Goal: Communication & Community: Answer question/provide support

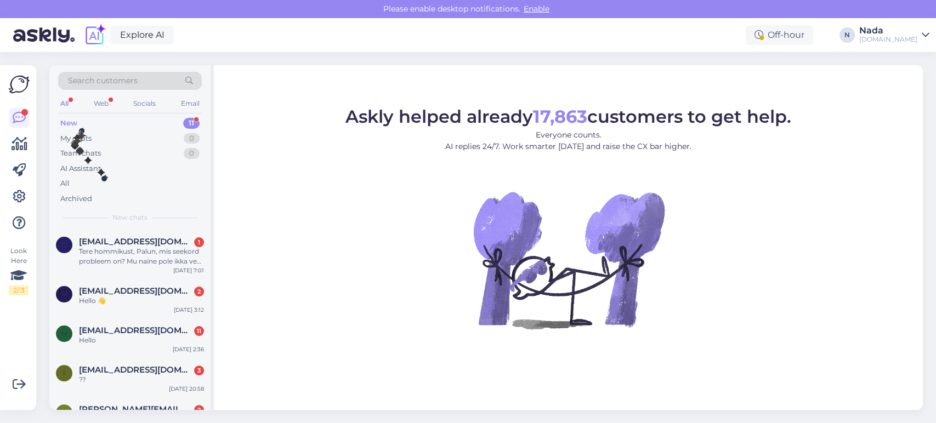
click at [81, 122] on div "New 11" at bounding box center [130, 123] width 144 height 15
click at [79, 137] on div "My chats" at bounding box center [75, 138] width 31 height 11
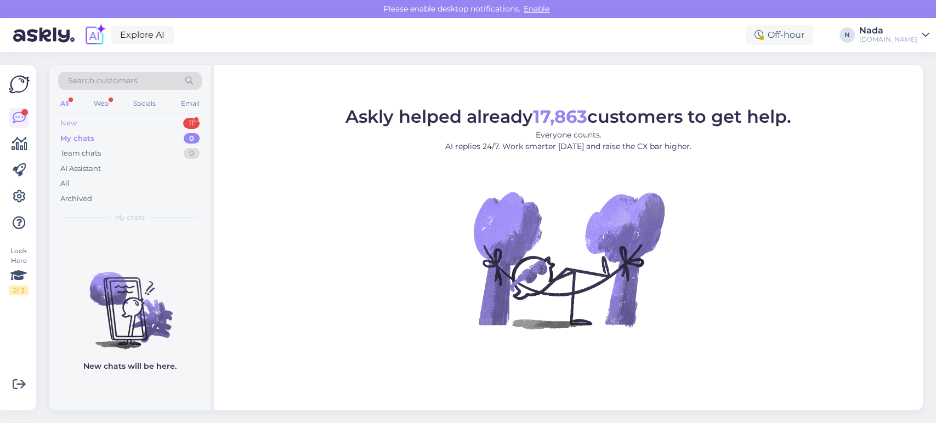
click at [82, 125] on div "New 11" at bounding box center [130, 123] width 144 height 15
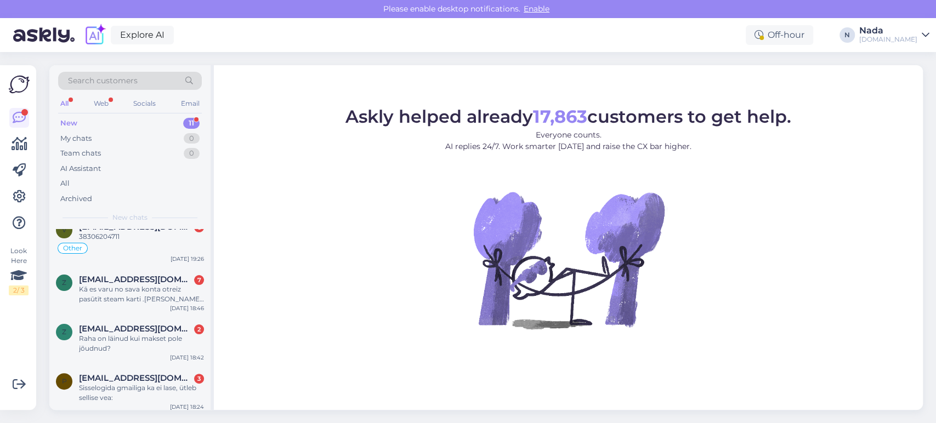
scroll to position [338, 0]
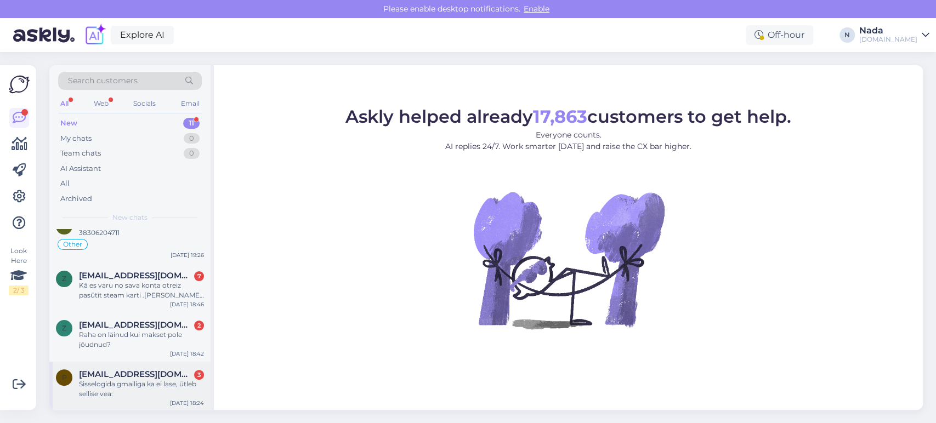
drag, startPoint x: 123, startPoint y: 379, endPoint x: 145, endPoint y: 381, distance: 22.0
click at [124, 381] on div "Sisselogida gmailiga ka ei lase, ütleb sellise vea:" at bounding box center [141, 389] width 125 height 20
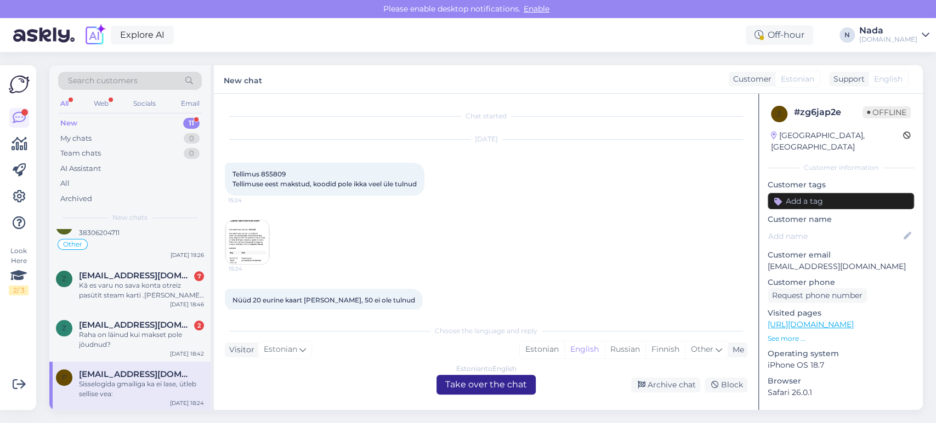
scroll to position [130, 0]
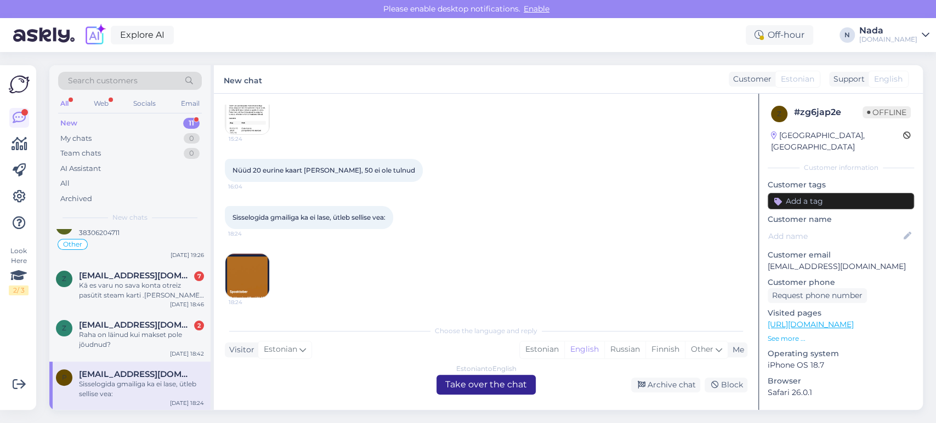
drag, startPoint x: 447, startPoint y: 385, endPoint x: 442, endPoint y: 388, distance: 5.6
click at [447, 386] on div "Estonian to English Take over the chat" at bounding box center [485, 385] width 99 height 20
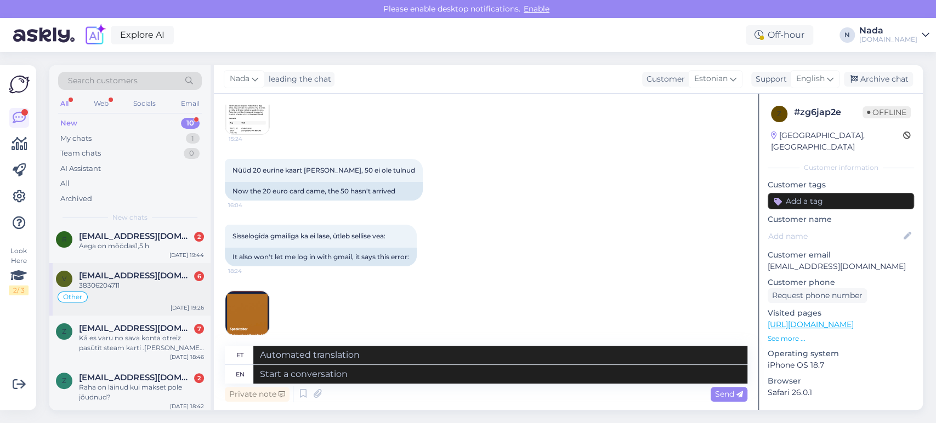
scroll to position [289, 0]
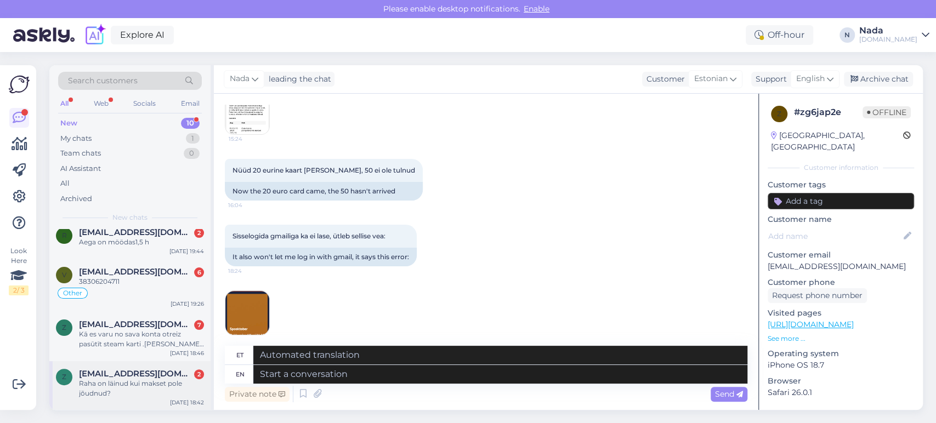
click at [123, 381] on div "Raha on läinud kui makset pole jõudnud?" at bounding box center [141, 389] width 125 height 20
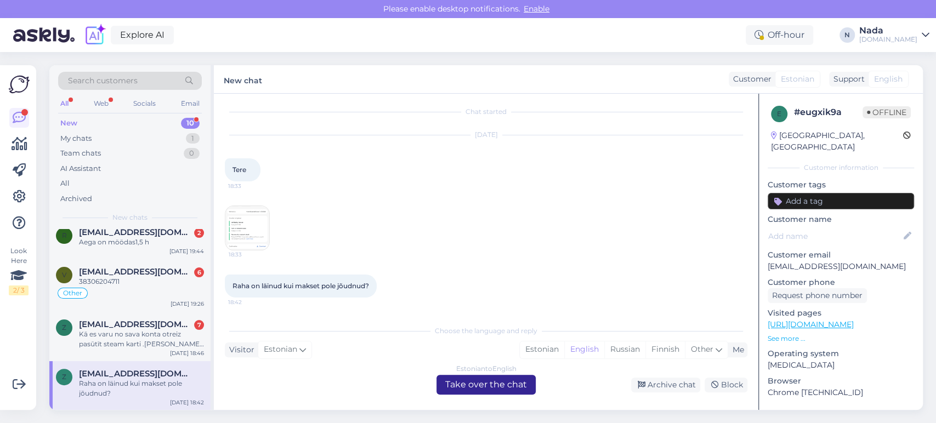
scroll to position [4, 0]
drag, startPoint x: 455, startPoint y: 383, endPoint x: 394, endPoint y: 389, distance: 61.2
click at [455, 383] on div "Estonian to English Take over the chat" at bounding box center [485, 385] width 99 height 20
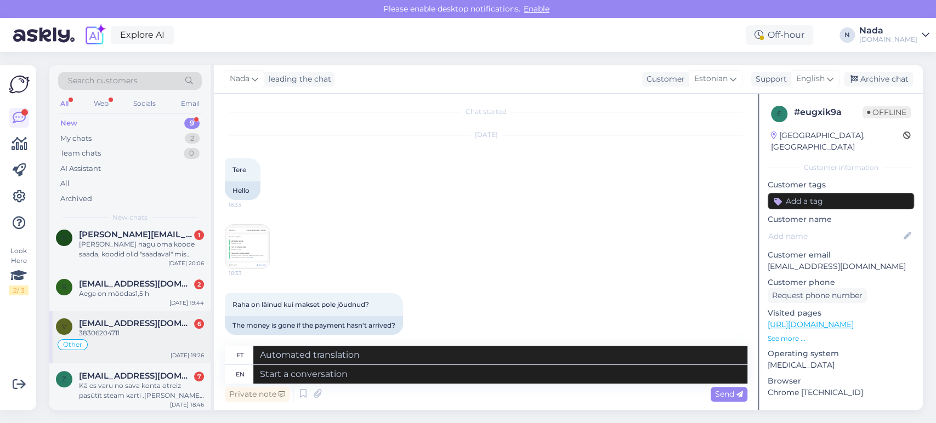
scroll to position [239, 0]
click at [130, 372] on span "zingermauss@inbox.lv" at bounding box center [136, 375] width 114 height 10
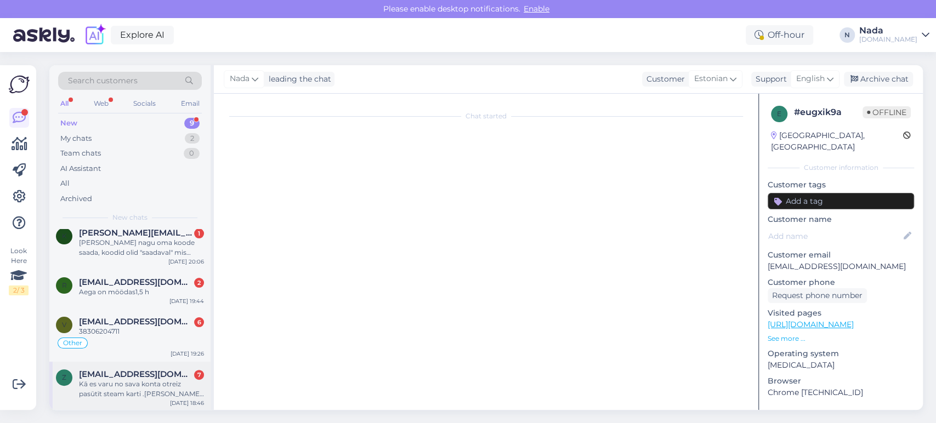
scroll to position [0, 0]
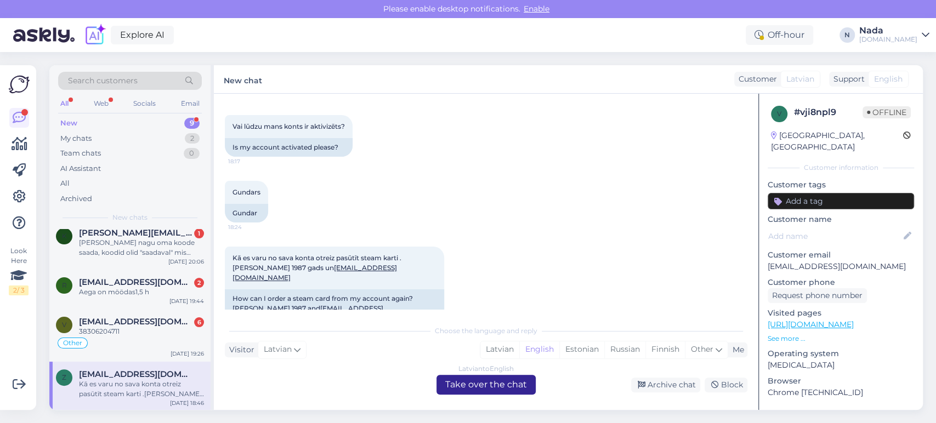
click at [468, 385] on div "Latvian to English Take over the chat" at bounding box center [485, 385] width 99 height 20
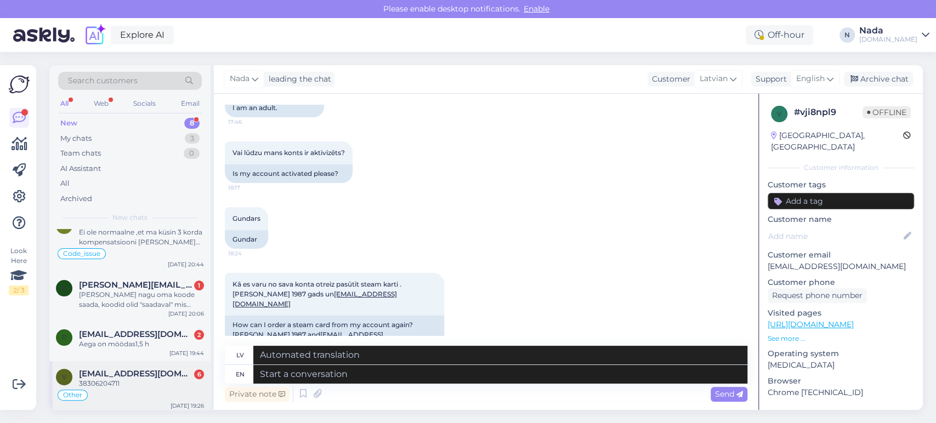
scroll to position [190, 0]
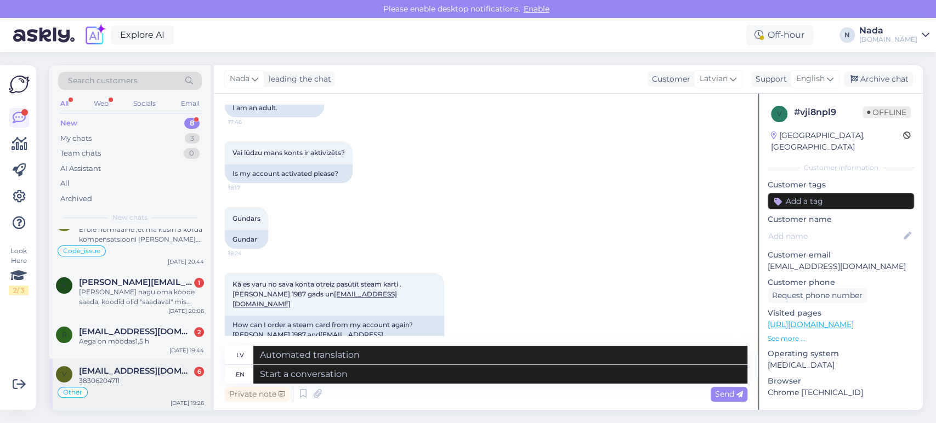
click at [150, 384] on div "38306204711" at bounding box center [141, 381] width 125 height 10
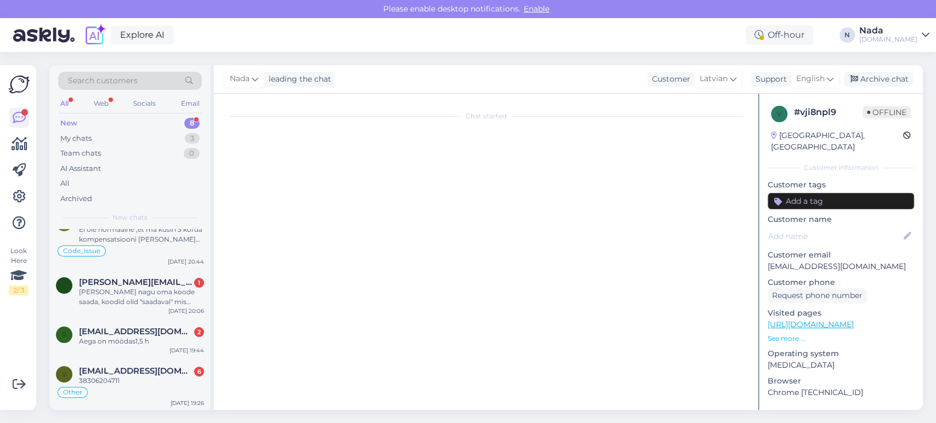
scroll to position [0, 0]
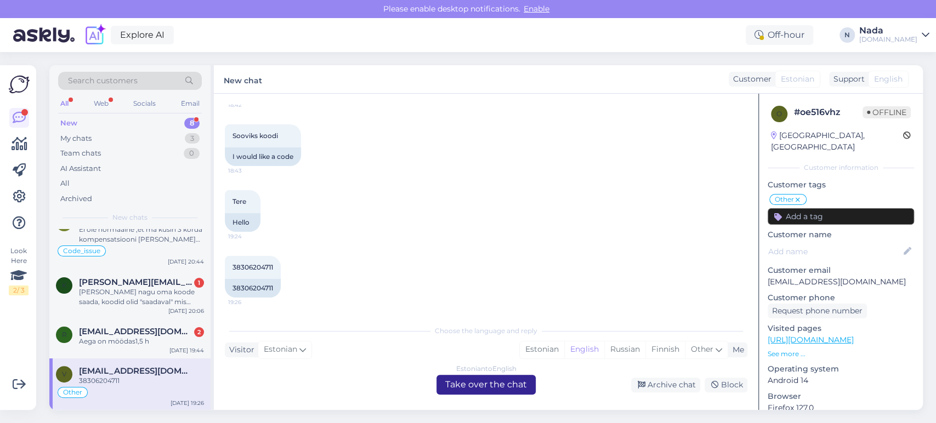
click at [447, 385] on div "Estonian to English Take over the chat" at bounding box center [485, 385] width 99 height 20
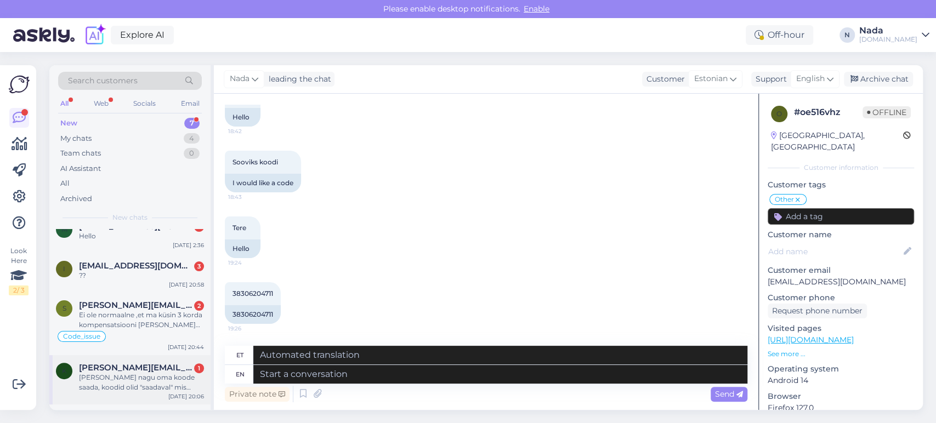
scroll to position [137, 0]
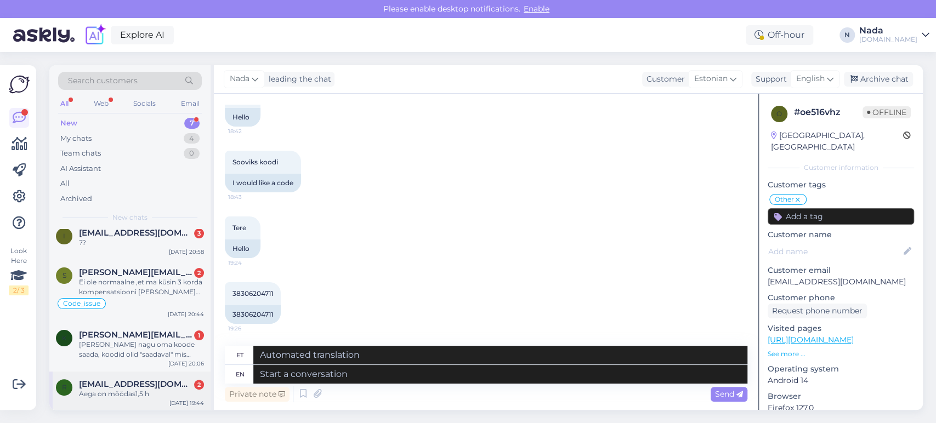
click at [160, 384] on span "Rainisaart@gmail.com" at bounding box center [136, 384] width 114 height 10
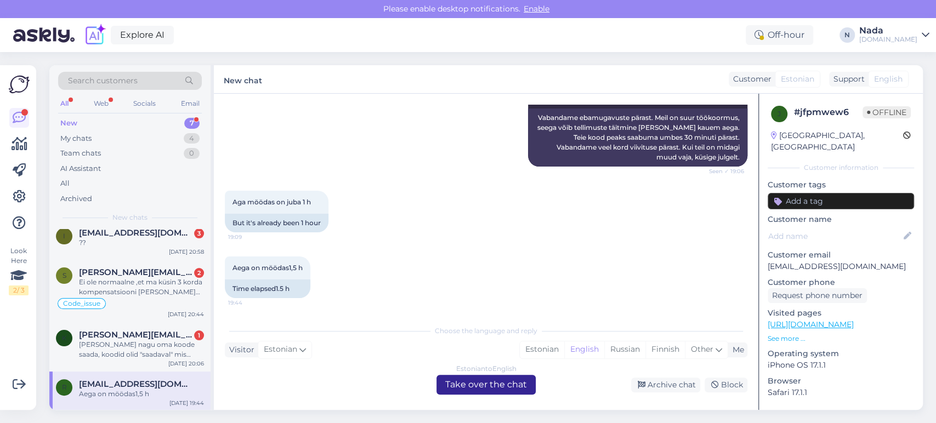
click at [451, 385] on div "Estonian to English Take over the chat" at bounding box center [485, 385] width 99 height 20
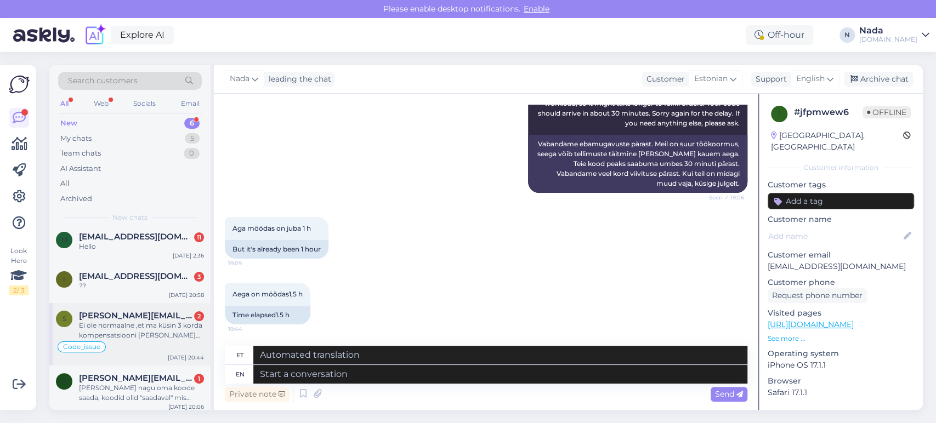
scroll to position [98, 0]
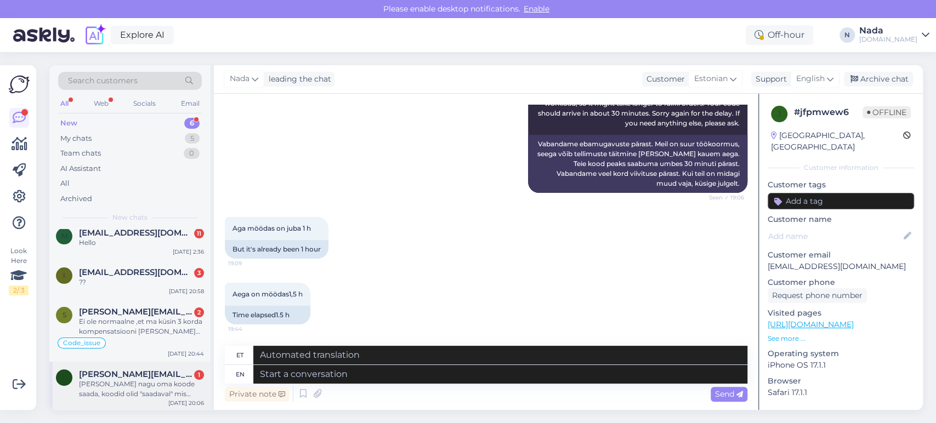
click at [167, 374] on span "[PERSON_NAME][EMAIL_ADDRESS][DOMAIN_NAME]" at bounding box center [136, 375] width 114 height 10
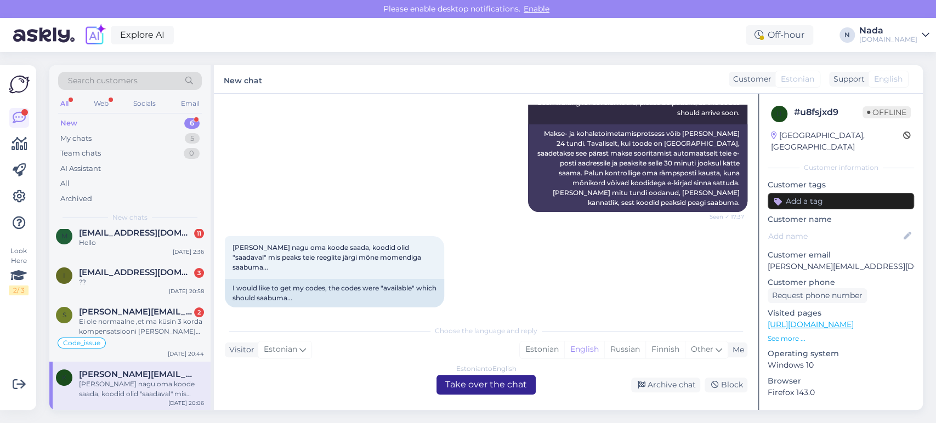
click at [465, 385] on div "Estonian to English Take over the chat" at bounding box center [485, 385] width 99 height 20
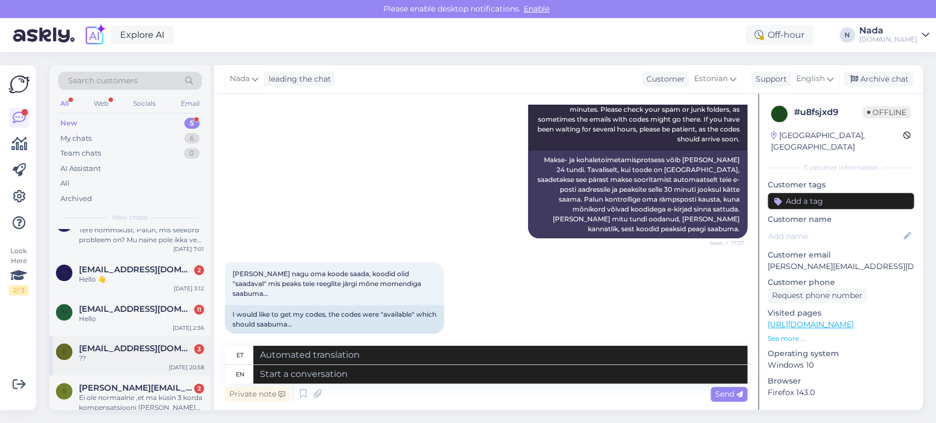
scroll to position [48, 0]
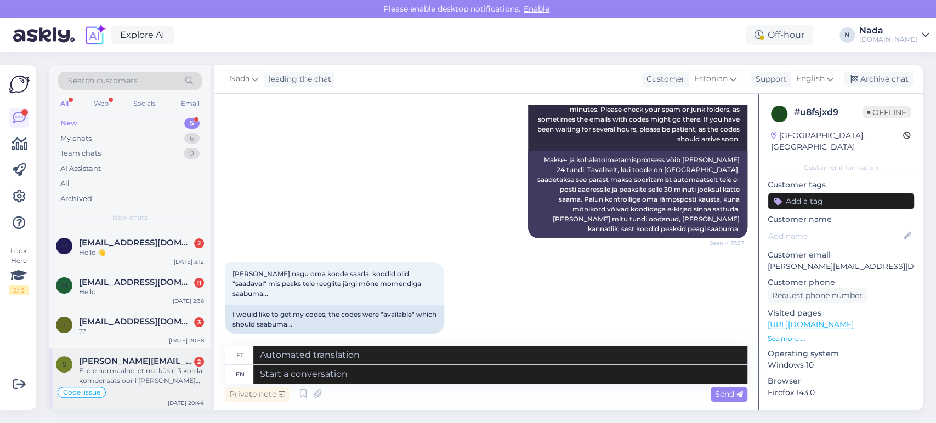
click at [153, 363] on span "[PERSON_NAME][EMAIL_ADDRESS][PERSON_NAME][DOMAIN_NAME]" at bounding box center [136, 361] width 114 height 10
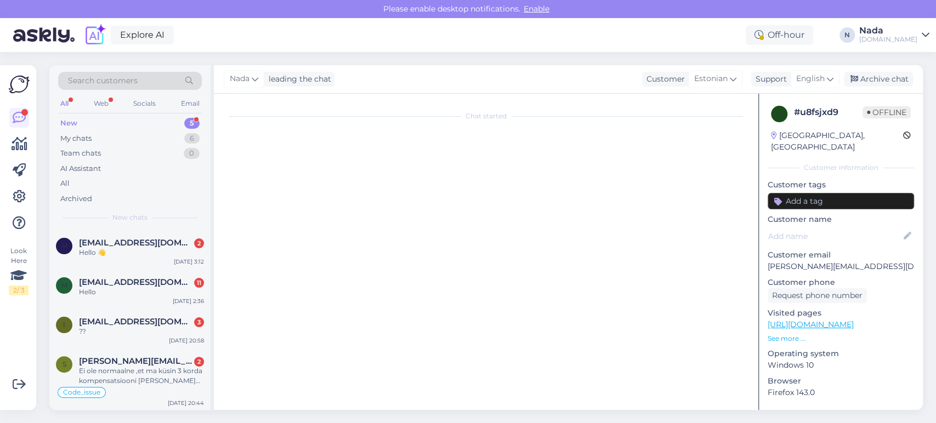
scroll to position [0, 0]
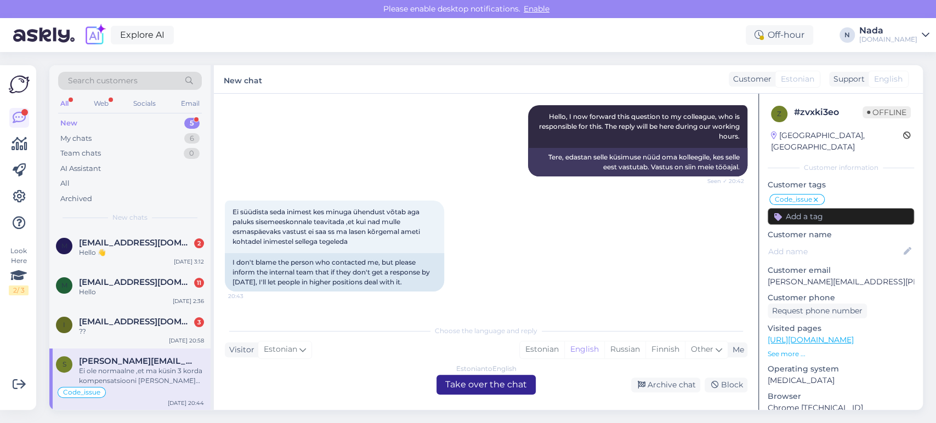
drag, startPoint x: 446, startPoint y: 385, endPoint x: 413, endPoint y: 389, distance: 33.7
click at [445, 385] on div "Estonian to English Take over the chat" at bounding box center [485, 385] width 99 height 20
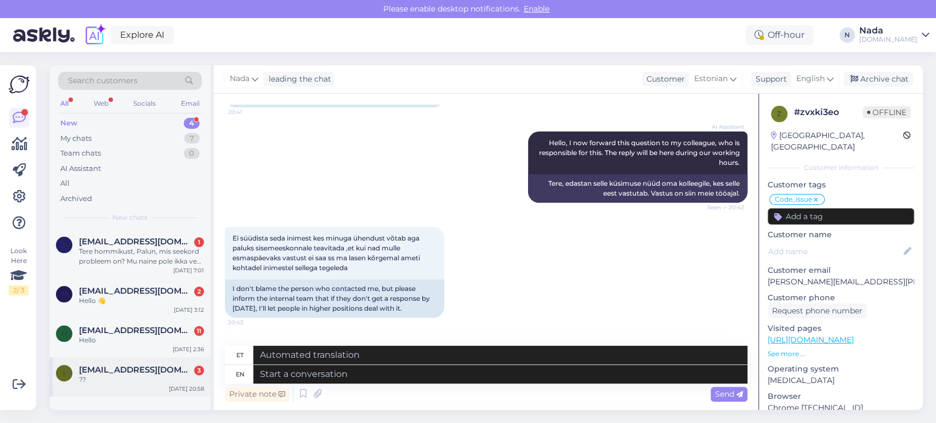
drag, startPoint x: 147, startPoint y: 364, endPoint x: 154, endPoint y: 366, distance: 6.4
click at [147, 364] on div "I Inkuaren@gmail.com 3 ?? Oct 10 20:58" at bounding box center [129, 377] width 161 height 39
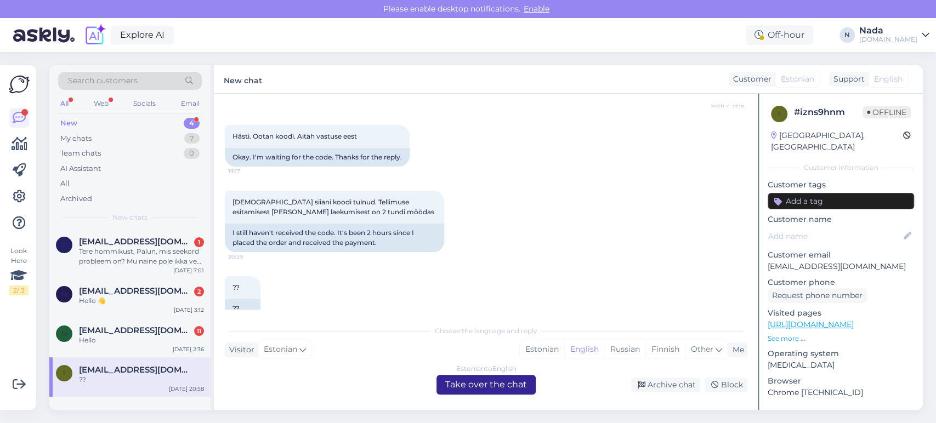
drag, startPoint x: 476, startPoint y: 383, endPoint x: 408, endPoint y: 387, distance: 68.1
click at [476, 385] on div "Estonian to English Take over the chat" at bounding box center [485, 385] width 99 height 20
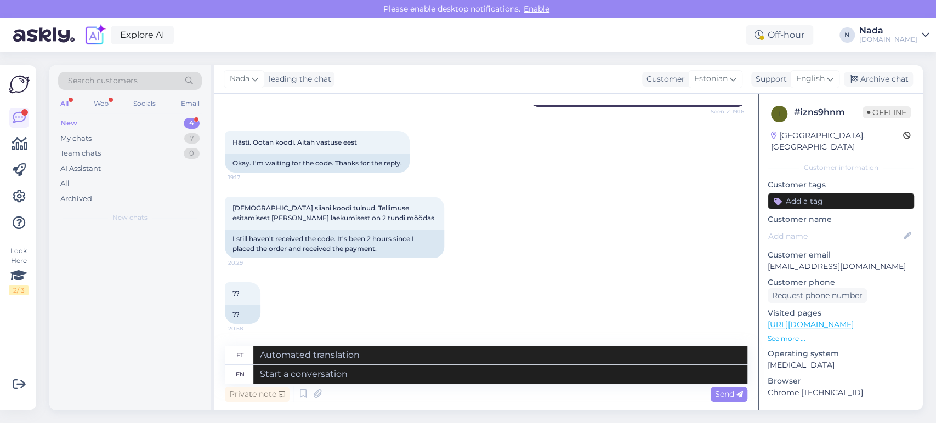
scroll to position [502, 0]
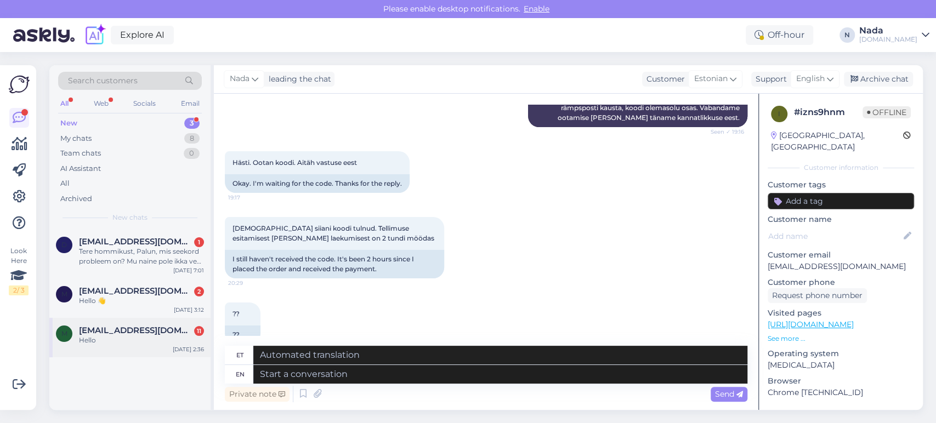
click at [188, 335] on div "markusriva02@gmail.com 11 Hello" at bounding box center [141, 336] width 125 height 20
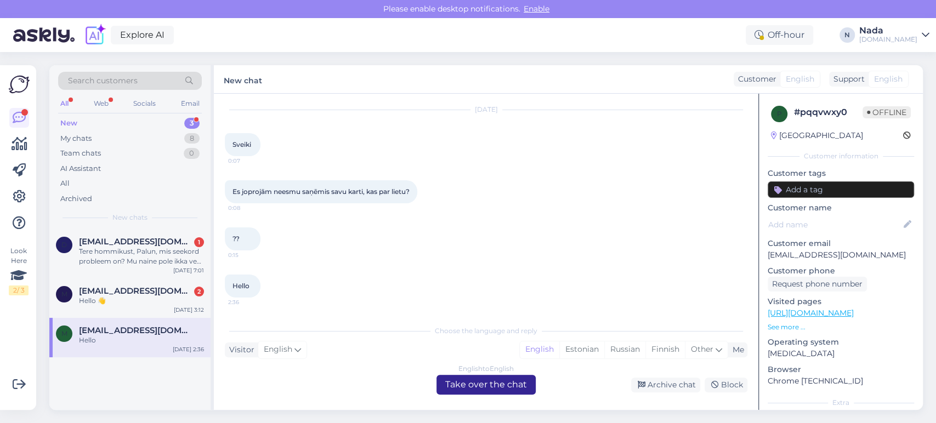
click at [474, 378] on div "English to English Take over the chat" at bounding box center [485, 385] width 99 height 20
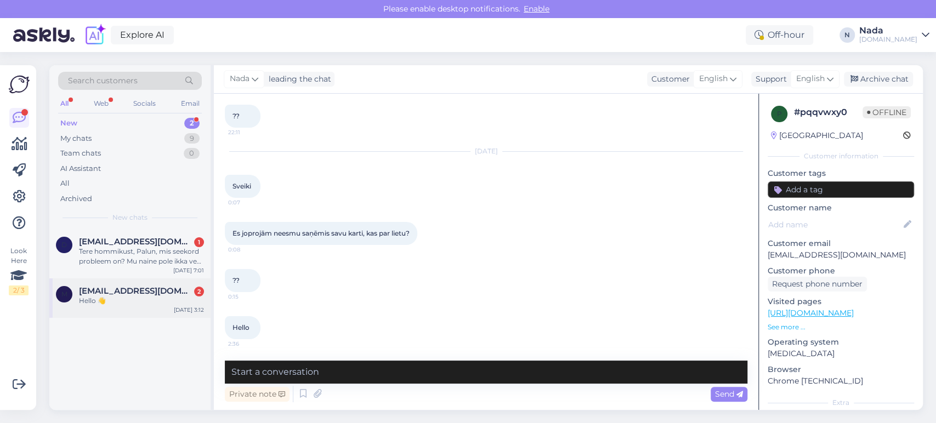
click at [189, 303] on div "Hello 👋" at bounding box center [141, 301] width 125 height 10
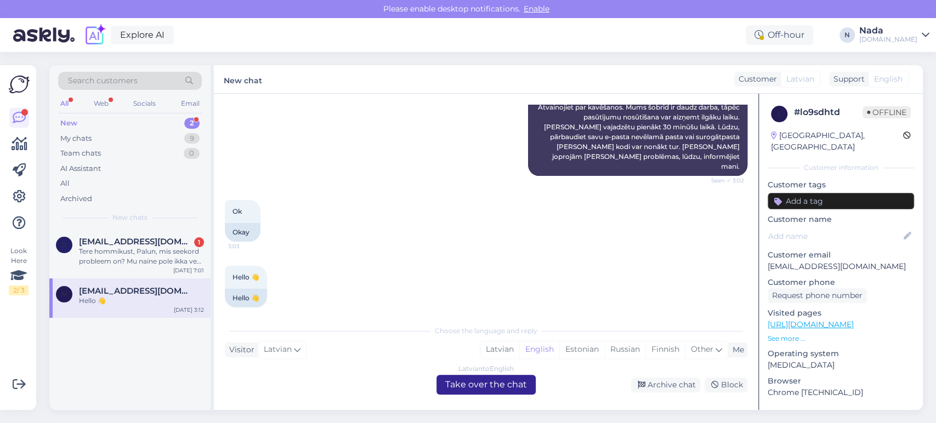
drag, startPoint x: 451, startPoint y: 389, endPoint x: 437, endPoint y: 394, distance: 14.9
click at [451, 390] on div "Latvian to English Take over the chat" at bounding box center [485, 385] width 99 height 20
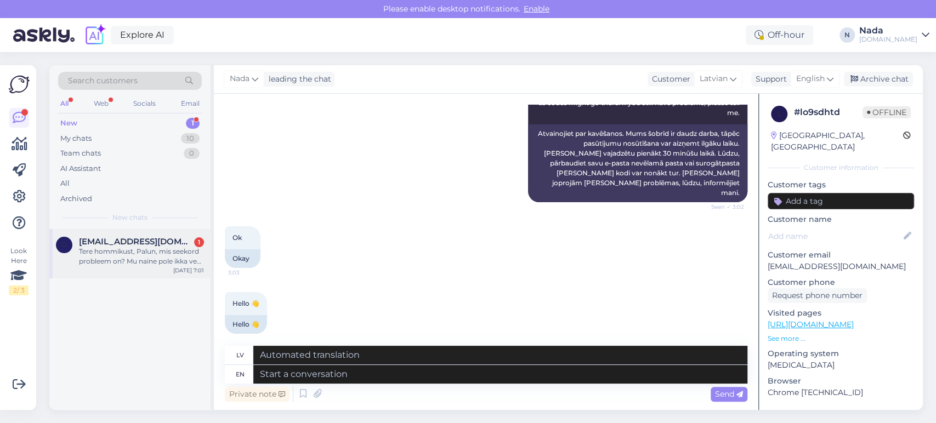
click at [184, 265] on div "Tere hommikust, Palun, mis seekord probleem on? Mu naine pole ikka veel saanud …" at bounding box center [141, 257] width 125 height 20
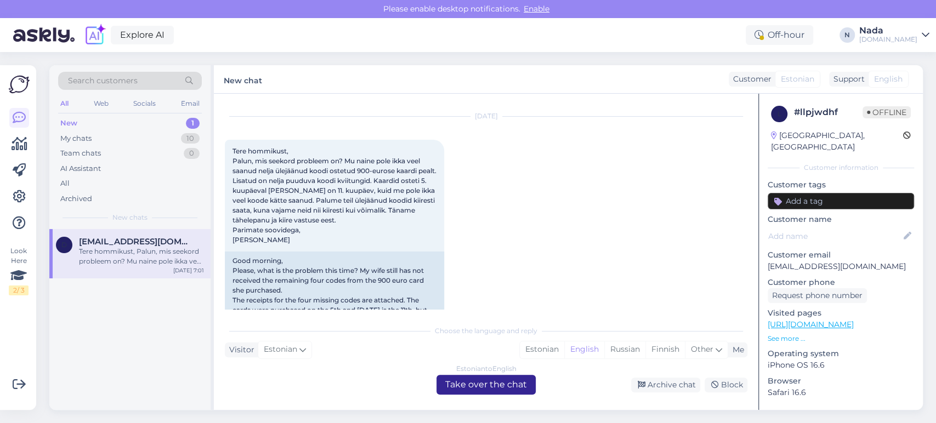
click at [481, 387] on div "Estonian to English Take over the chat" at bounding box center [485, 385] width 99 height 20
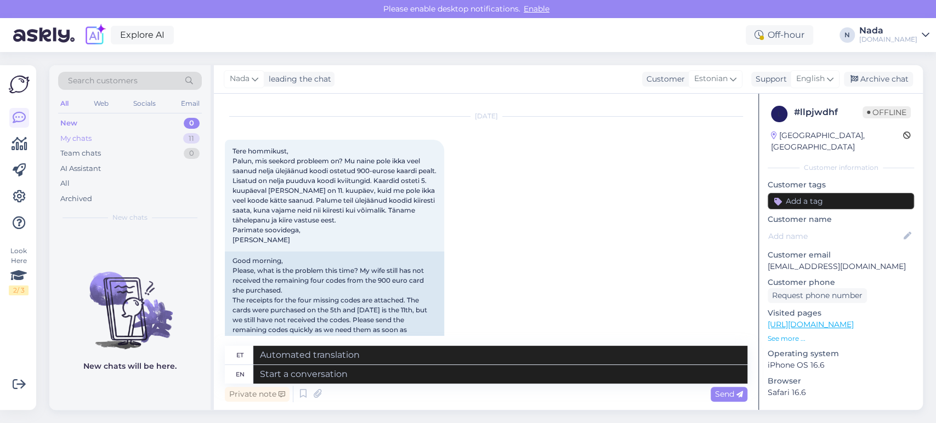
click at [111, 139] on div "My chats 11" at bounding box center [130, 138] width 144 height 15
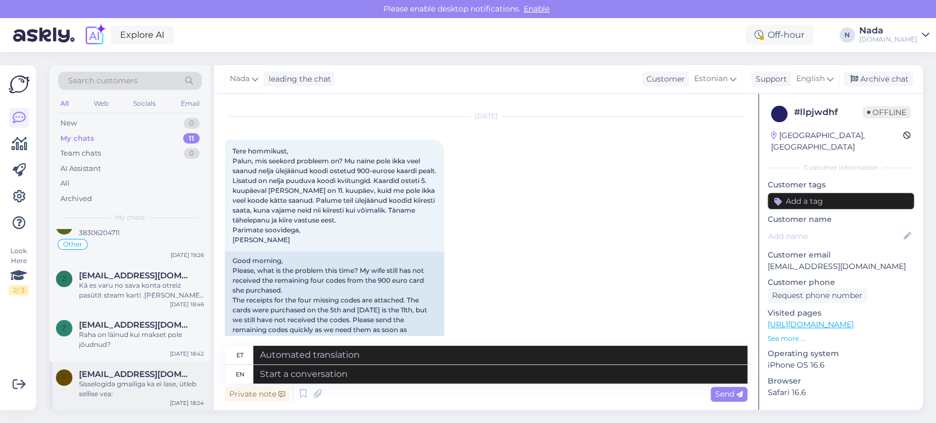
click at [148, 379] on div "Sisselogida gmailiga ka ei lase, ütleb sellise vea:" at bounding box center [141, 389] width 125 height 20
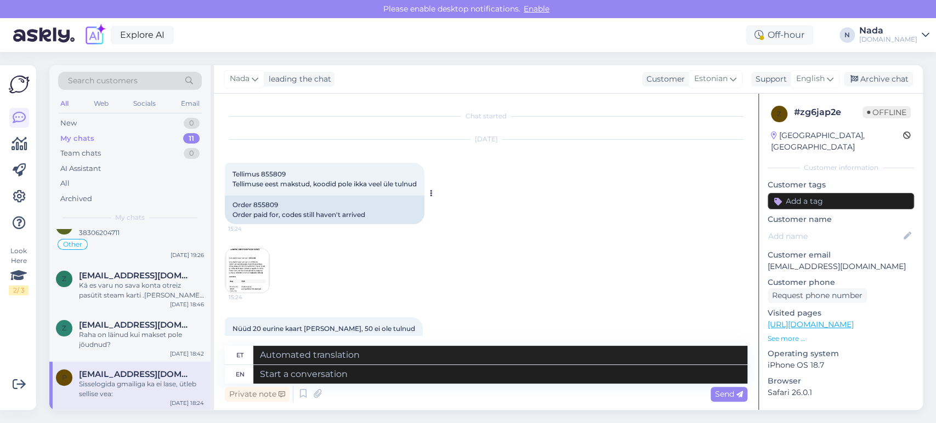
click at [268, 200] on div "Order 855809 Order paid for, codes still haven't arrived" at bounding box center [325, 210] width 200 height 29
click at [268, 198] on div "Order 855809 Order paid for, codes still haven't arrived" at bounding box center [325, 210] width 200 height 29
click at [267, 205] on div "Order 855809 Order paid for, codes still haven't arrived" at bounding box center [325, 210] width 200 height 29
copy div "855809"
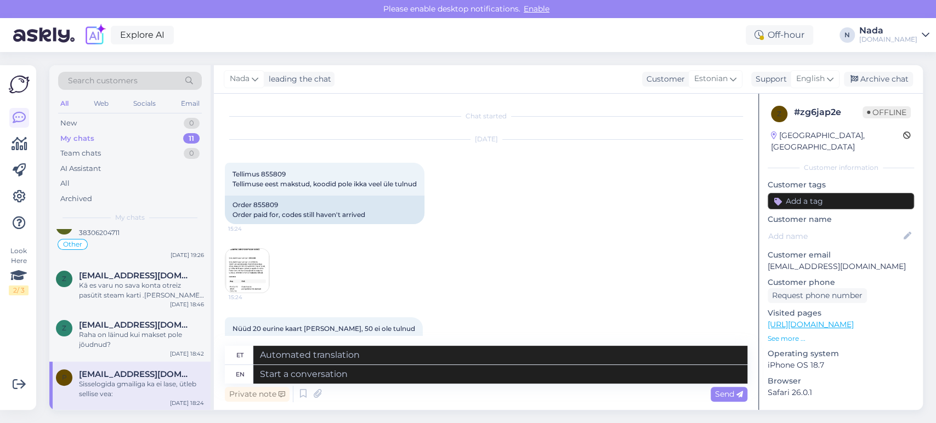
click at [553, 224] on div "Oct 10 2025 Tellimus 855809 Tellimuse eest makstud, koodid pole ikka veel üle t…" at bounding box center [486, 217] width 523 height 178
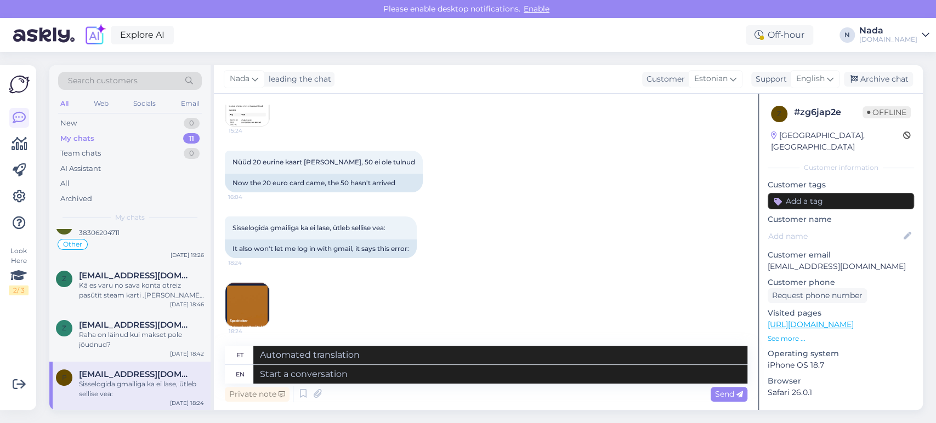
scroll to position [169, 0]
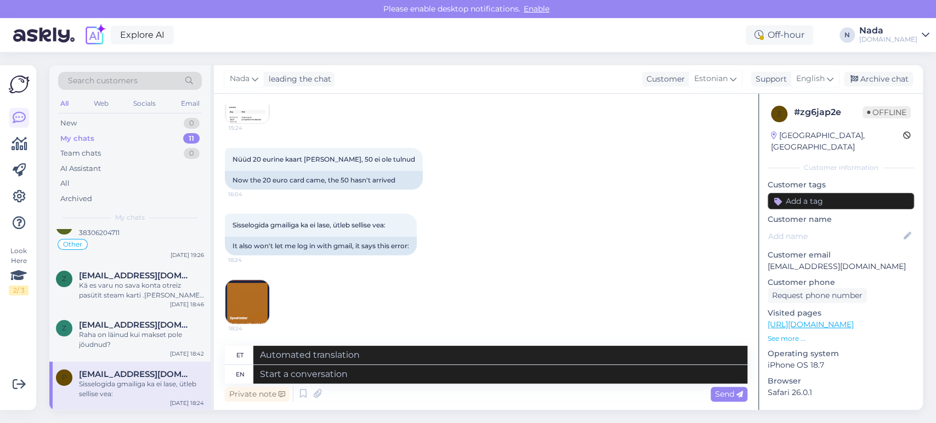
click at [246, 298] on img at bounding box center [247, 302] width 44 height 44
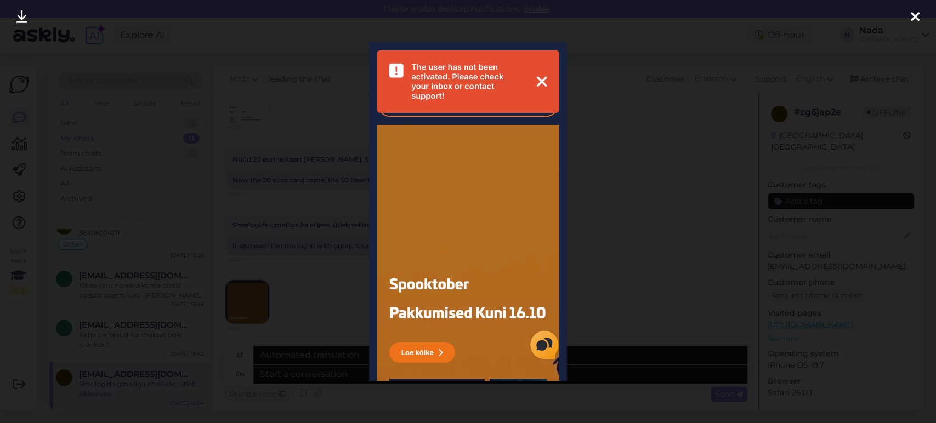
click at [621, 124] on div at bounding box center [468, 211] width 936 height 423
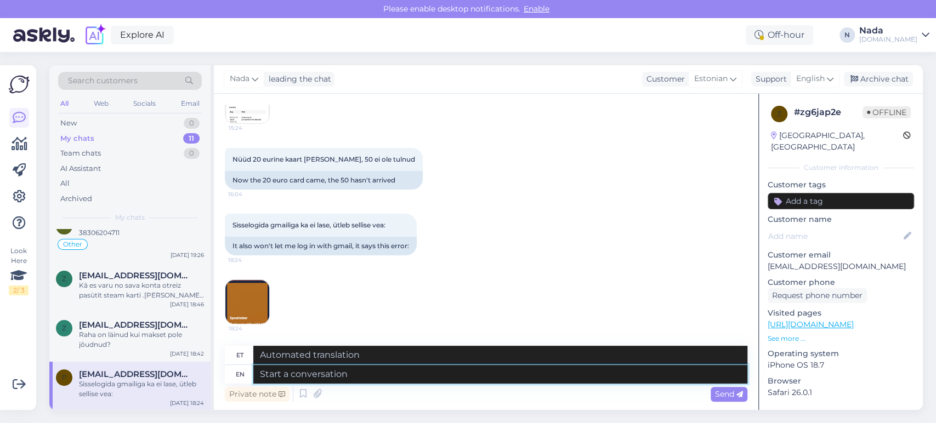
click at [477, 377] on textarea at bounding box center [500, 374] width 494 height 19
type textarea "Hello t"
type textarea "Tere"
type textarea "Hello there!"
type textarea "Tere!"
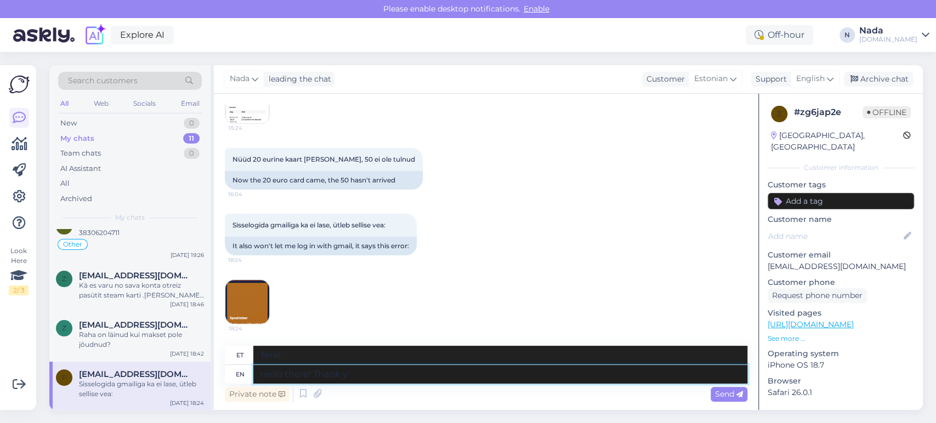
type textarea "Hello there! Thank yo"
type textarea "Tere! [GEOGRAPHIC_DATA]"
type textarea "Hello there! Thank you for"
type textarea "Tere! Aitäh!"
type textarea "Hello there! Thank you for your pa"
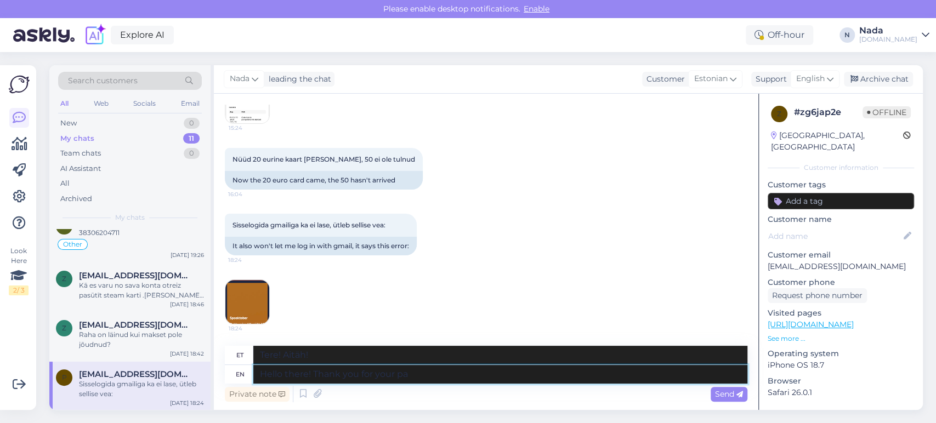
type textarea "Tere! Tänan teid!"
type textarea "Hello there! Thank you for your patience. P"
type textarea "Tere! Tänan teid kannatlikkuse eest."
type textarea "Hello there! Thank you for your patience. Please sha"
type textarea "Tere! Tänan teid kannatlikkuse eest. Palun"
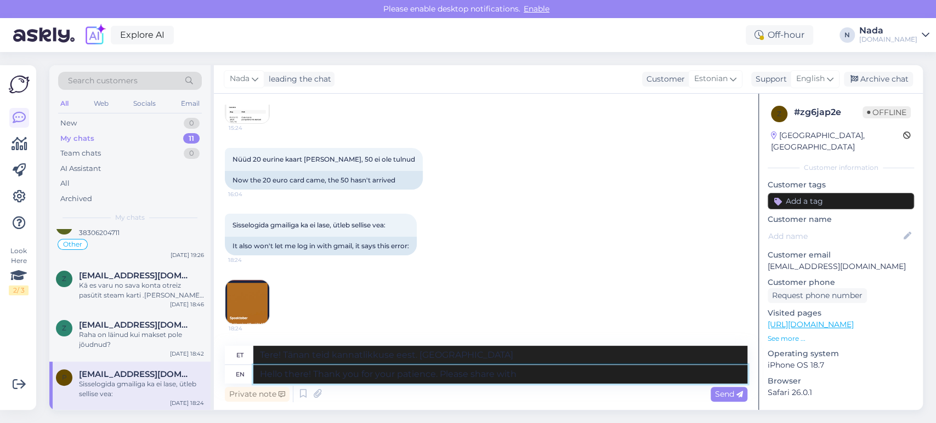
type textarea "Hello there! Thank you for your patience. Please share with"
type textarea "Tere! Tänan teid kannatlikkuse eest. Palun jagage"
type textarea "Hello there! Thank you for your patience. Please share with me"
type textarea "Tere! Tänan teid kannatlikkuse eest. Palun jagage seda meiega."
type textarea "Hello there! Thank you for your patience. Please share with me you"
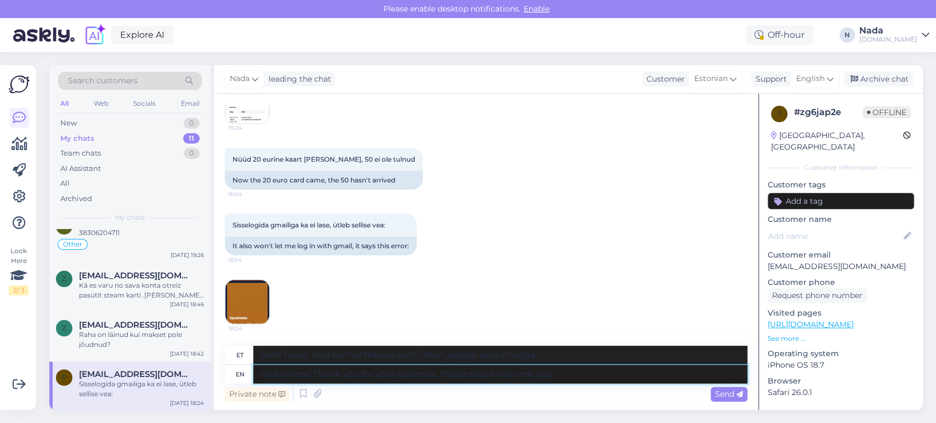
type textarea "Tere! Tänan teid kannatlikkuse eest. Palun jagage minuga"
type textarea "Hello there! Thank you for your patience. Please share with me your a"
type textarea "Tere! Tänan teid kannatlikkuse eest. Palun jagage minuga oma kogemusi."
type textarea "Hello there! Thank you for your patience. Please share with me your account's e…"
type textarea "Tere! Tänan teid kannatlikkuse eest. Palun jagage minuga oma kontot."
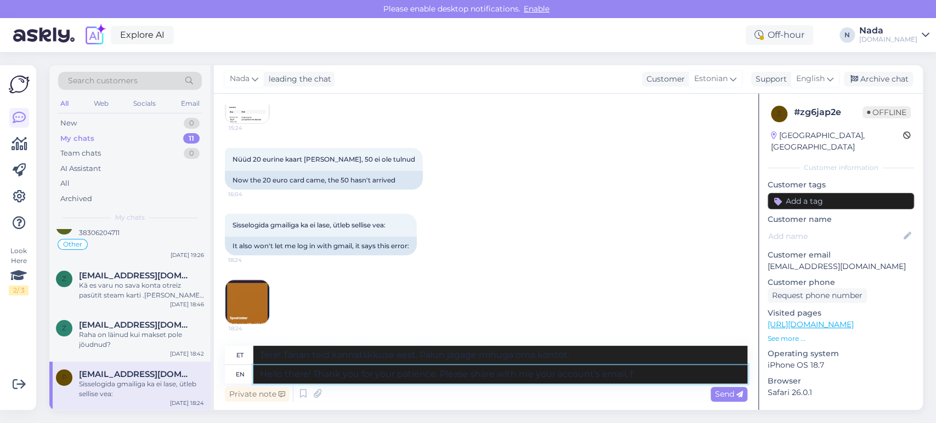
type textarea "Hello there! Thank you for your patience. Please share with me your account's e…"
type textarea "Tere! Tänan teid kannatlikkuse eest. Palun jagage minuga oma konto e-posti aadr…"
type textarea "Hello there! Thank you for your patience. Please share with me your account's e…"
type textarea "Tere! Tänan teid kannatlikkuse eest. Palun jagage minuga oma konto täielikku e-…"
type textarea "Hello there! Thank you for your patience. Please share with me your account's e…"
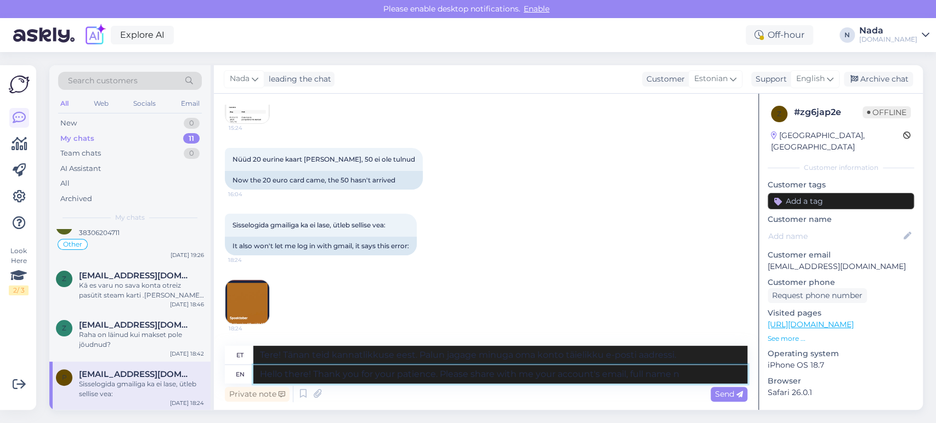
type textarea "Tere! Tänan teid kannatlikkuse eest. Palun jagage minuga oma konto e-posti aadr…"
type textarea "Hello there! Thank you for your patience. Please share with me your account's e…"
type textarea "Tere! Tänan teid kannatlikkuse eest. Palun jagage minuga oma konto e-posti aadr…"
type textarea "Hello there! Thank you for your patience. Please share with me your account's e…"
type textarea "Tere! Tänan teid kannatlikkuse eest. Palun jagage minuga oma konto e-posti aadr…"
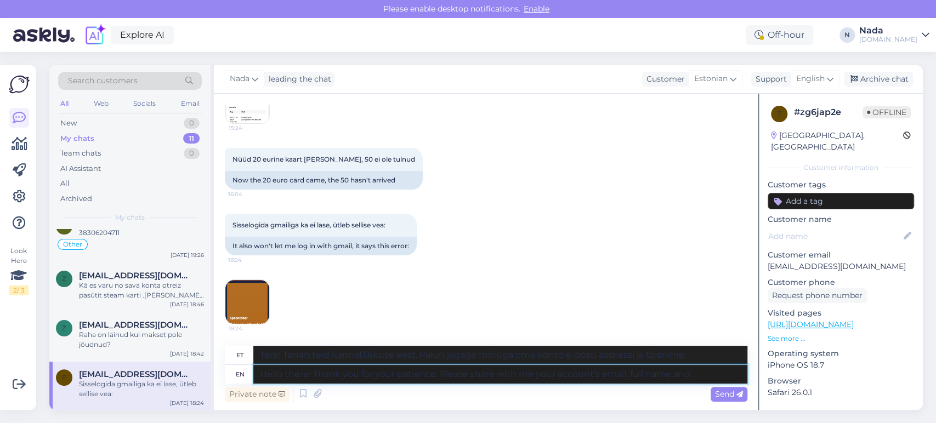
type textarea "Hello there! Thank you for your patience. Please share with me your account's e…"
type textarea "Tere! Tänan teid kannatlikkuse eest. Palun jagage minuga oma konto e-posti aadr…"
type textarea "Hello there! Thank you for your patience. Please share with me your account's e…"
type textarea "Tere! Tänan teid kannatlikkuse eest. Palun jagage minuga oma konto e-posti aadr…"
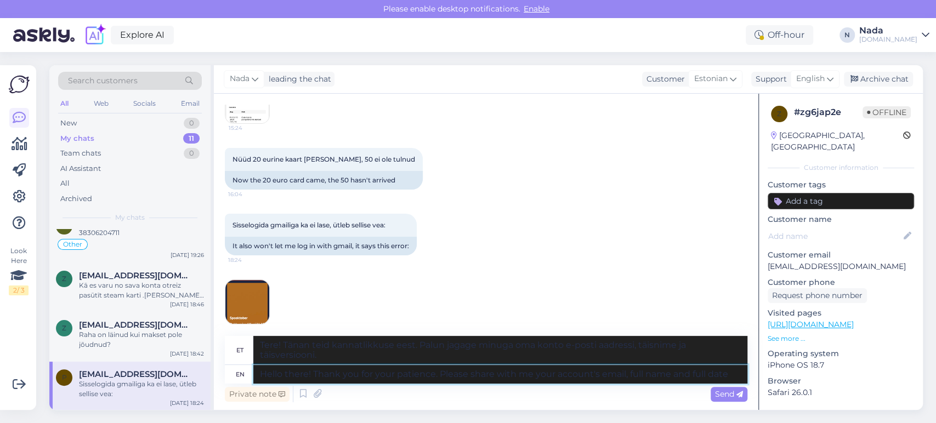
type textarea "Hello there! Thank you for your patience. Please share with me your account's e…"
type textarea "Tere! Tänan teid kannatlikkuse eest. Palun jagage minuga oma konto e-posti aadr…"
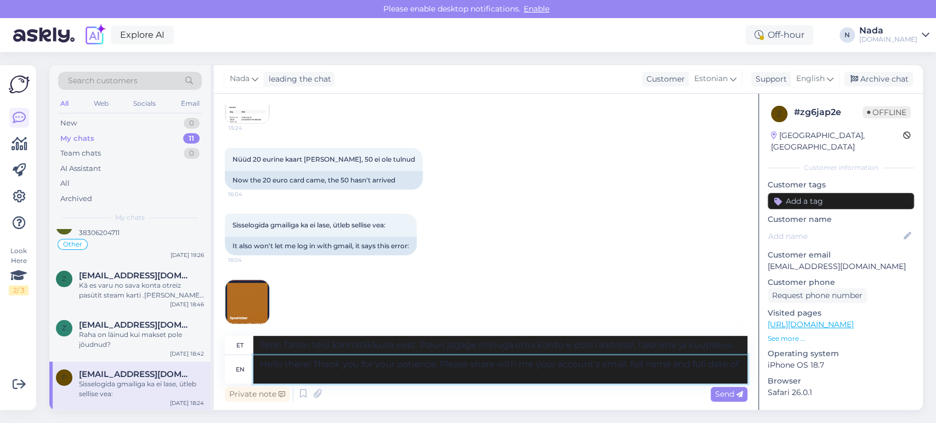
type textarea "Hello there! Thank you for your patience. Please share with me your account's e…"
type textarea "Tere! Tänan teid kannatlikkuse eest. Palun jagage minuga oma konto e-posti aadr…"
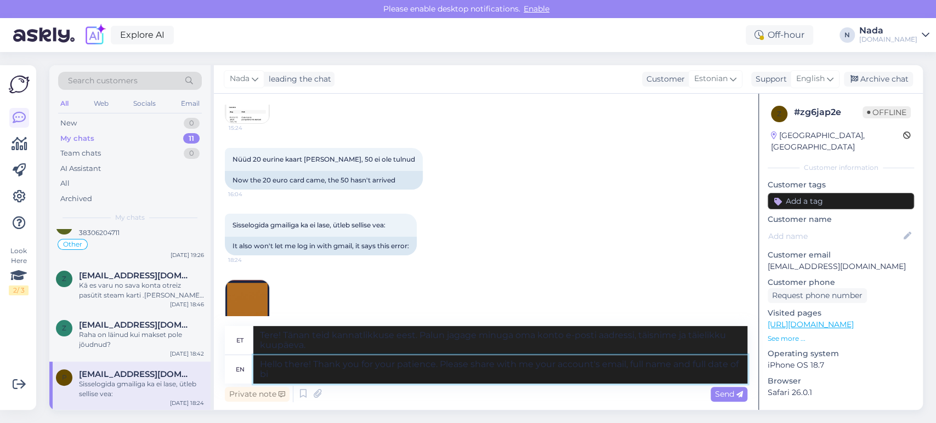
type textarea "Hello there! Thank you for your patience. Please share with me your account's e…"
type textarea "Tere! Tänan teid kannatlikkuse eest. Palun jagage minuga oma konto e-posti aadr…"
type textarea "Hello there! Thank you for your patience. Please share with me your account's e…"
type textarea "Tere! Tänan teid kannatlikkuse eest. Palun jagage minuga oma konto e-posti aadr…"
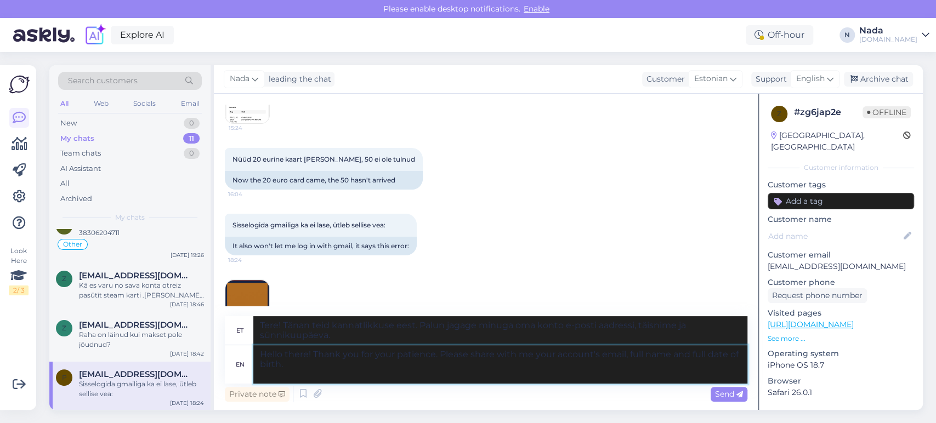
type textarea "Hello there! Thank you for your patience. Please share with me your account's e…"
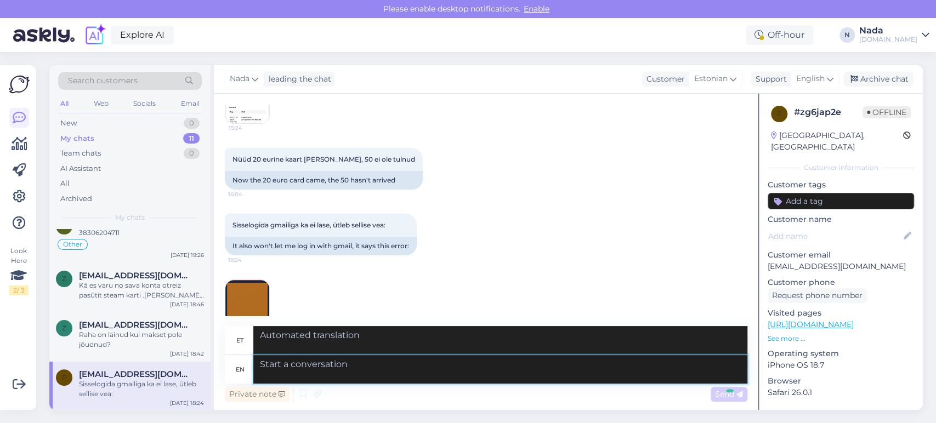
scroll to position [278, 0]
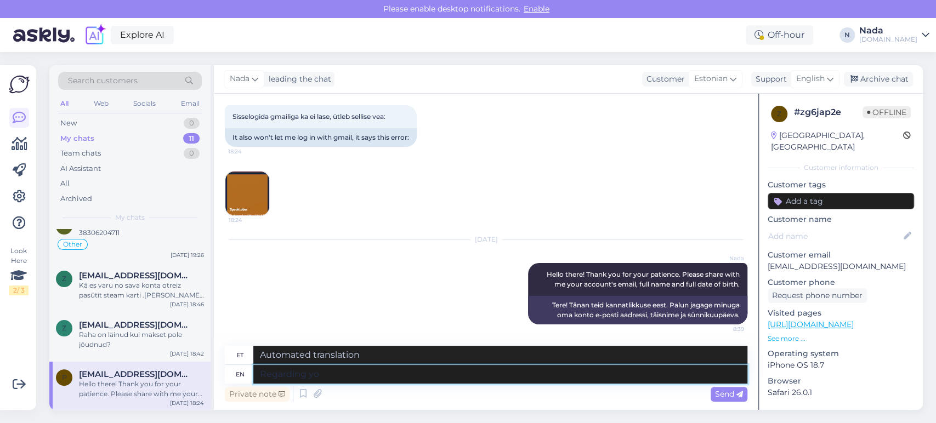
type textarea "Regarding you"
type textarea "Seoses"
type textarea "Regarding your or"
type textarea "Teie kohta"
type textarea "Regarding your order, it"
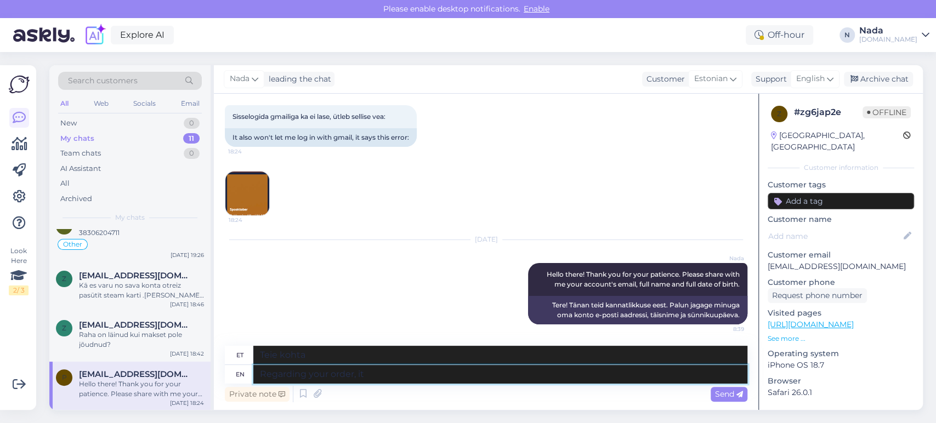
type textarea "Teie tellimuse osas,"
type textarea "Regarding your order, it'"
type textarea "Mis puutub teie tellimusse, siis see on..."
type textarea "Regarding your order, it's"
type textarea "Mis puutub teie tellimusse, siis see on"
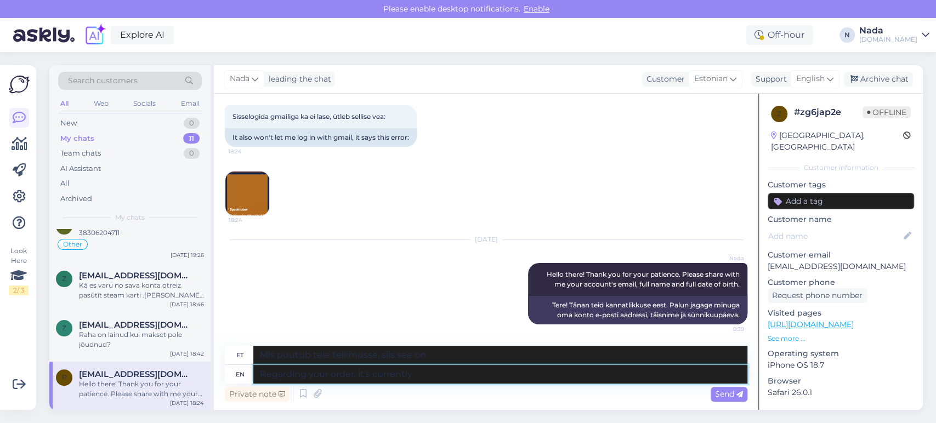
type textarea "Regarding your order, it's currently"
type textarea "Teie tellimuse osas on see praegu"
type textarea "Regarding your order, it's currently being"
type textarea "Teie tellimuse kohta, seda töödeldakse praegu"
type textarea "Regarding your order, it's currently being fulfilled by"
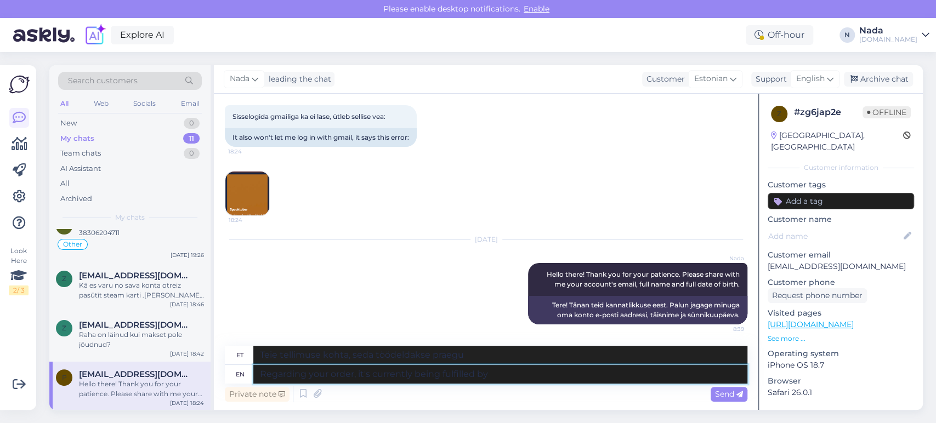
type textarea "Teie tellimus on hetkel täitmisel."
type textarea "Regarding your order, it's currently being fulfilled by the"
type textarea "Teie tellimuse täitmisega tegeleb praegu"
type textarea "Regarding your order, it's currently being fulfilled by the res"
type textarea "Teie tellimust täidab praegu"
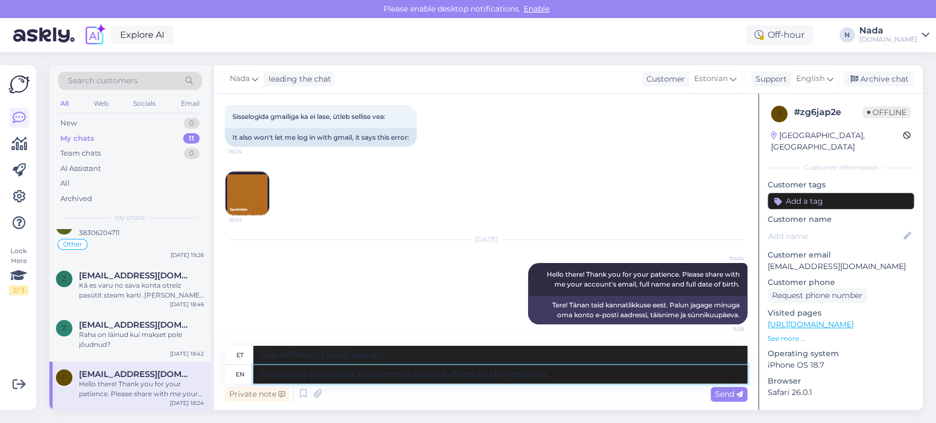
type textarea "Regarding your order, it's currently being fulfilled by the reseller an"
type textarea "Teie tellimust täidab praegu edasimüüja."
type textarea "Regarding your order, it's currently being fulfilled by the reseller and on"
type textarea "Teie tellimust täidab praegu edasimüüja ja"
type textarea "Regarding your order, it's currently being fulfilled by the reseller and once"
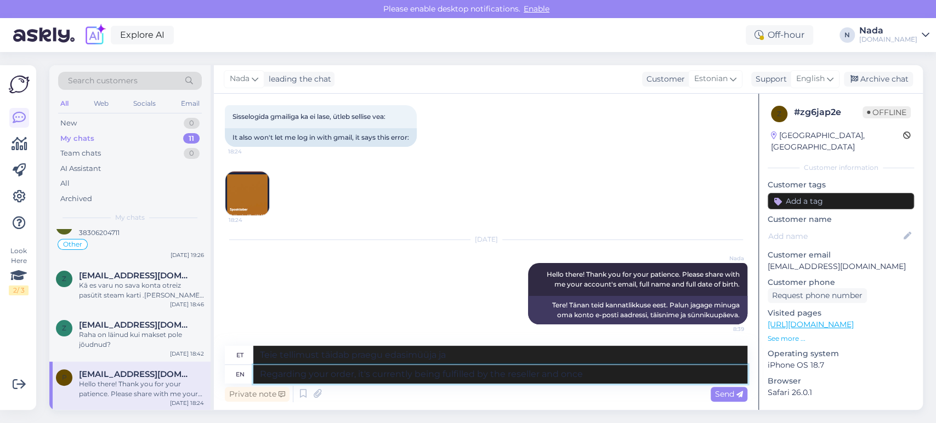
type textarea "Teie tellimuse osas täidab seda praegu edasimüüja ja kui"
type textarea "Regarding your order, it's currently being fulfilled by the reseller and once co"
type textarea "Teie tellimuse osas täidab seda praegu edasimüüja ja kui see on laekunud"
type textarea "Regarding your order, it's currently being fulfilled by the reseller and once"
type textarea "Teie tellimuse osas täidab seda praegu edasimüüja ja kui"
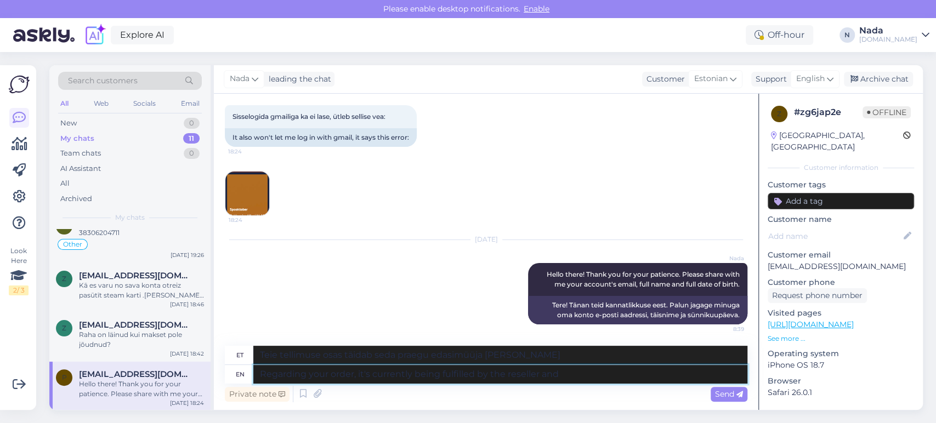
type textarea "Regarding your order, it's currently being fulfilled by the reseller and"
type textarea "Teie tellimust täidab praegu edasimüüja ja"
type textarea "Regarding your order, it's currently being fulfilled by the reseller"
type textarea "Teie tellimust täidab praegu edasimüüja."
type textarea "Regarding your order, it's currently being fulfilled by the reseller, but si"
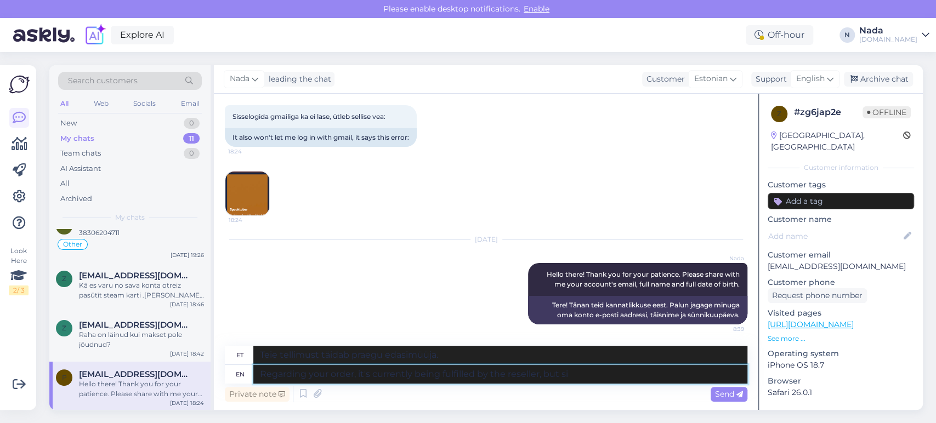
type textarea "Teie tellimust täidab praegu edasimüüja, aga"
type textarea "Regarding your order, it's currently being fulfilled by the reseller, but since…"
type textarea "Teie tellimust täidab praegu edasimüüja, aga kuna"
type textarea "Regarding your order, it's currently being fulfilled by the reseller, but since…"
type textarea "Teie tellimuse täitmisel on edasimüüja, aga kuna meie oleme"
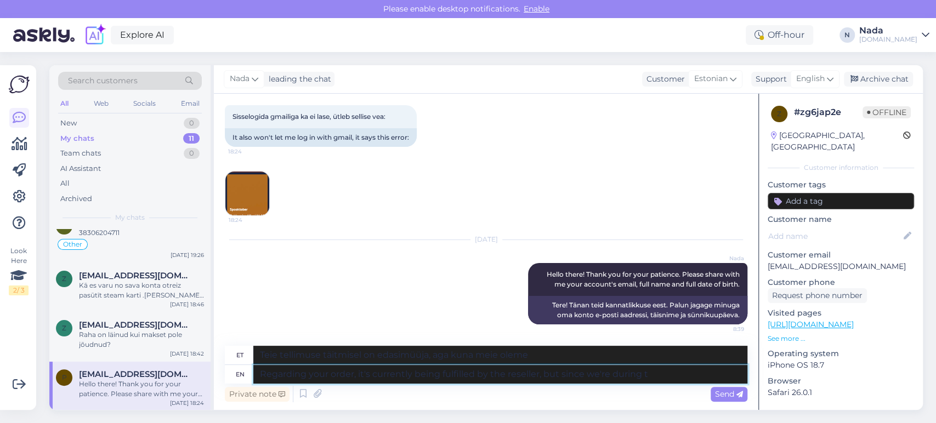
type textarea "Regarding your order, it's currently being fulfilled by the reseller, but since…"
type textarea "Teie tellimuse täitmisel on edasimüüja praegu kohal, aga kuna me oleme parasjag…"
type textarea "Regarding your order, it's currently being fulfilled by the reseller, but since…"
type textarea "Mis puutub teie tellimusse, siis edasimüüja täidab seda praegu, aga kuna meil o…"
type textarea "Regarding your order, it's currently being fulfilled by the reseller, but since…"
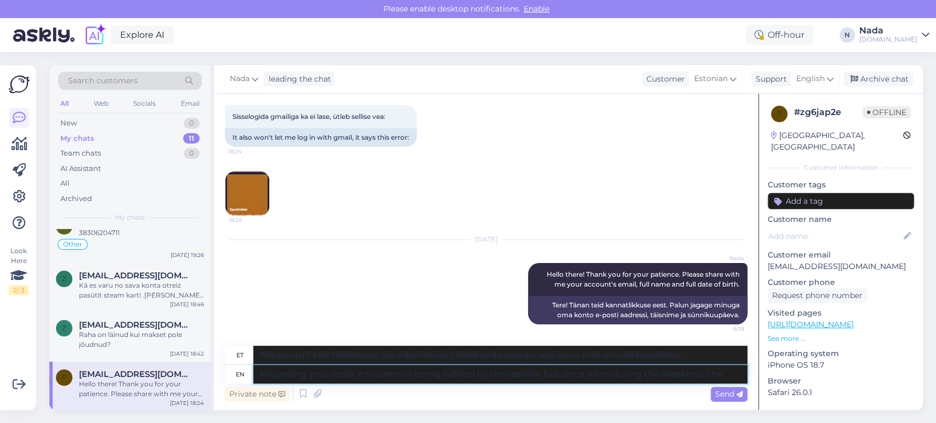
type textarea "Teie tellimust täidab praegu edasimüüja, aga kuna meil on nädalavahetus,"
type textarea "Regarding your order, it's currently being fulfilled by the reseller, but since…"
type textarea "Teie tellimuse täitmisel on edasimüüja, aga kuna meil on nädalavahetus, siis"
type textarea "Regarding your order, it's currently being fulfilled by the reseller, but since…"
type textarea "Mis puutub teie tellimusse, siis edasimüüja täidab seda praegu, aga kuna meil o…"
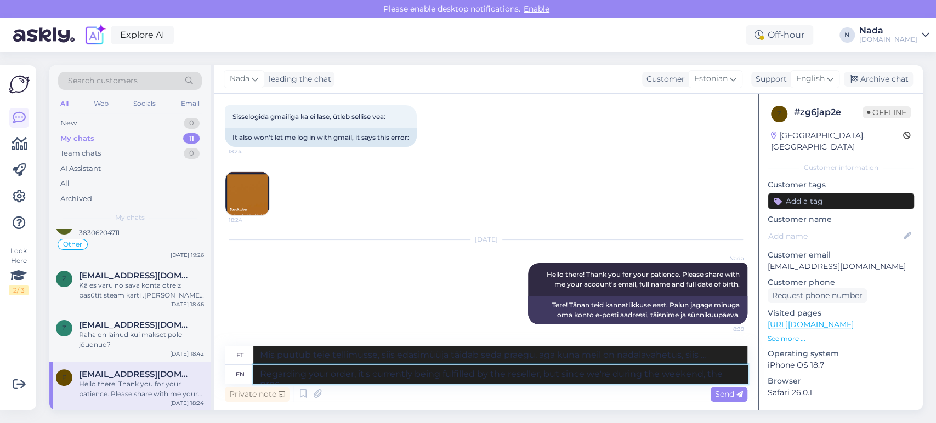
scroll to position [288, 0]
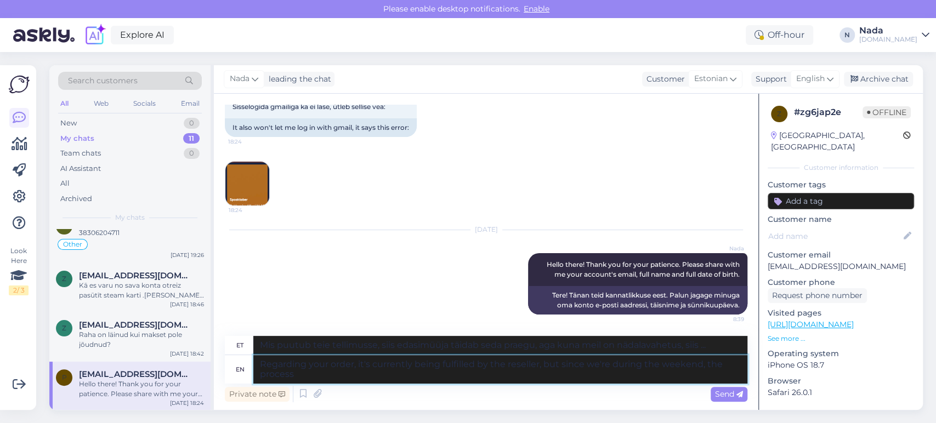
type textarea "Regarding your order, it's currently being fulfilled by the reseller, but since…"
type textarea "Teie tellimuse täitmisega tegeleb praegu edasimüüja, aga kuna meil on nädalavah…"
type textarea "Regarding your order, it's currently being fulfilled by the reseller, but since…"
type textarea "Teie tellimust täidab praegu edasimüüja, aga kuna meil on nädalavahetus, siis p…"
type textarea "Regarding your order, it's currently being fulfilled by the reseller, but since…"
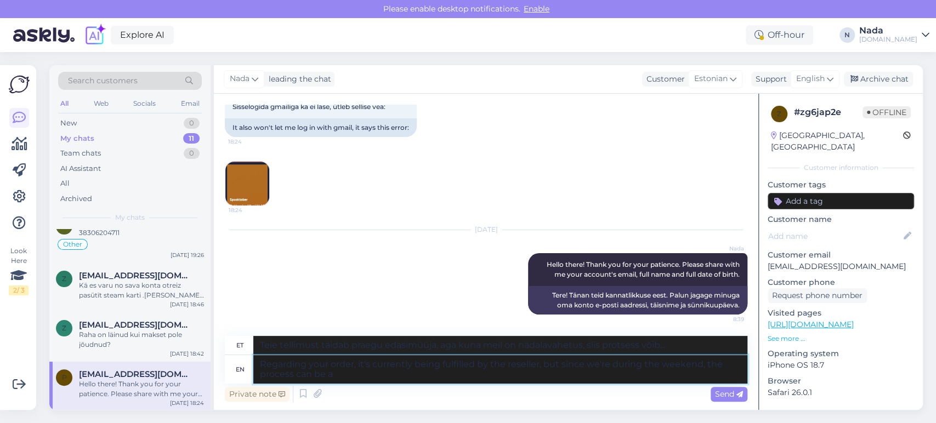
type textarea "Teie tellimust täidab praegu edasimüüja, aga kuna meil on nädalavahetus, saab p…"
type textarea "Regarding your order, it's currently being fulfilled by the reseller, but since…"
type textarea "Teie tellimuse täitmisega tegeleb praegu edasimüüja, aga kuna meil on nädalavah…"
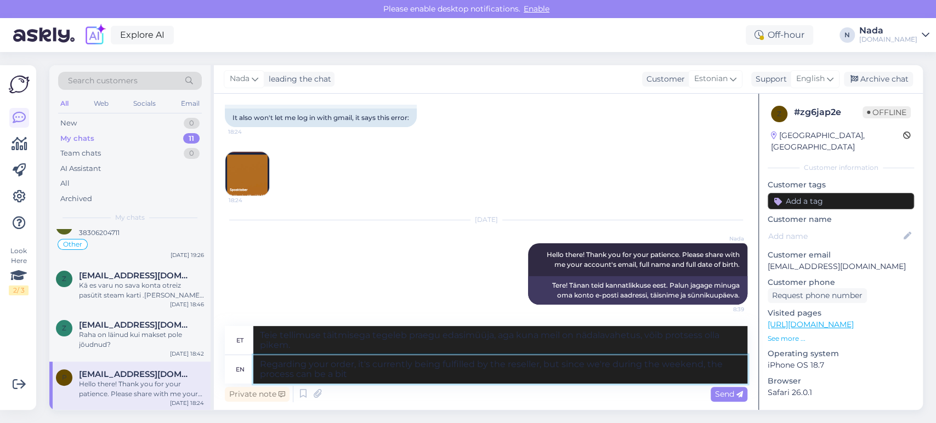
type textarea "Regarding your order, it's currently being fulfilled by the reseller, but since…"
type textarea "Mis puudutab teie tellimust, siis edasimüüja täidab seda praegu, aga kuna meil …"
type textarea "Regarding your order, it's currently being fulfilled by the reseller, but since…"
type textarea "Teie tellimust täidab praegu edasimüüja, aga kuna tegemist on nädalavahetusega,…"
type textarea "Regarding your order, it's currently being fulfilled by the reseller, but since…"
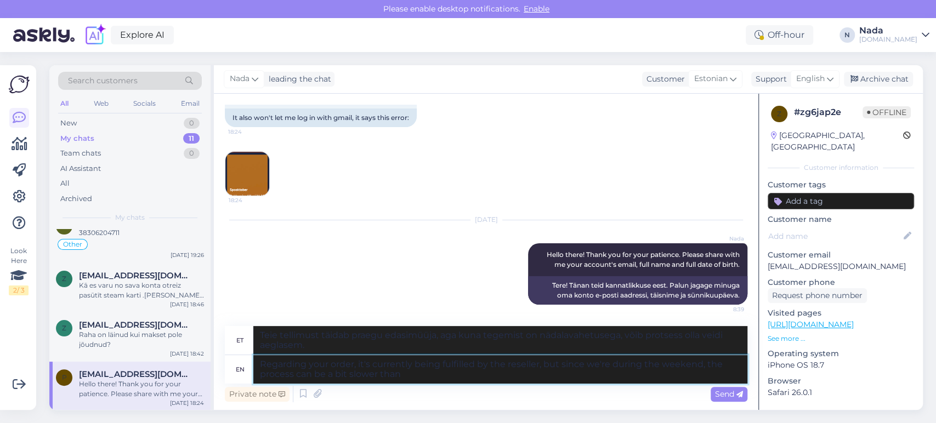
type textarea "Teie tellimust täidab praegu edasimüüja, aga kuna meil on nädalavahetus, võib p…"
type textarea "Regarding your order, it's currently being fulfilled by the reseller, but since…"
type textarea "Mis puudutab teie tellimust, siis edasimüüja täidab seda praegu, aga kuna oleme…"
type textarea "Regarding your order, it's currently being fulfilled by the reseller, but since…"
type textarea "Mis puudutab teie tellimust, siis edasimüüja täidab seda praegu, aga kuna oleme…"
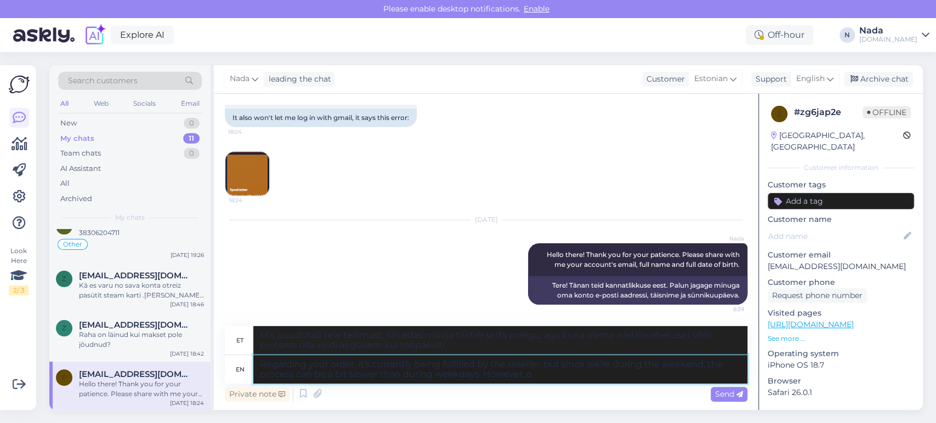
type textarea "Regarding your order, it's currently being fulfilled by the reseller, but since…"
type textarea "Mis puutub teie tellimusse, siis edasimüüja täidab seda praegu, aga kuna oleme …"
type textarea "Regarding your order, it's currently being fulfilled by the reseller, but since…"
type textarea "Mis puutub teie tellimusse, siis edasimüüja täidab seda praegu, aga kuna oleme …"
type textarea "Regarding your order, it's currently being fulfilled by the reseller, but since…"
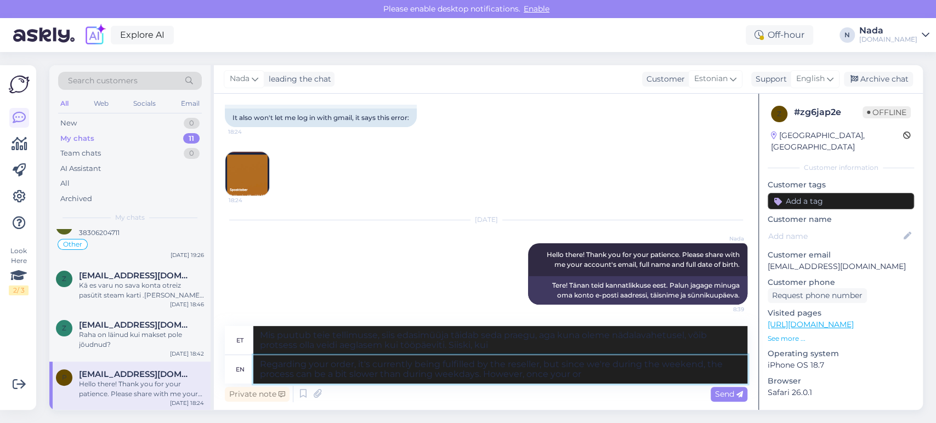
type textarea "Mis puutub teie tellimusse, siis edasimüüja täidab seda praegu, aga kuna oleme …"
type textarea "Regarding your order, it's currently being fulfilled by the reseller, but since…"
type textarea "Mis puutub teie tellimusse, siis edasimüüja täidab seda praegu, aga kuna oleme …"
type textarea "Regarding your order, it's currently being fulfilled by the reseller, but since…"
type textarea "Mis puutub teie tellimusse, siis edasimüüja täidab seda praegu, aga kuna oleme …"
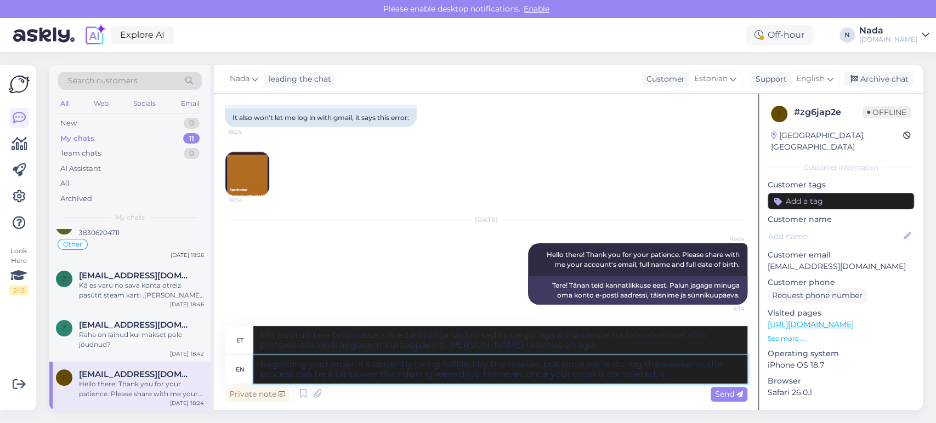
type textarea "Regarding your order, it's currently being fulfilled by the reseller, but since…"
type textarea "Mis puutub teie tellimusse, siis edasimüüja täidab seda praegu, kuid kuna oleme…"
type textarea "Regarding your order, it's currently being fulfilled by the reseller, but since…"
type textarea "Mis puutub teie tellimusse, siis edasimüüja täidab seda praegu, kuid kuna oleme…"
type textarea "Regarding your order, it's currently being fulfilled by the reseller, but since…"
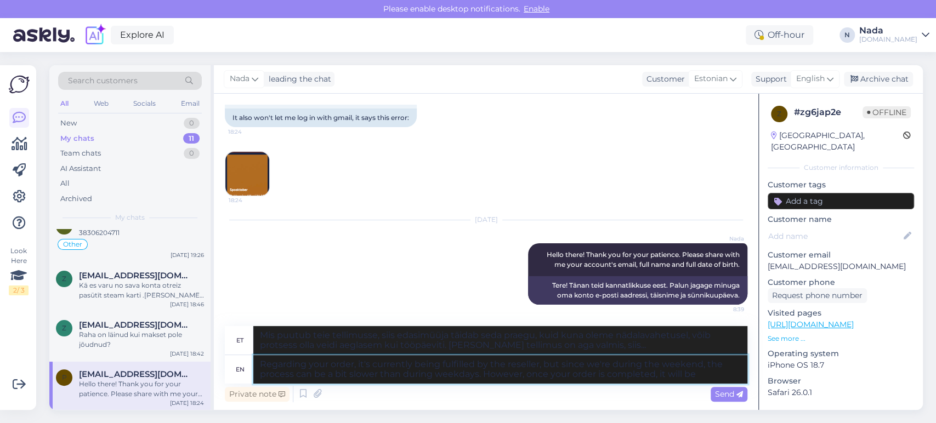
type textarea "Mis puutub teie tellimusse, siis edasimüüja täidab seda praegu, kuid kuna oleme…"
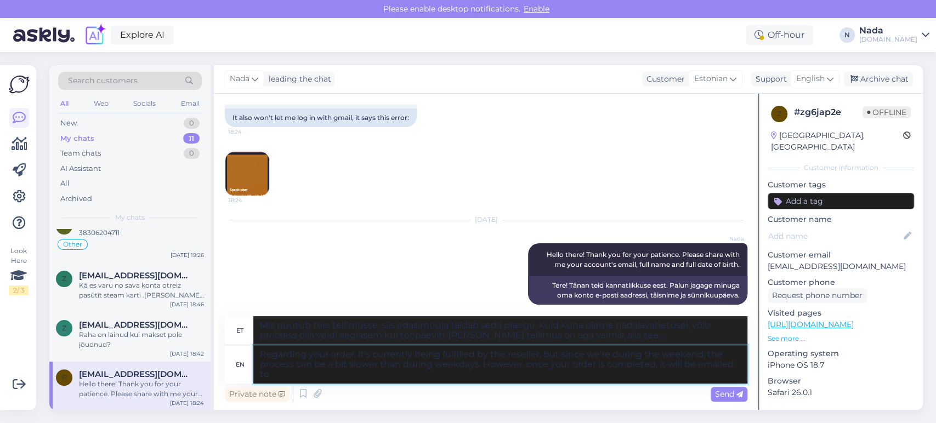
type textarea "Regarding your order, it's currently being fulfilled by the reseller, but since…"
type textarea "Teie tellimust täidab praegu edasimüüja, kuid kuna oleme nädalavahetusel, võib …"
type textarea "Regarding your order, it's currently being fulfilled by the reseller, but since…"
type textarea "Teie tellimust täidab praegu edasimüüja, kuid kuna oleme nädalavahetusel, võib …"
type textarea "Regarding your order, it's currently being fulfilled by the reseller, but since…"
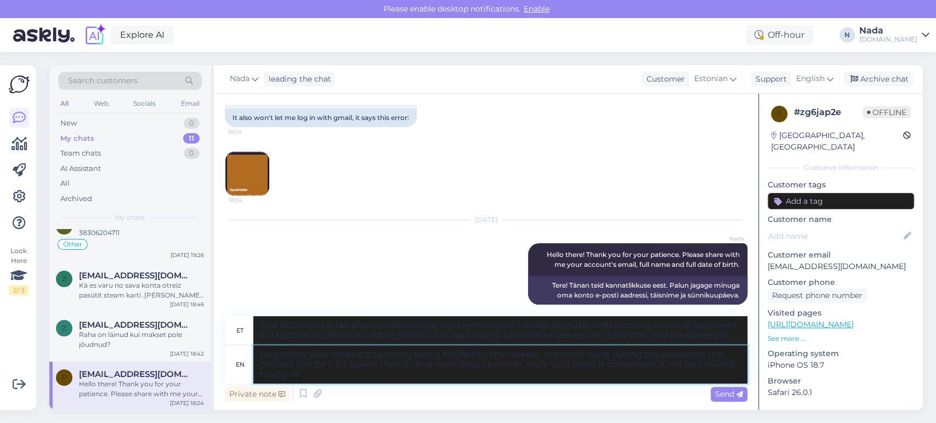
type textarea "Mis puutub teie tellimusse, siis edasimüüja täidab seda praegu, kuid kuna oleme…"
type textarea "Regarding your order, it's currently being fulfilled by the reseller, but since…"
type textarea "Mis puutub teie tellimusse, siis edasimüüja täidab seda praegu, kuid kuna oleme…"
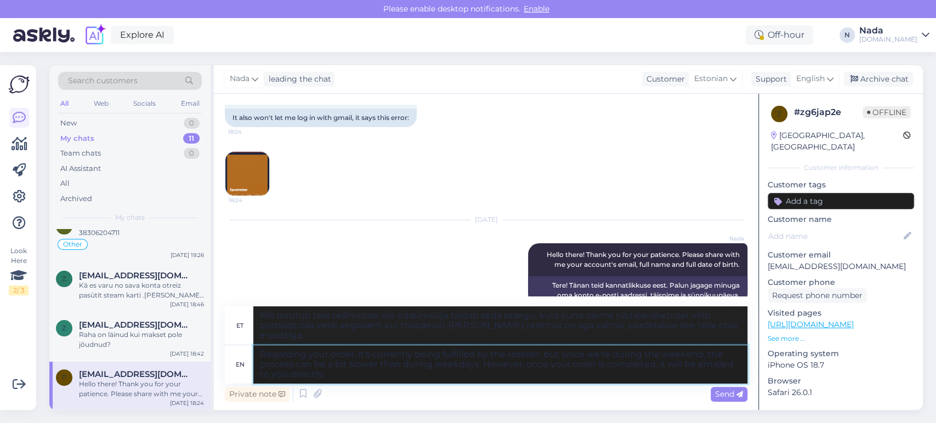
drag, startPoint x: 336, startPoint y: 381, endPoint x: 241, endPoint y: 339, distance: 103.9
click at [241, 339] on div "et Mis puutub teie tellimusse, siis edasimüüja täidab seda praegu, kuid kuna ol…" at bounding box center [486, 345] width 523 height 77
type textarea "Regarding your order, it's currently being fulfilled by the reseller, but since…"
click at [729, 396] on span "Send" at bounding box center [729, 394] width 28 height 10
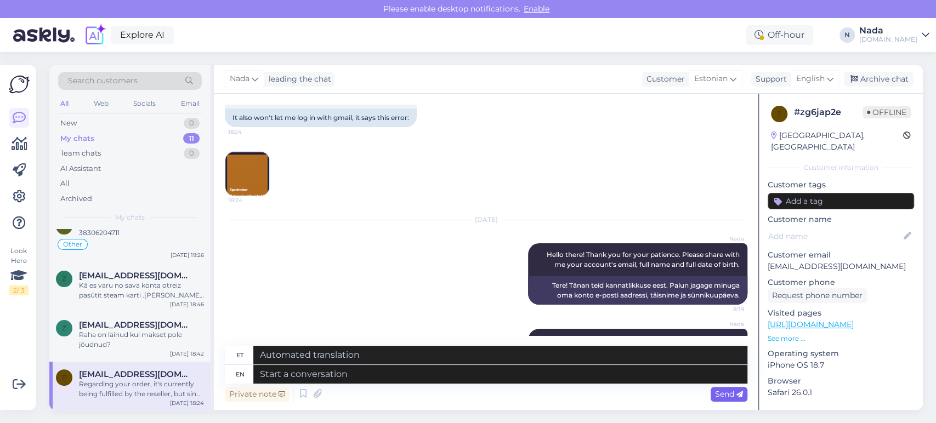
scroll to position [403, 0]
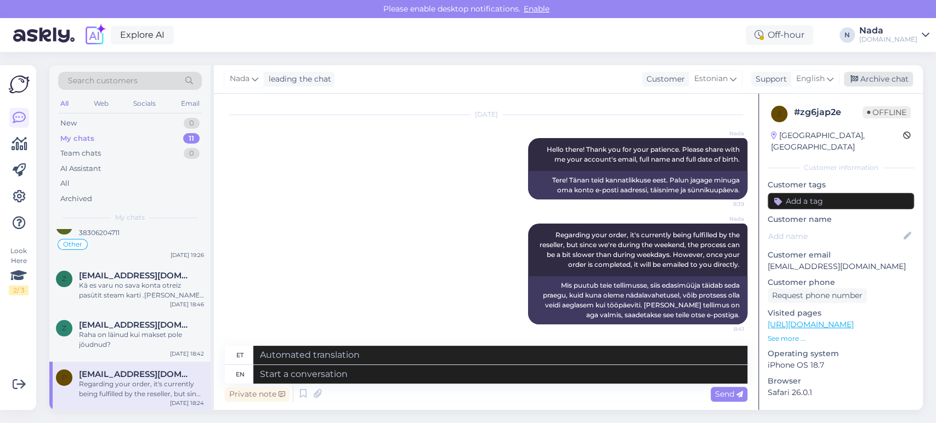
click at [884, 81] on div "Archive chat" at bounding box center [878, 79] width 69 height 15
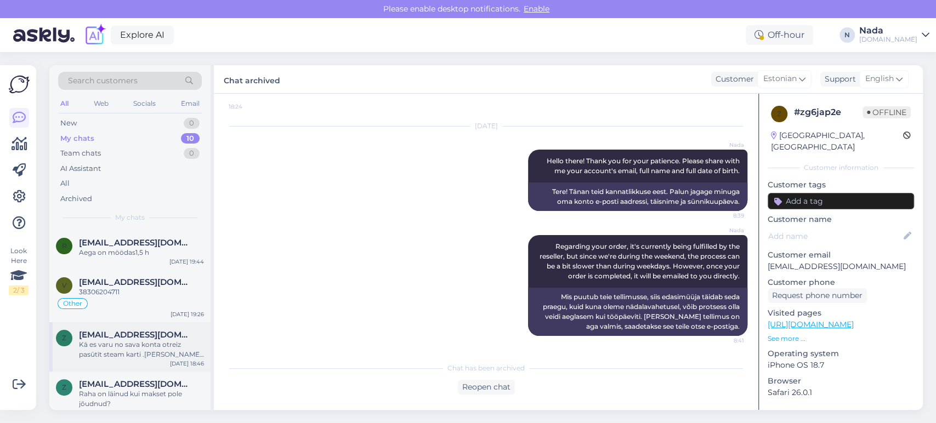
scroll to position [289, 0]
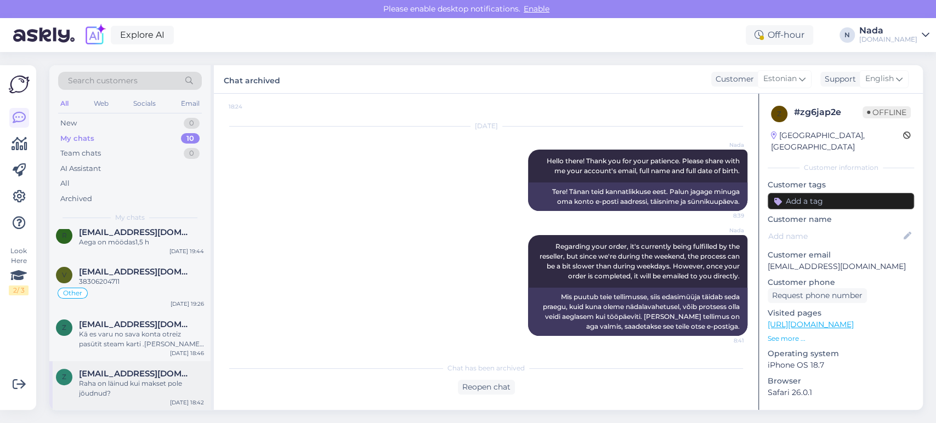
click at [132, 385] on div "Raha on läinud kui makset pole jõudnud?" at bounding box center [141, 389] width 125 height 20
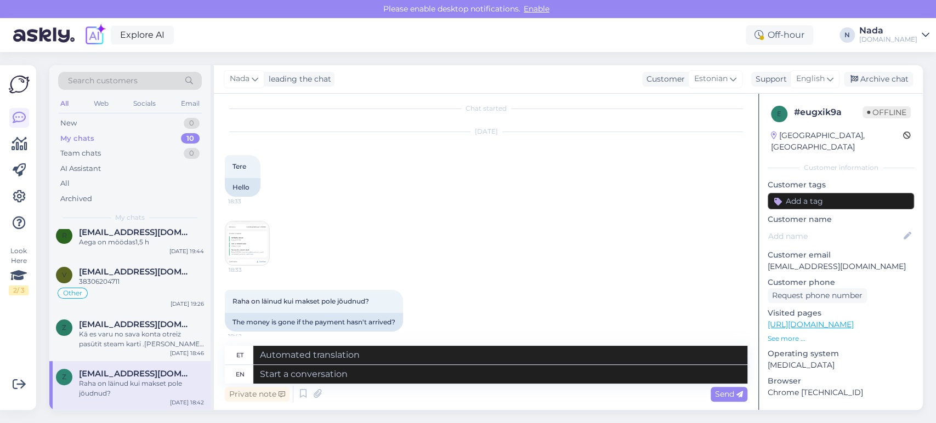
scroll to position [15, 0]
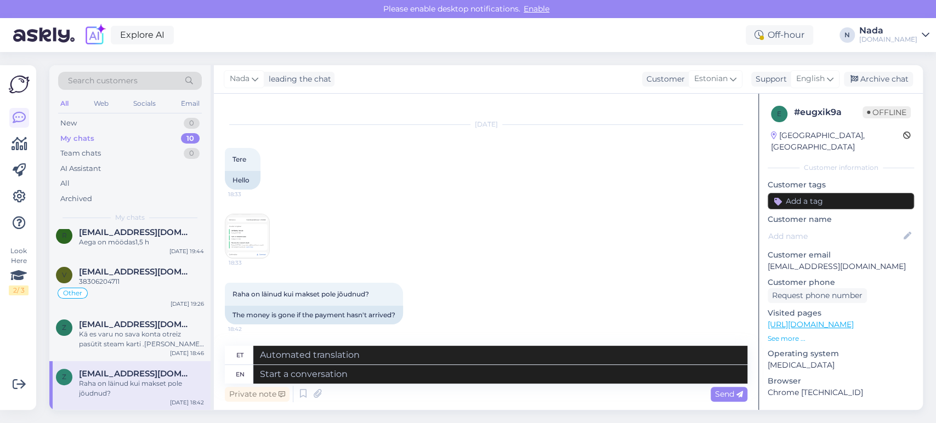
click at [218, 225] on div "Chat started Oct 10 2025 Tere 18:33 Hello 18:33 Raha on läinud kui makset pole …" at bounding box center [486, 252] width 544 height 316
click at [238, 226] on img at bounding box center [247, 236] width 44 height 44
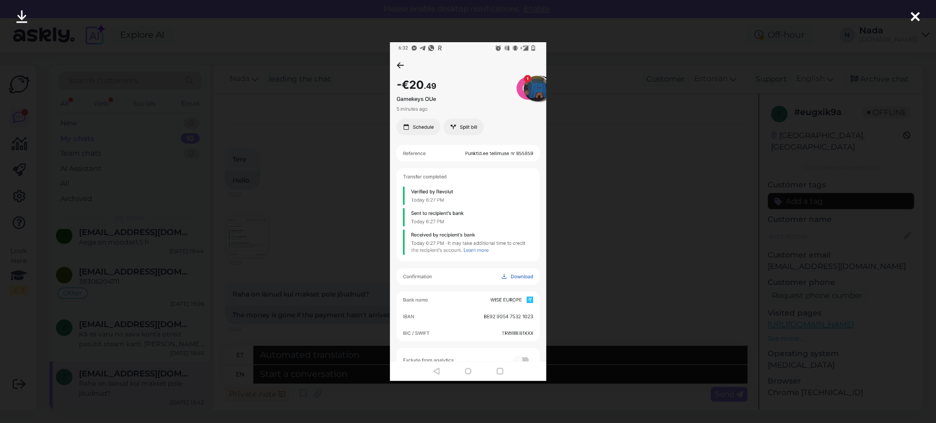
click at [605, 223] on div at bounding box center [468, 211] width 936 height 423
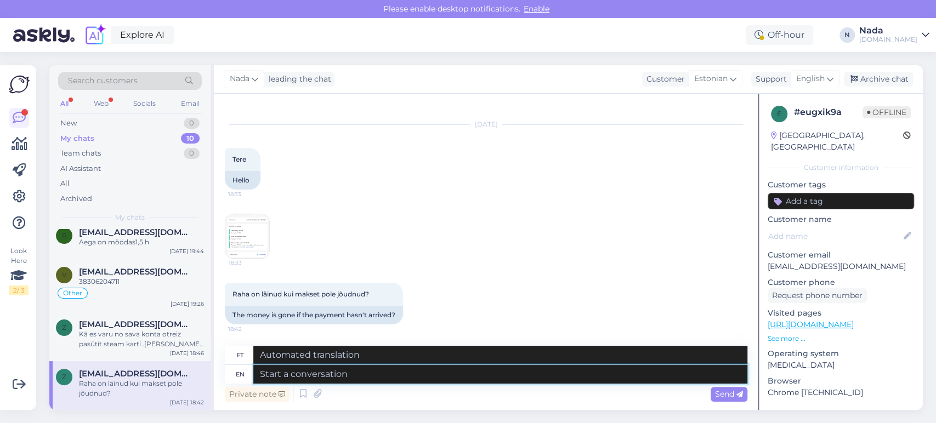
click at [436, 378] on textarea at bounding box center [500, 374] width 494 height 19
paste textarea "Regarding your order, it's currently being fulfilled by the reseller, but since…"
type textarea "Regarding your order, it's currently being fulfilled by the reseller, but since…"
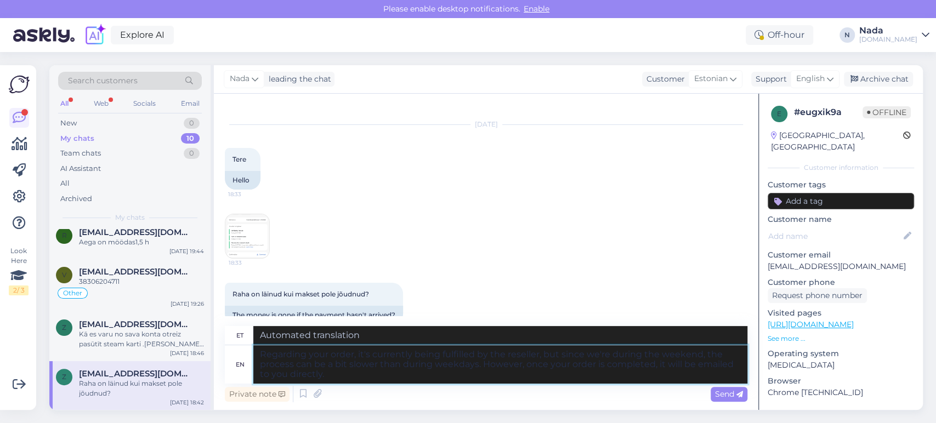
type textarea "Mis puutub teie tellimusse, siis edasimüüja täidab seda praegu, kuid kuna oleme…"
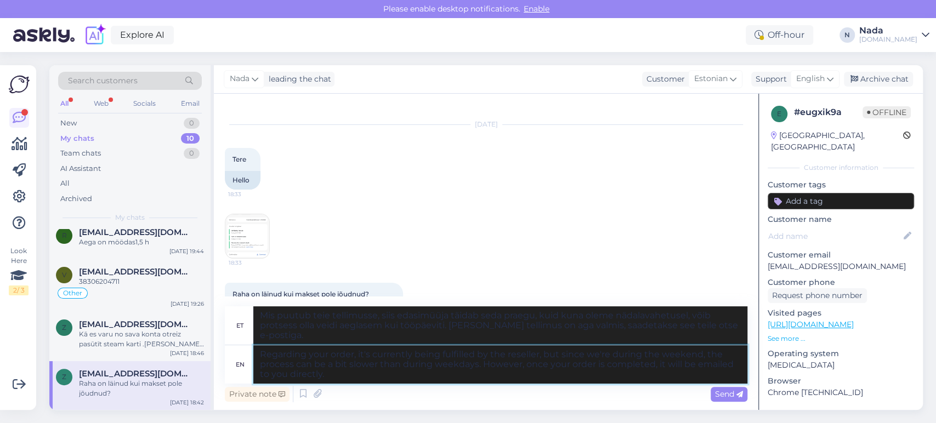
drag, startPoint x: 262, startPoint y: 349, endPoint x: 276, endPoint y: 354, distance: 15.1
click at [262, 349] on textarea "Regarding your order, it's currently being fulfilled by the reseller, but since…" at bounding box center [500, 364] width 494 height 38
type textarea "HelRegarding your order, it's currently being fulfilled by the reseller, but si…"
type textarea "Teie tellimuse täitmisel on edasimüüja, kuid kuna oleme nädalavahetusel, võib p…"
type textarea "HellRegarding your order, it's currently being fulfilled by the reseller, but s…"
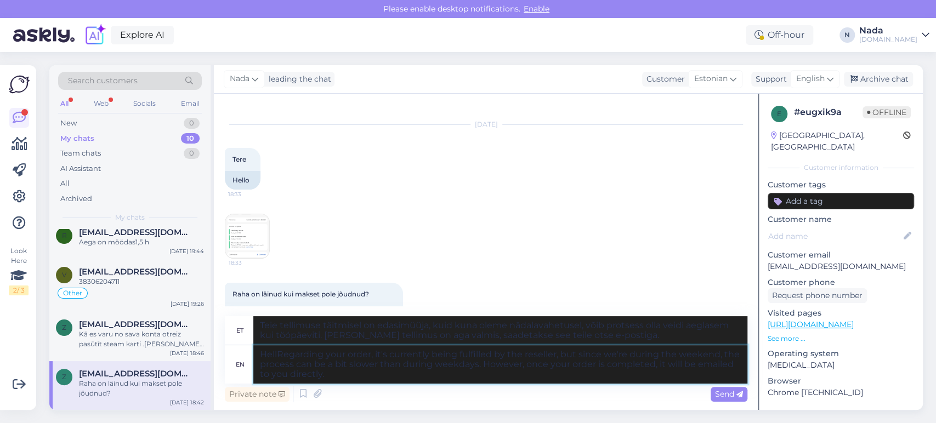
type textarea "Mis puutub teie tellimusse, siis edasimüüja täidab seda praegu, kuid kuna oleme…"
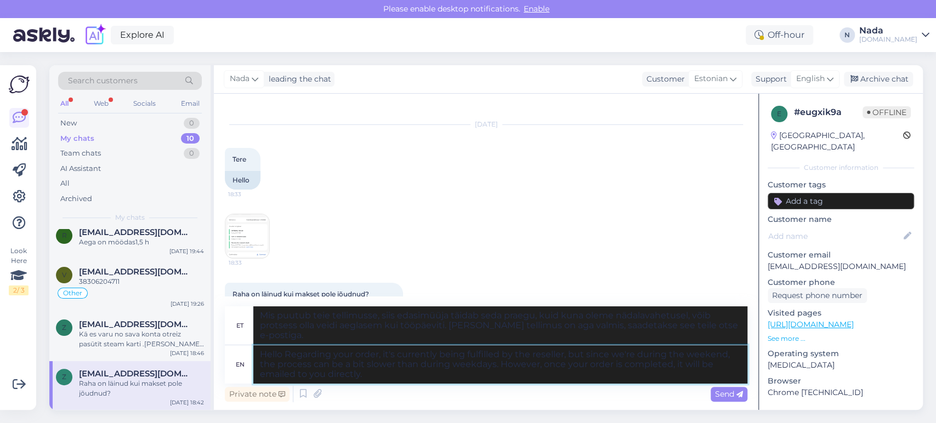
type textarea "Hello tRegarding your order, it's currently being fulfilled by the reseller, bu…"
type textarea "Tere! Edasimüüja täidab teie tellimust, kuid kuna oleme nädalavahetusel, võib p…"
type textarea "Hello thRegarding your order, it's currently being fulfilled by the reseller, b…"
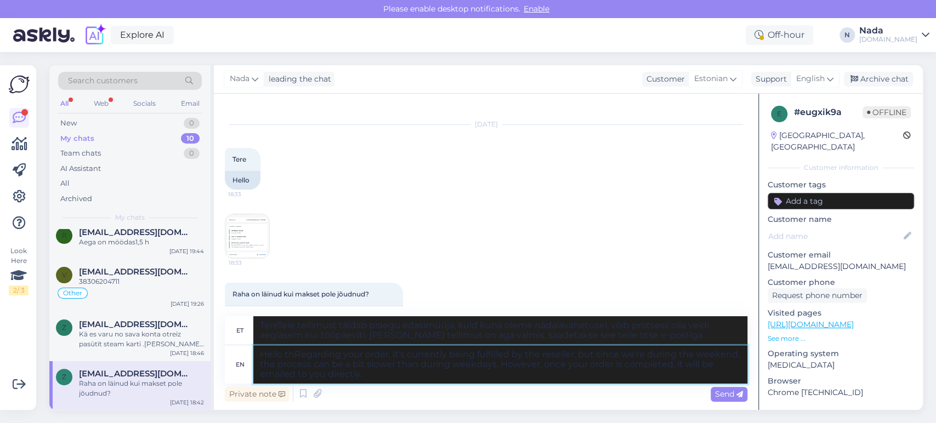
type textarea "Tere! Teie tellimust täidab praegu edasimüüja, kuid kuna oleme nädalavahetusel,…"
type textarea "Hello there! ThanRegarding your order, it's currently being fulfilled by the re…"
type textarea "Tere! Teie tellimust täidab hetkel edasimüüja, aga kuna oleme nädalavahetusel, …"
type textarea "Hello there! Thank yRegarding your order, it's currently being fulfilled by the…"
type textarea "Tere! Teie tellimust täidab praegu edasimüüja, kuid kuna oleme nädalavahetusel,…"
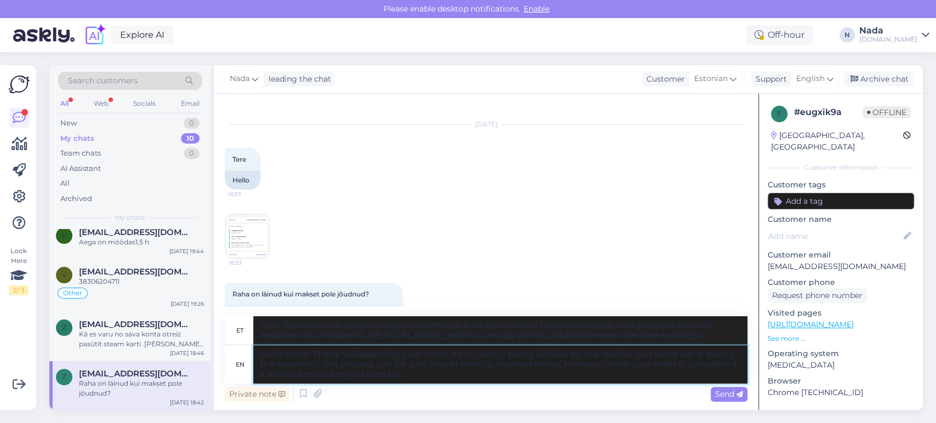
type textarea "Hello there! Thank youRegarding your order, it's currently being fulfilled by t…"
type textarea "Tere! Täname! Edasimüüja täidab teie tellimust, kuid kuna oleme nädalavahetusel…"
type textarea "Hello there! Thank you Regarding your order, it's currently being fulfilled by …"
type textarea "Tere! Täname! Teie tellimust täidab praegu edasimüüja, kuid kuna oleme nädalava…"
type textarea "Hello there! Thank you foRegarding your order, it's currently being fulfilled b…"
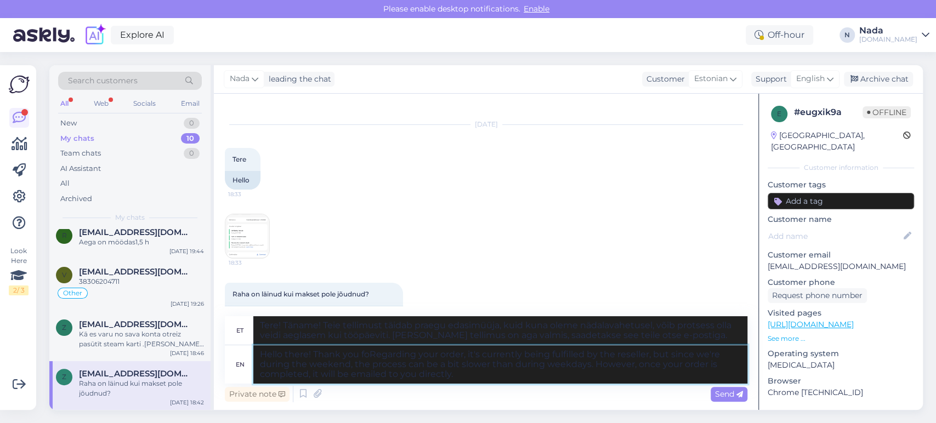
type textarea "Tere! Täname teid! Teie tellimust täidab praegu edasimüüja, kuid kuna oleme näd…"
type textarea "Hello there! Thank you for Regarding your order, it's currently being fulfilled…"
type textarea "Tere! Täname teid! Teie tellimust täidab praegu edasimüüja, kuid kuna oleme näd…"
type textarea "Hello there! Thank you for yoRegarding your order, it's currently being fulfill…"
type textarea "Tere! Täname teid tellimuse eest. Edasimüüja täidab seda praegu, kuid kuna olem…"
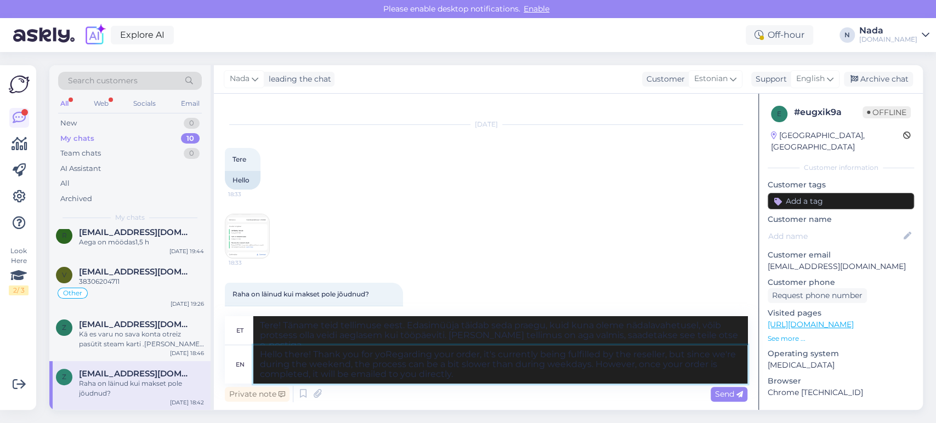
type textarea "Hello there! Thank you for youRegarding your order, it's currently being fulfil…"
type textarea "Tere! Täname teid! Teie tellimust täidab praegu edasimüüja, kuid kuna oleme näd…"
type textarea "Hello there! Thank you for your paRegarding your order, it's currently being fu…"
type textarea "Tere! Täname teid teie tellimuse eest. Edasimüüja täidab teie tellimust praegu,…"
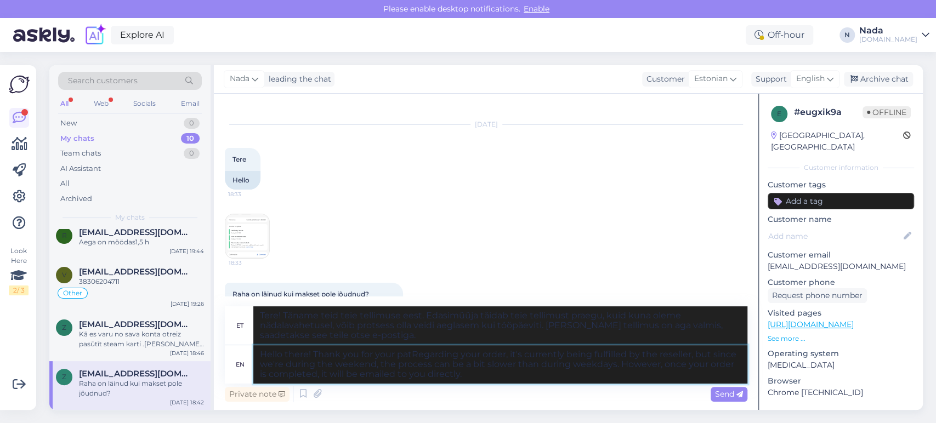
type textarea "Hello there! Thank you for your patiRegarding your order, it's currently being …"
type textarea "Tere! Täname teid tagasiside eest! Teie tellimust täidab praegu edasimüüja, kui…"
type textarea "Hello there! Thank you for your patienRegarding your order, it's currently bein…"
type textarea "Tere! Täname kannatlikkuse eest! Teie tellimust täidab praegu edasimüüja, kuid …"
type textarea "Hello there! Thank you for your patience. Regarding your order, it's currently …"
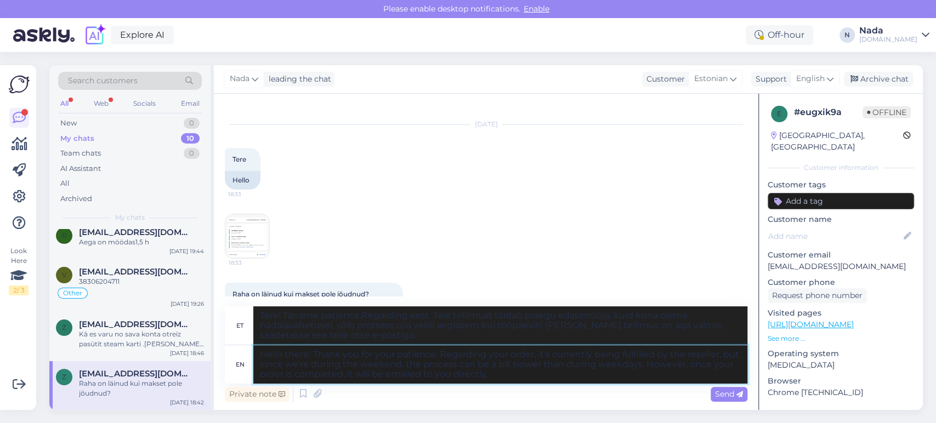
type textarea "Tere! Täname kannatlikkuse eest. Teie tellimust täidab praegu edasimüüja, kuid …"
type textarea "Hello there! Thank you for your patience. Regarding your order, it's currently …"
click at [745, 393] on div "Send" at bounding box center [729, 394] width 37 height 15
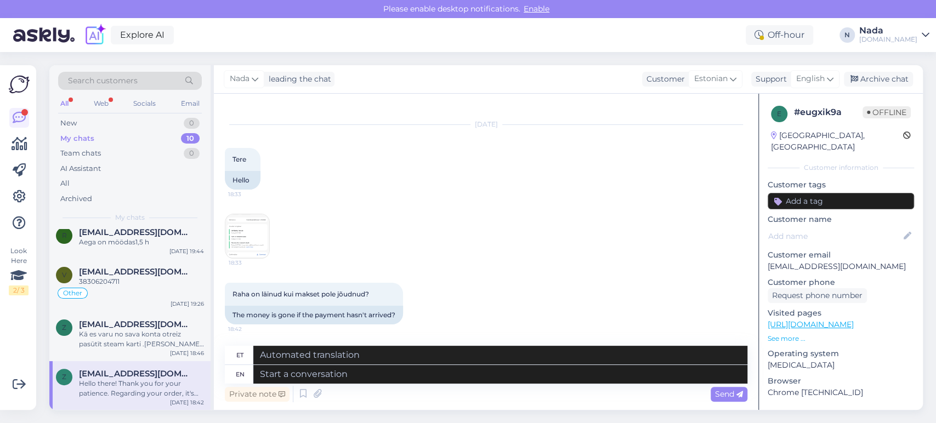
scroll to position [173, 0]
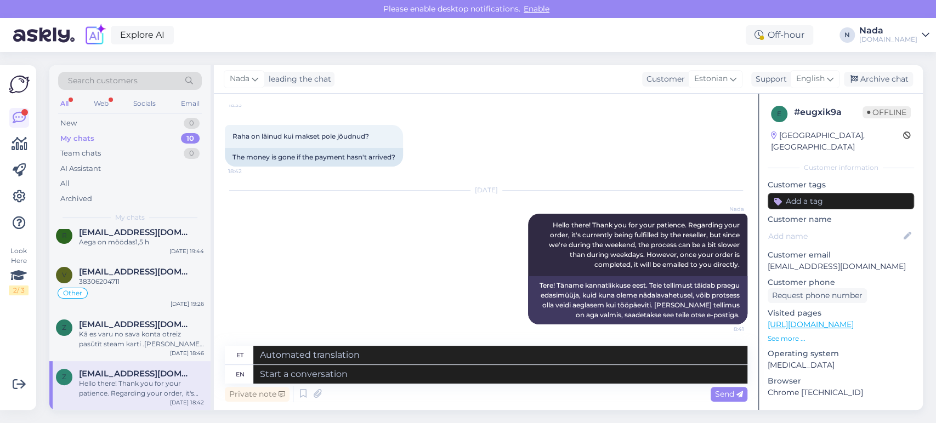
click at [863, 116] on span "Offline" at bounding box center [887, 112] width 48 height 12
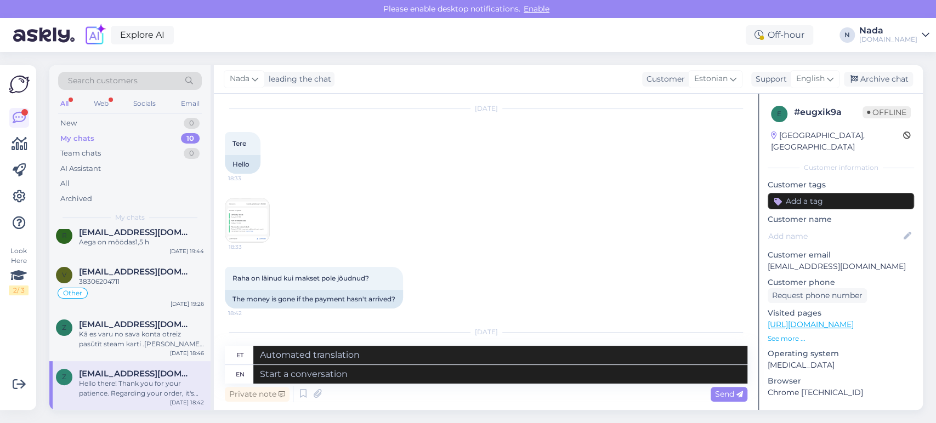
scroll to position [0, 0]
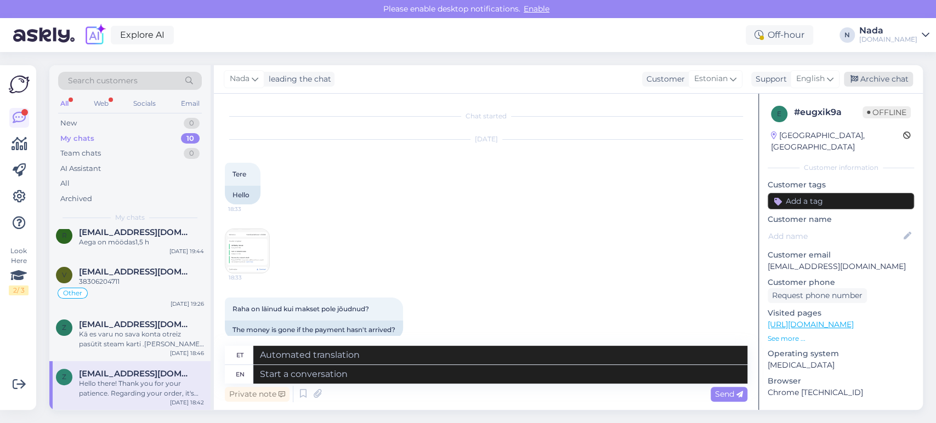
click at [873, 80] on div "Archive chat" at bounding box center [878, 79] width 69 height 15
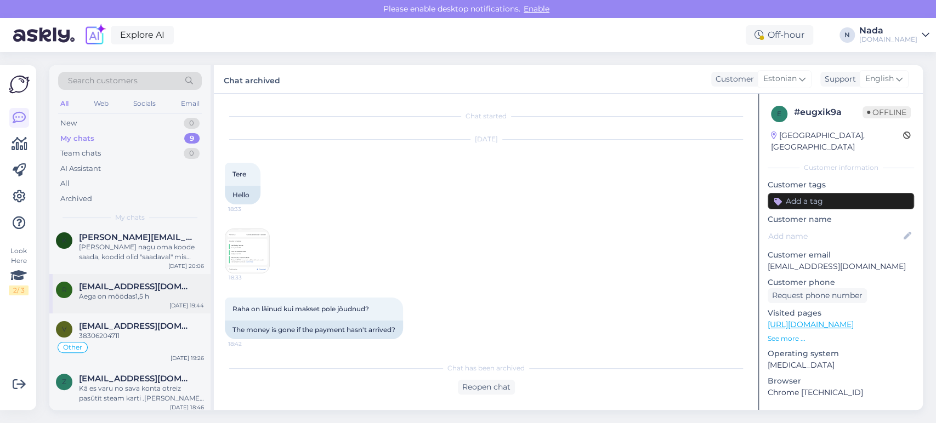
scroll to position [239, 0]
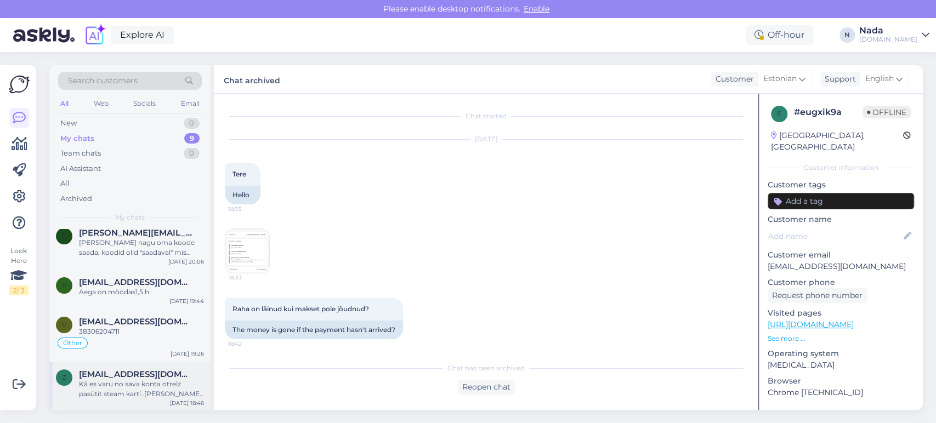
click at [89, 383] on div "Kā es varu no sava konta otreiz pasūtīt steam karti .Gundars 1987 gads un zinge…" at bounding box center [141, 389] width 125 height 20
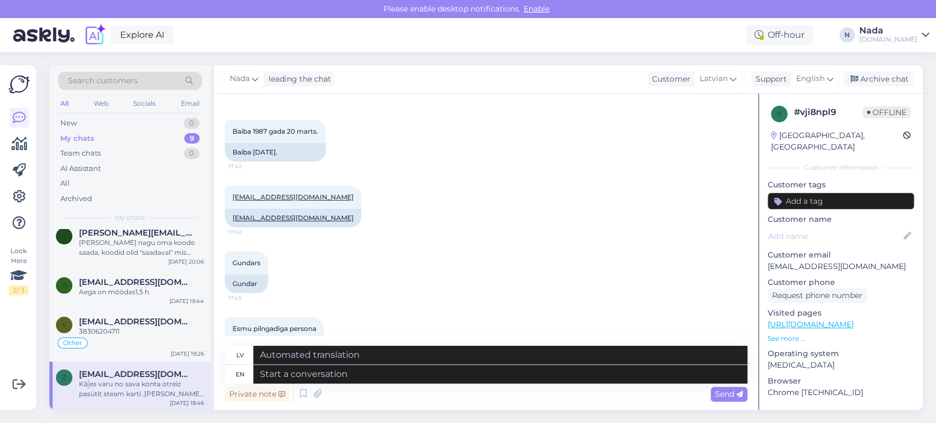
scroll to position [304, 0]
drag, startPoint x: 310, startPoint y: 204, endPoint x: 233, endPoint y: 206, distance: 77.3
click at [233, 207] on div "zingermauss@inbox.lv" at bounding box center [293, 216] width 137 height 19
copy link "zingermauss@inbox.lv"
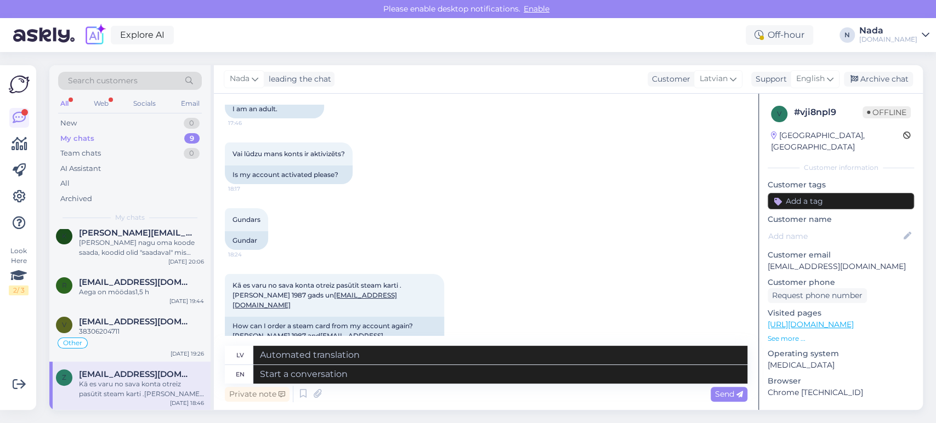
scroll to position [544, 0]
click at [509, 378] on textarea at bounding box center [500, 374] width 494 height 19
paste textarea "Thank you for your patience. We've reactivated your account, please try to logi…"
type textarea "Thank you for your patience. We've reactivated your account, please try to logi…"
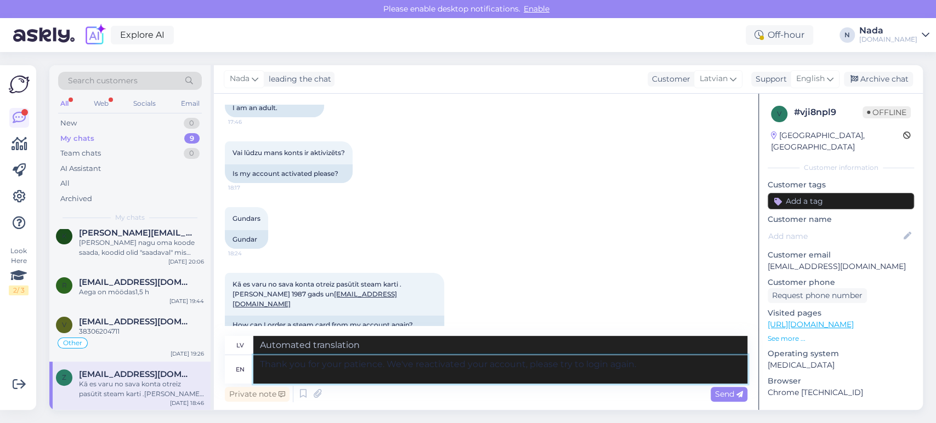
type textarea "Paldies par jūsu pacietību. Mēs esam atkārtoti aktivizējuši jūsu kontu, lūdzu, …"
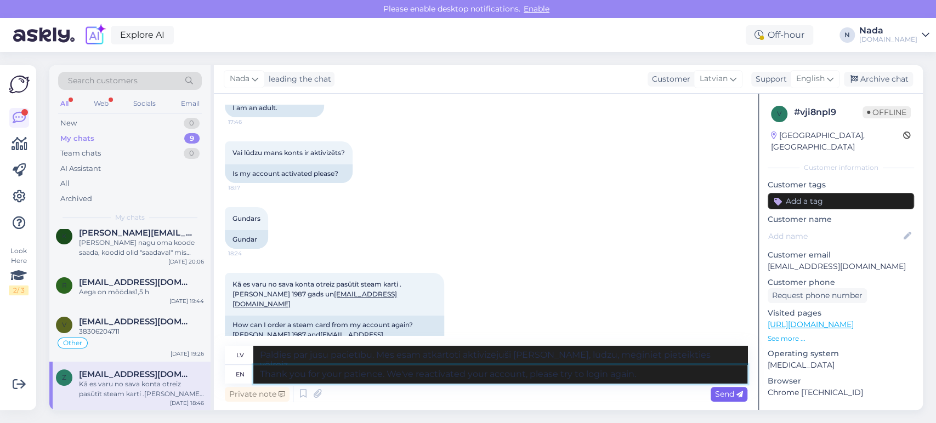
type textarea "Thank you for your patience. We've reactivated your account, please try to logi…"
click at [731, 394] on span "Send" at bounding box center [729, 394] width 28 height 10
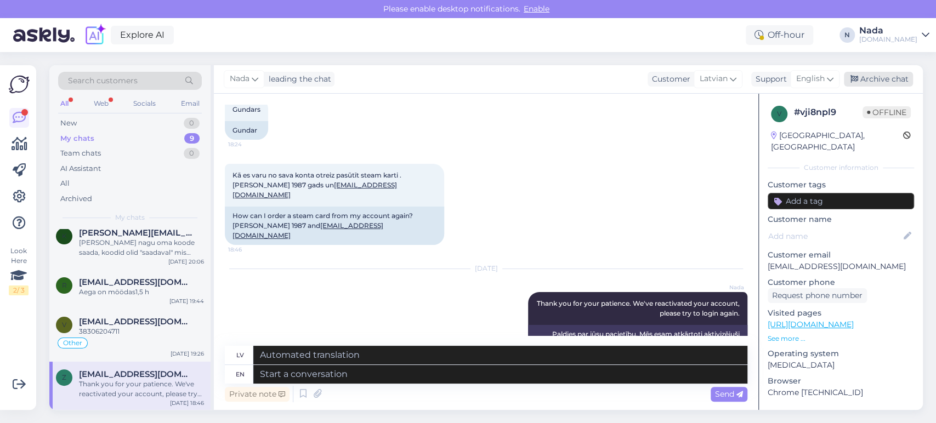
click at [884, 76] on div "Archive chat" at bounding box center [878, 79] width 69 height 15
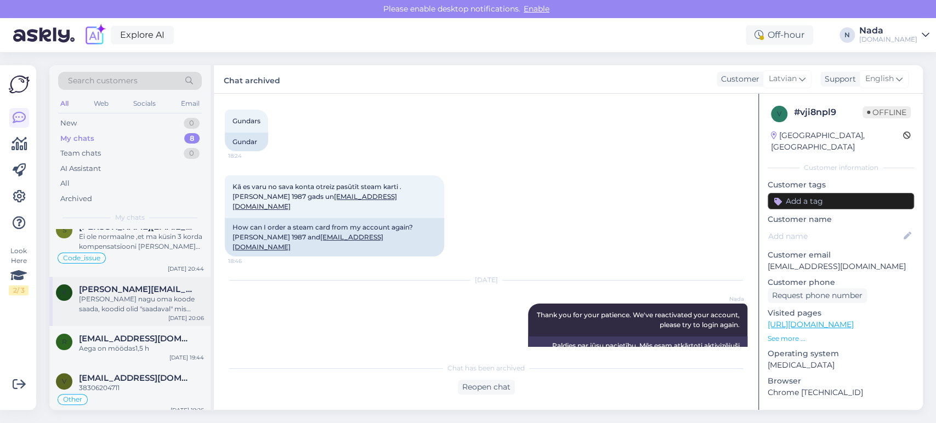
scroll to position [190, 0]
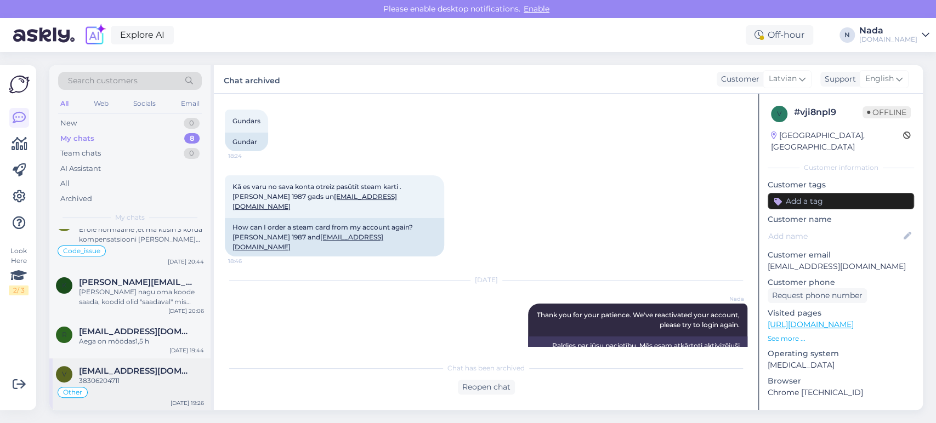
click at [160, 371] on span "[EMAIL_ADDRESS][DOMAIN_NAME]" at bounding box center [136, 371] width 114 height 10
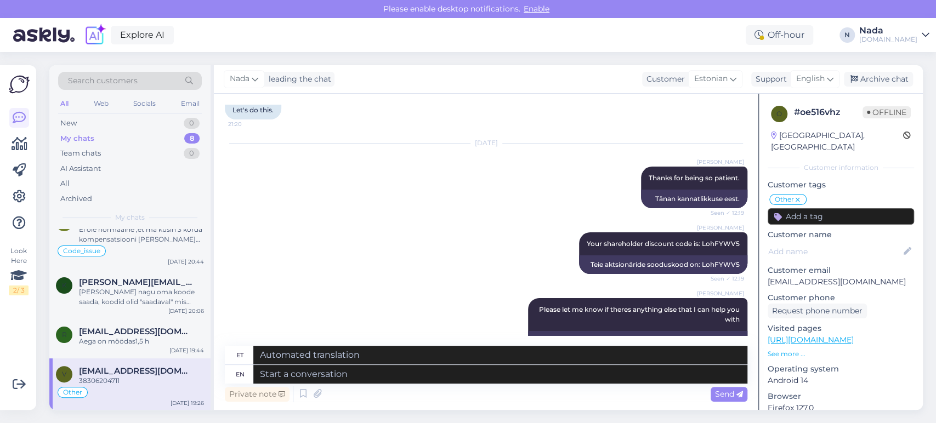
scroll to position [2254, 0]
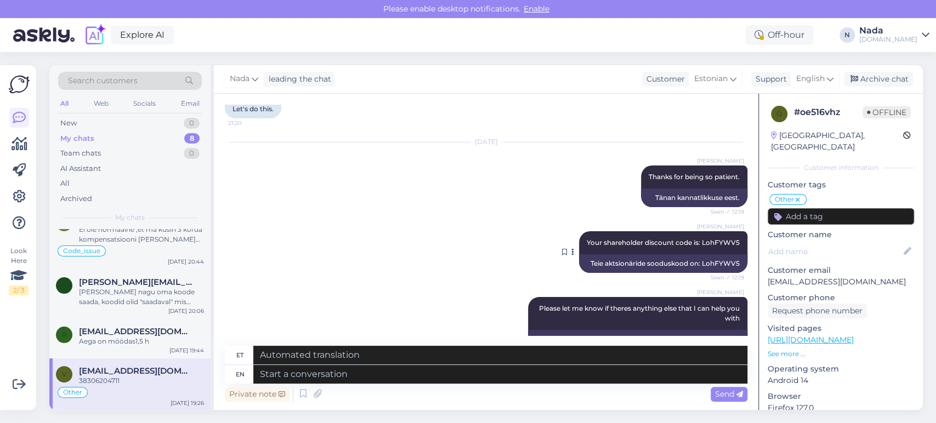
click at [605, 247] on span "Your shareholder discount code is: LohFYWV5" at bounding box center [663, 243] width 153 height 8
copy span "shareholder"
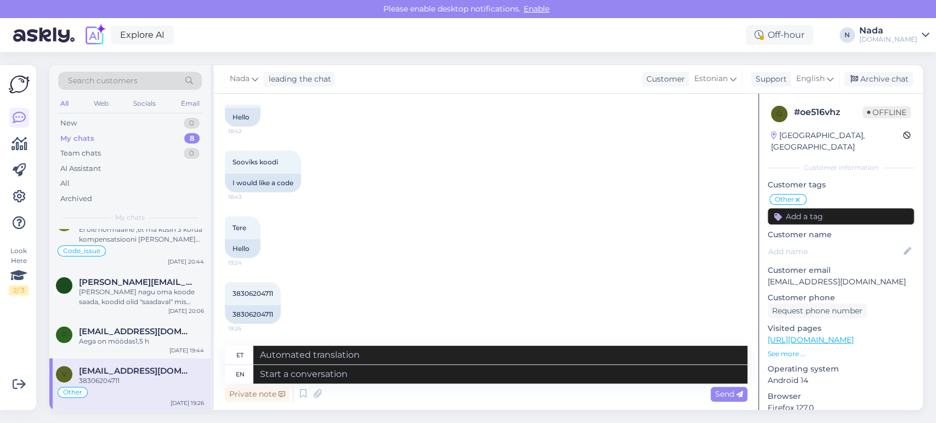
scroll to position [3249, 0]
drag, startPoint x: 868, startPoint y: 268, endPoint x: 769, endPoint y: 271, distance: 99.3
click at [769, 276] on p "[EMAIL_ADDRESS][DOMAIN_NAME]" at bounding box center [841, 282] width 146 height 12
copy p "[EMAIL_ADDRESS][DOMAIN_NAME]"
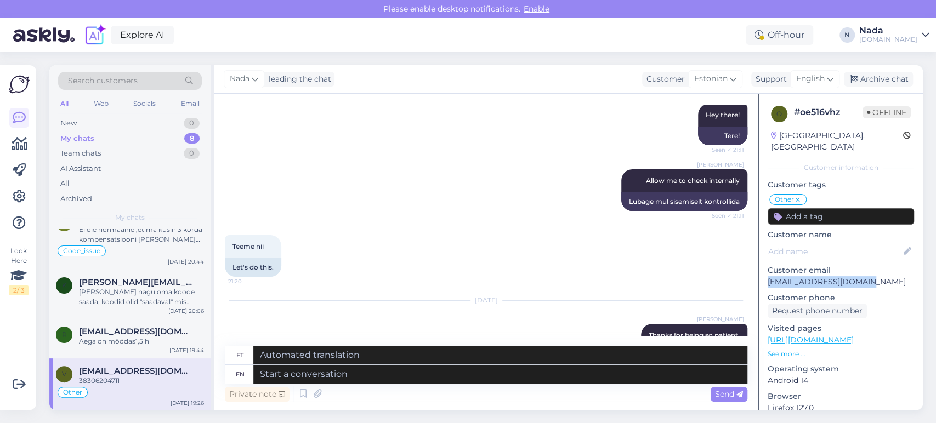
scroll to position [2091, 0]
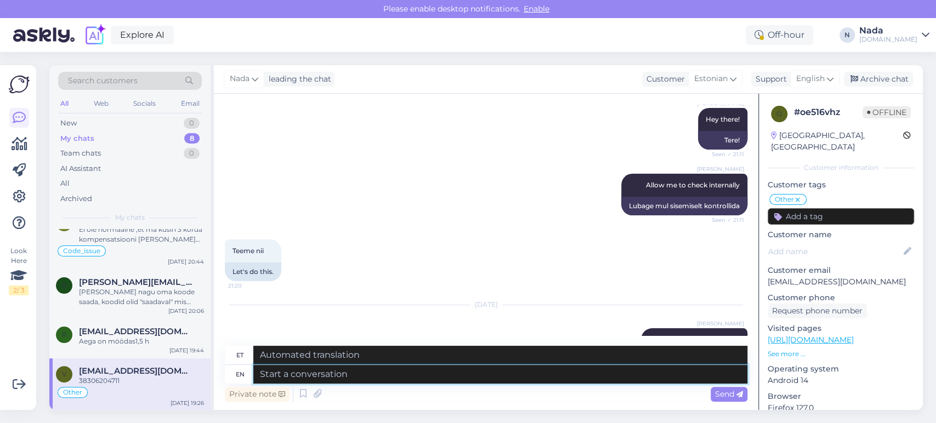
click at [506, 379] on textarea at bounding box center [500, 374] width 494 height 19
type textarea "Hello the"
type textarea "Tere"
type textarea "Hello there"
type textarea "Tere!"
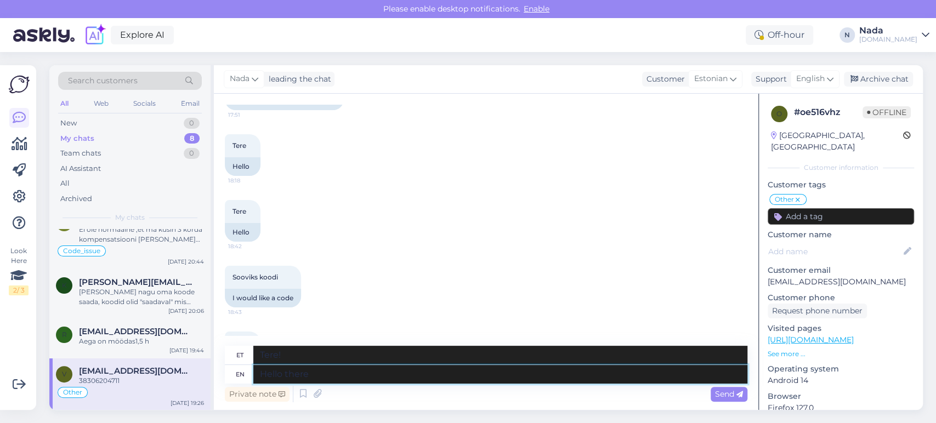
scroll to position [3249, 0]
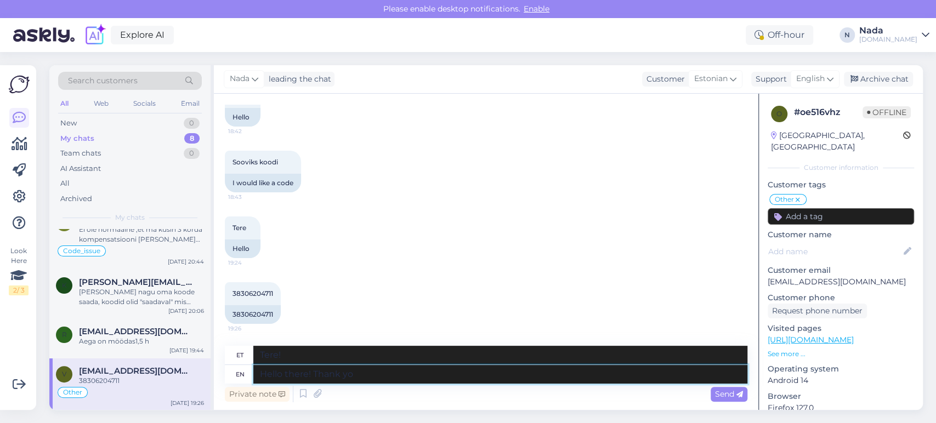
type textarea "Hello there! Thank you"
type textarea "Tere! [GEOGRAPHIC_DATA]"
type textarea "Hello there! Thank you"
type textarea "Tere! Aitäh!"
type textarea "Hello there! Thank you for reaching ou"
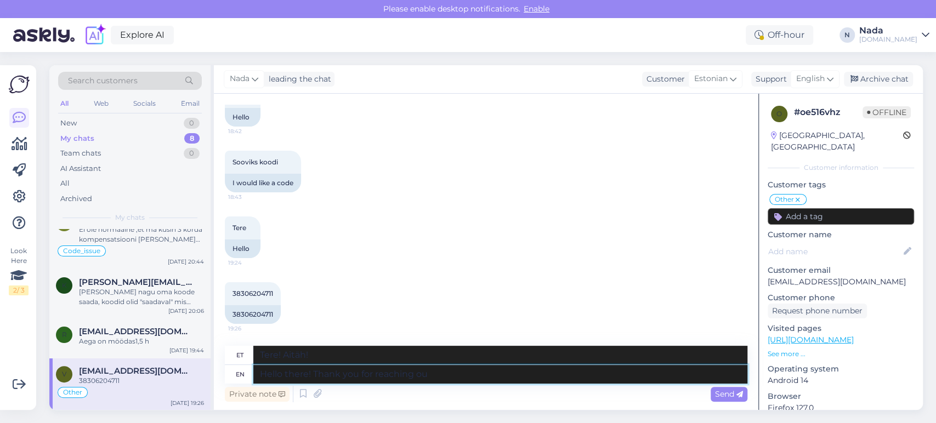
type textarea "Tere! Tänan teid ühenduse võtmise eest"
type textarea "Hello there! Thank you for reaching out to"
type textarea "Tere! Täname teid ühenduse võtmise eest"
type textarea "Hello there! Thank you for reaching out to us. A"
type textarea "Tere! Täname teid meiega ühenduse võtmise eest."
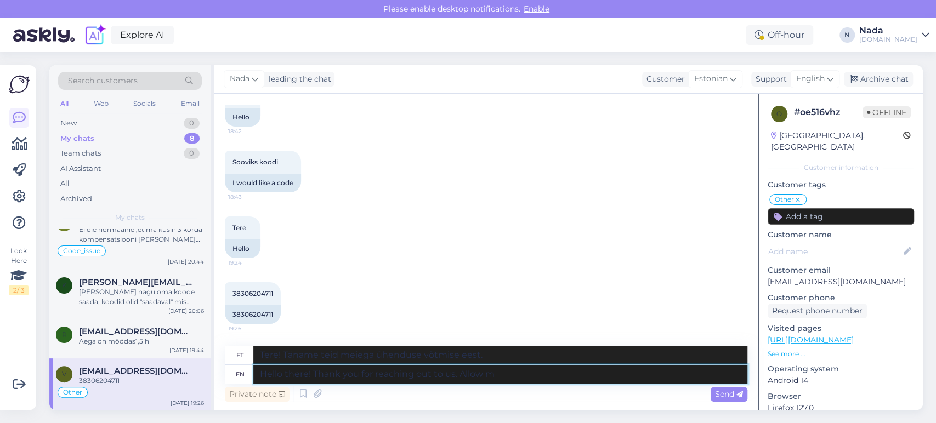
type textarea "Hello there! Thank you for reaching out to us. Allow me"
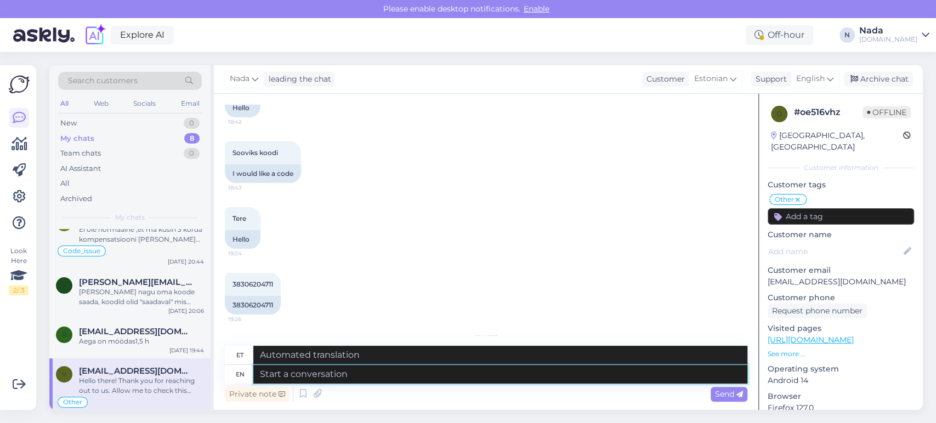
scroll to position [3357, 0]
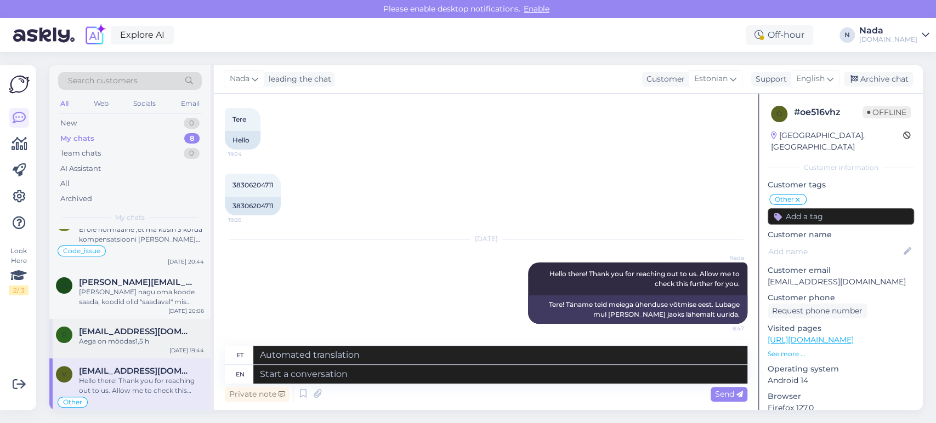
click at [143, 339] on div "Aega on möödas1,5 h" at bounding box center [141, 342] width 125 height 10
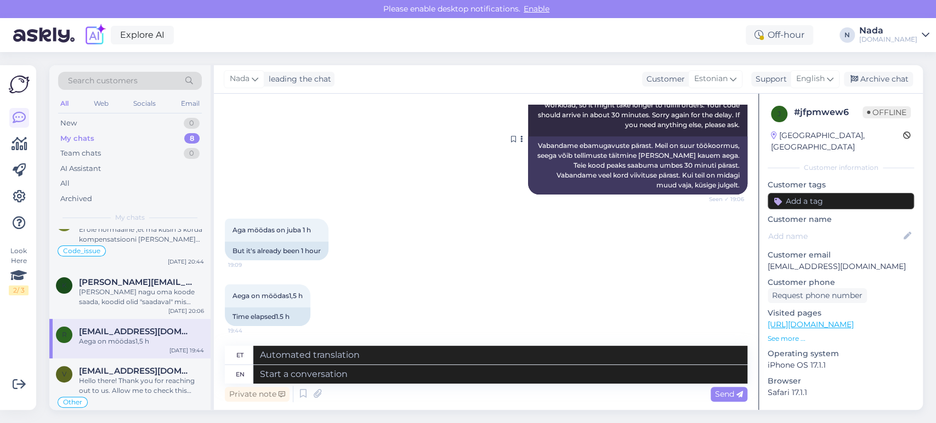
scroll to position [146, 0]
click at [578, 373] on textarea at bounding box center [500, 374] width 494 height 19
paste textarea "Please share with us your order number if you still haven't received it."
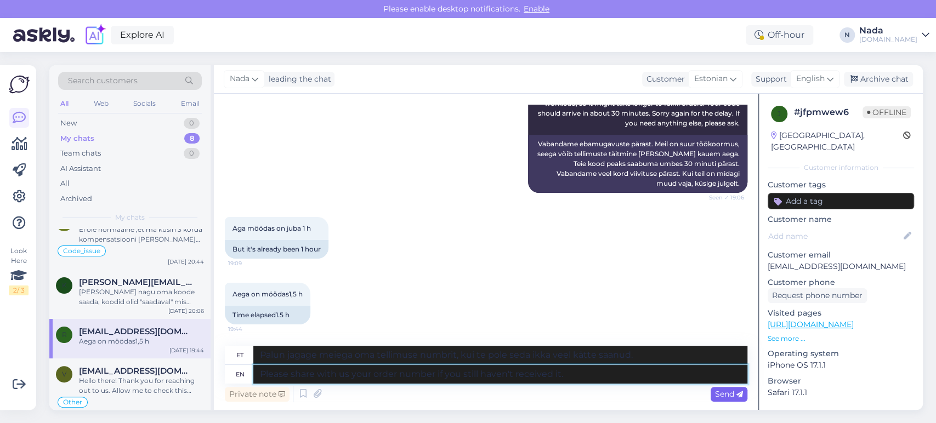
drag, startPoint x: 715, startPoint y: 381, endPoint x: 716, endPoint y: 389, distance: 8.8
click at [715, 381] on textarea "Please share with us your order number if you still haven't received it." at bounding box center [500, 374] width 494 height 19
click at [717, 393] on span "Send" at bounding box center [729, 394] width 28 height 10
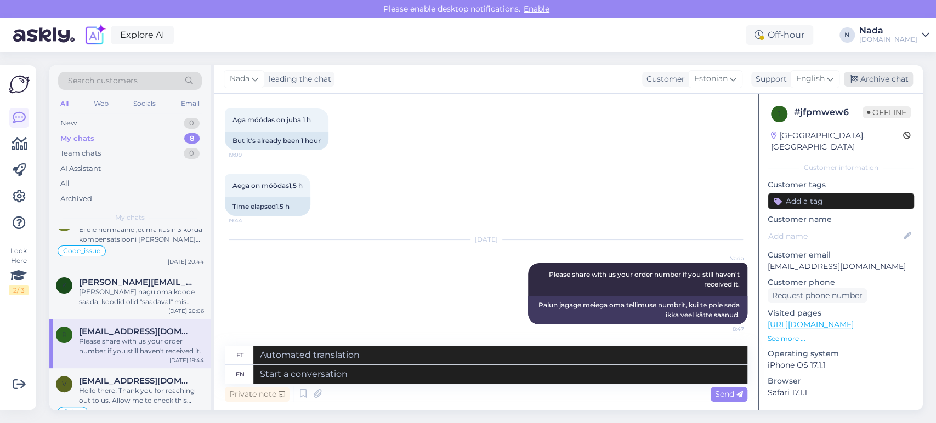
click at [878, 83] on div "Archive chat" at bounding box center [878, 79] width 69 height 15
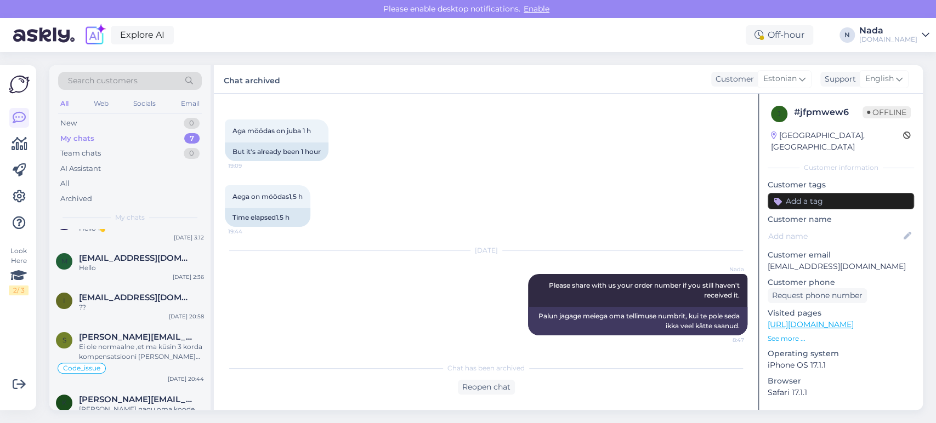
scroll to position [160, 0]
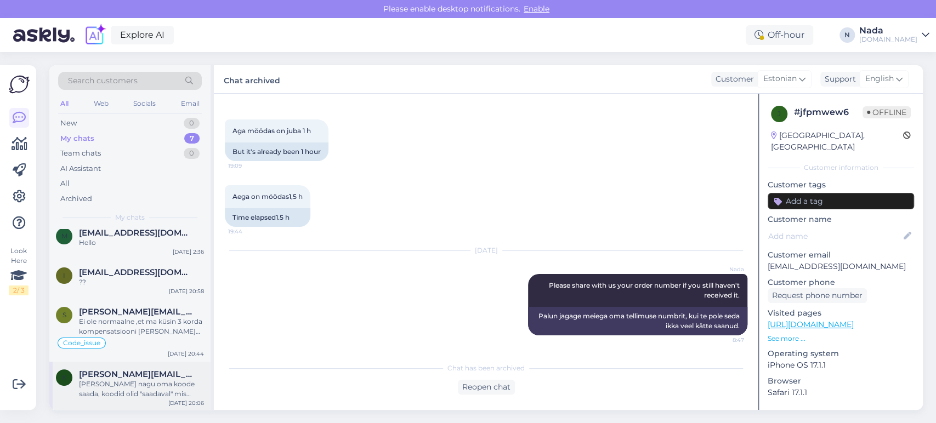
click at [152, 379] on div "kalmer.oun@gmail.com Tahaks nagu oma koode saada, koodid olid "saadaval" mis pe…" at bounding box center [141, 385] width 125 height 30
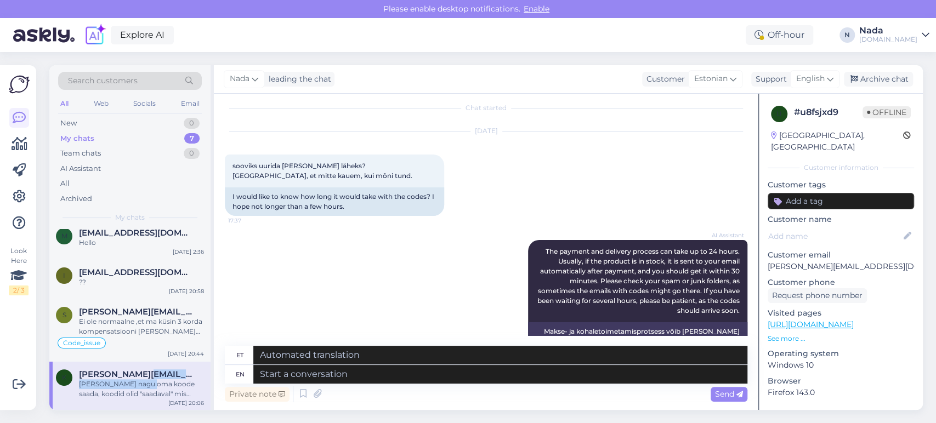
scroll to position [0, 0]
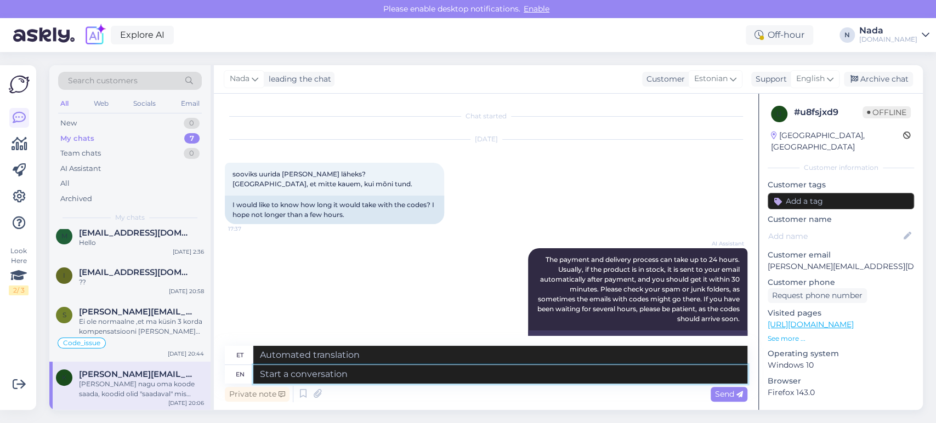
click at [452, 369] on textarea at bounding box center [500, 374] width 494 height 19
paste textarea "Please share with us your order number if you still haven't received it."
click at [731, 400] on div "Send" at bounding box center [729, 394] width 37 height 15
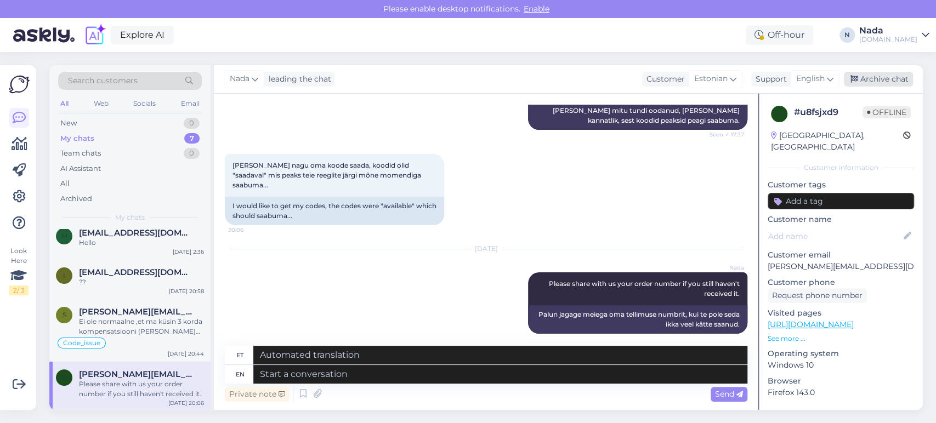
click at [904, 82] on div "Archive chat" at bounding box center [878, 79] width 69 height 15
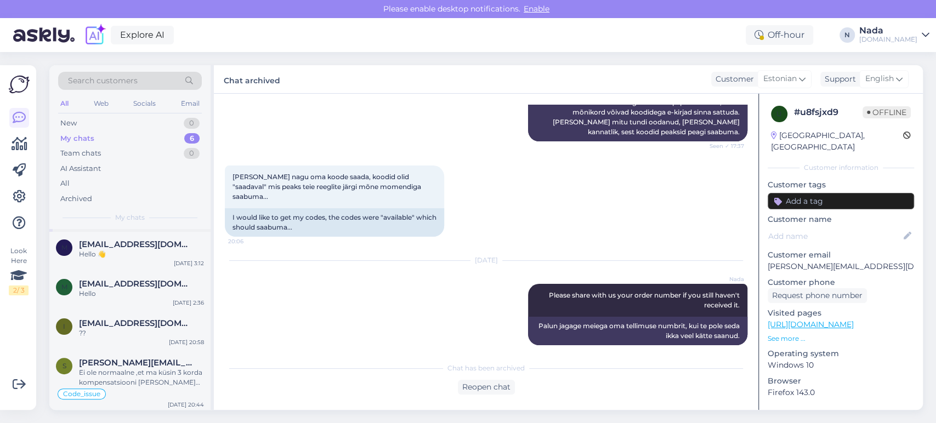
scroll to position [111, 0]
click at [115, 369] on div "Ei ole normaalne ,et ma küsin 3 korda kompensatsiooni ja peale seda veel selleg…" at bounding box center [141, 376] width 125 height 20
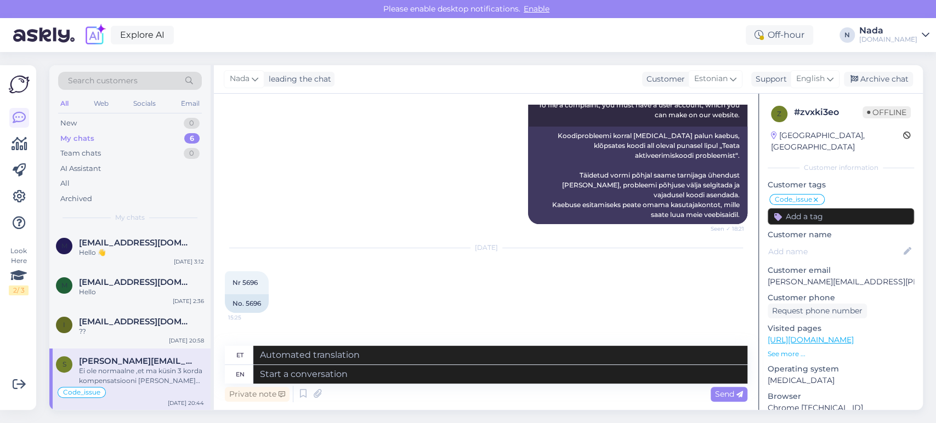
scroll to position [7848, 0]
click at [254, 293] on div "No. 5696" at bounding box center [247, 302] width 44 height 19
copy div "5696"
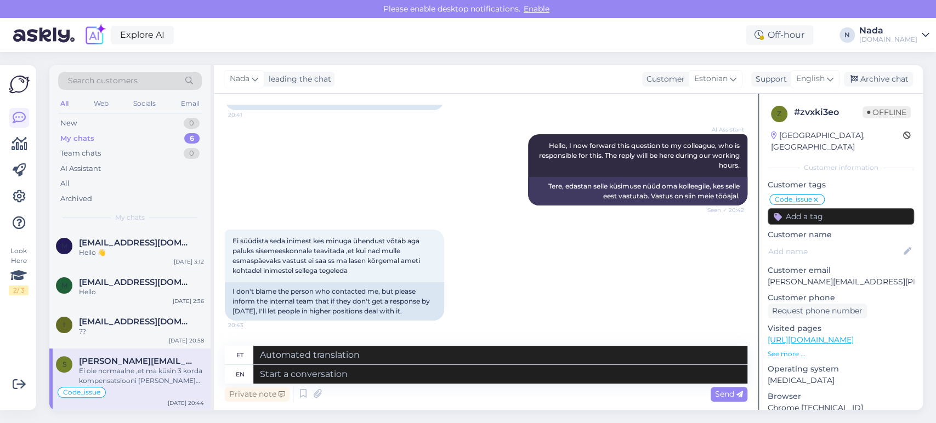
scroll to position [8700, 0]
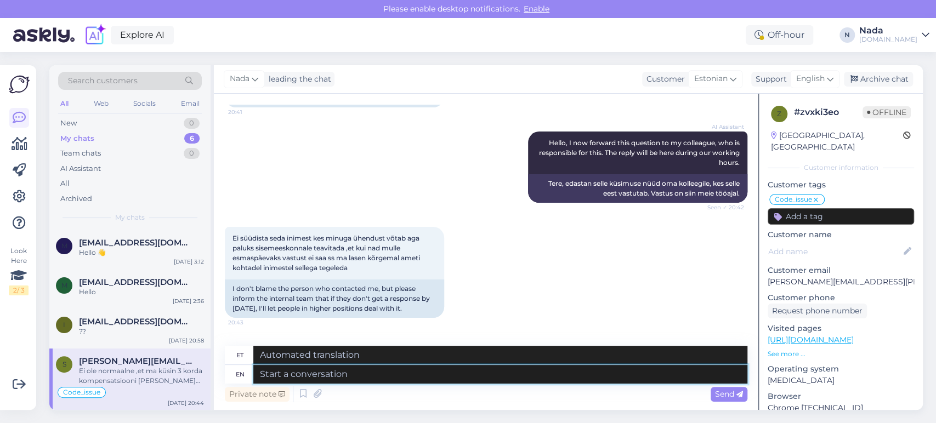
click at [541, 372] on textarea at bounding box center [500, 374] width 494 height 19
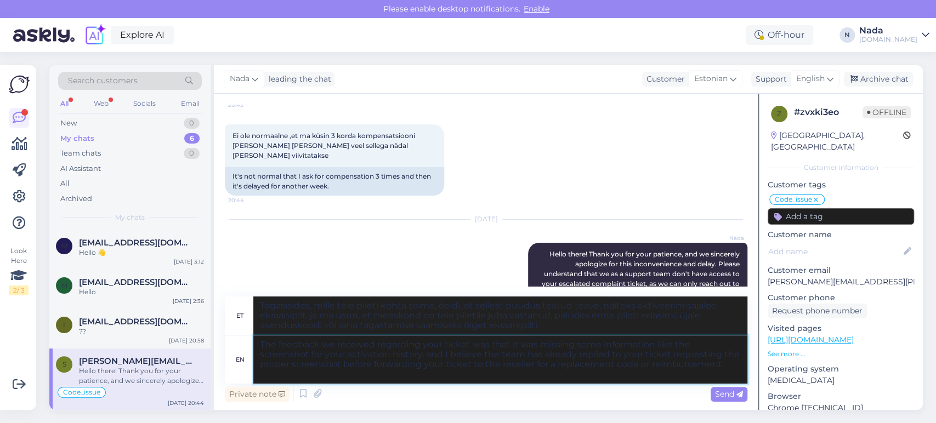
scroll to position [0, 0]
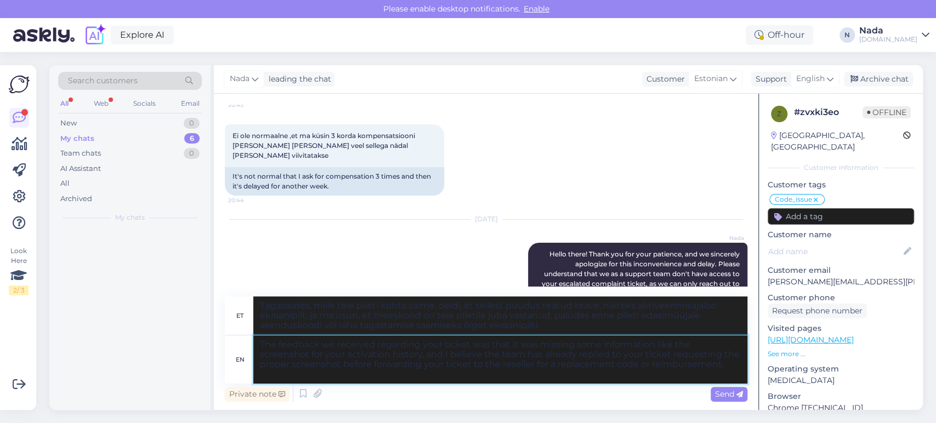
click at [707, 367] on textarea "The feedback we received regarding your ticket was that it was missing some inf…" at bounding box center [500, 360] width 494 height 48
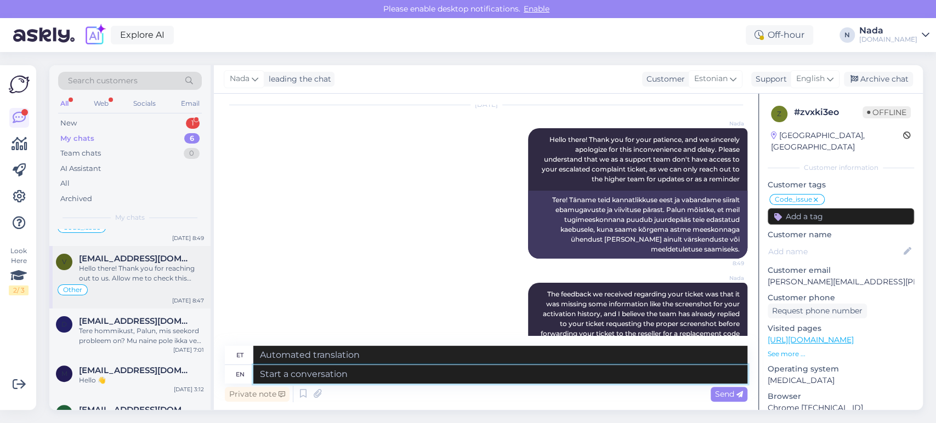
scroll to position [111, 0]
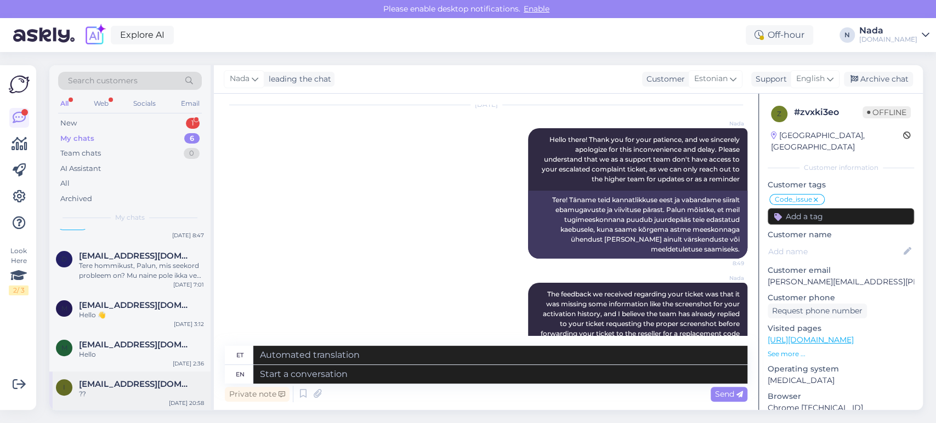
click at [154, 390] on div "??" at bounding box center [141, 394] width 125 height 10
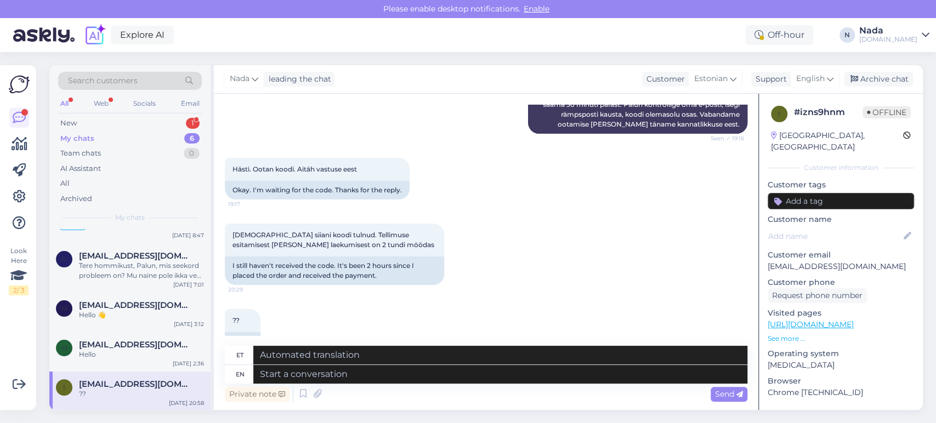
scroll to position [502, 0]
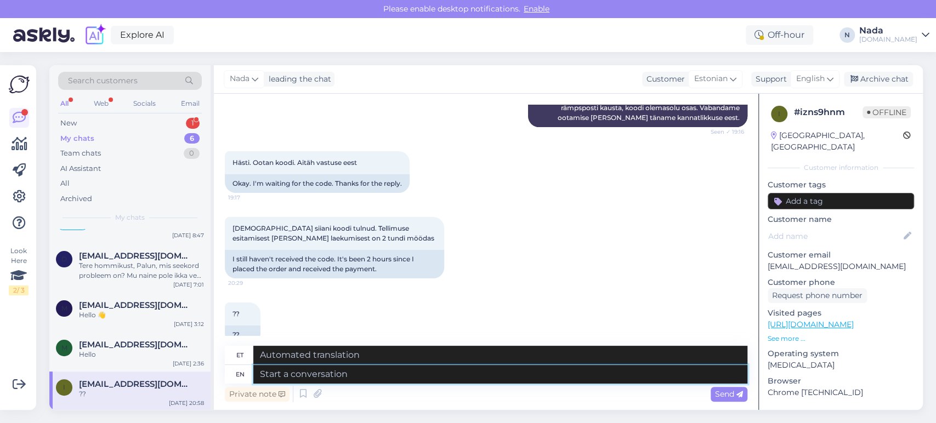
click at [445, 375] on textarea at bounding box center [500, 374] width 494 height 19
paste textarea "Please share with us your order number if you still haven't received it."
click at [720, 389] on div "Send" at bounding box center [729, 394] width 37 height 15
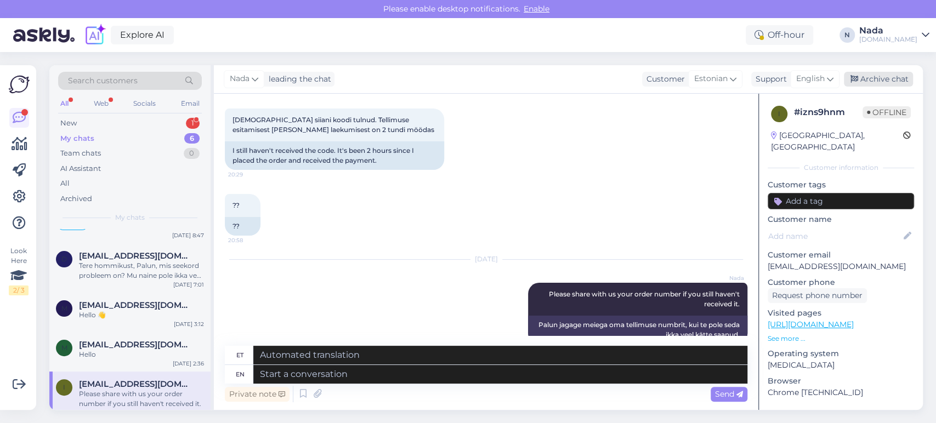
drag, startPoint x: 881, startPoint y: 82, endPoint x: 860, endPoint y: 96, distance: 25.2
click at [881, 82] on div "Archive chat" at bounding box center [878, 79] width 69 height 15
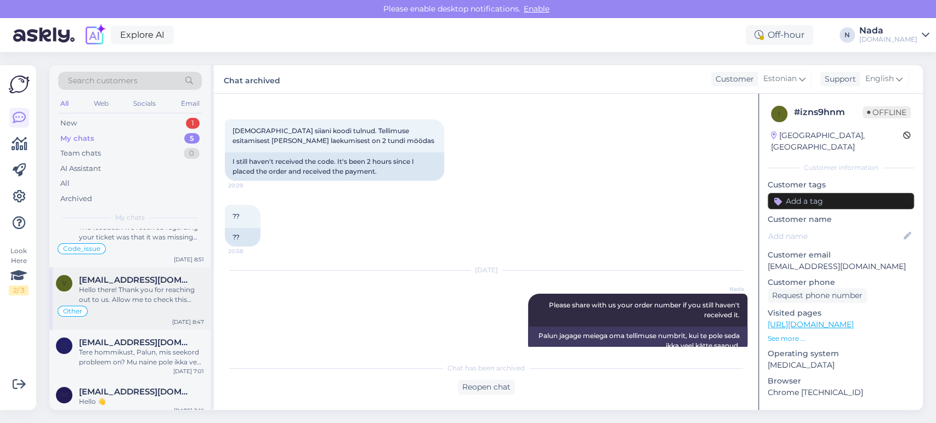
scroll to position [71, 0]
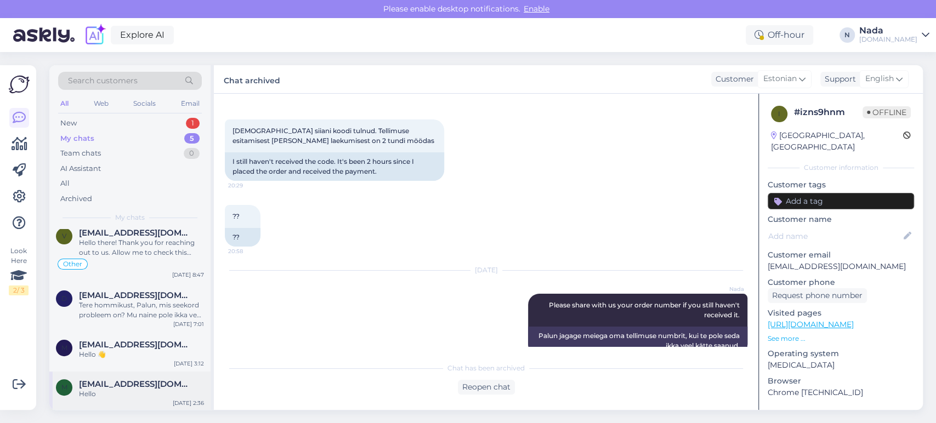
click at [100, 394] on div "Hello" at bounding box center [141, 394] width 125 height 10
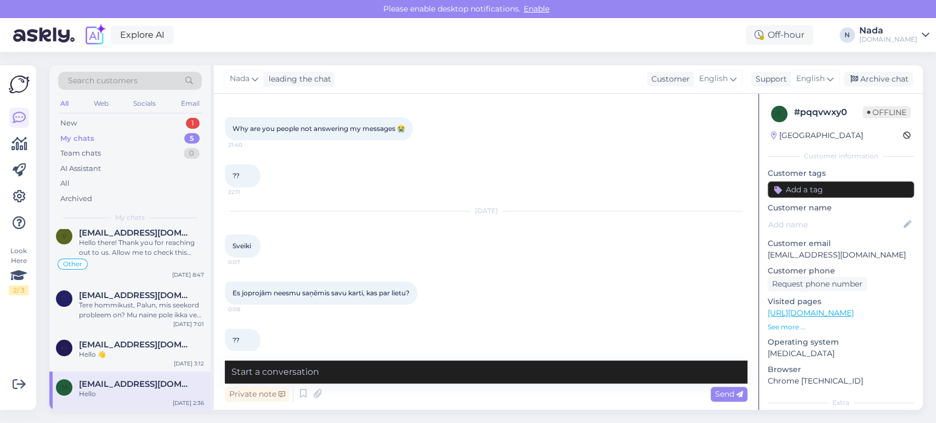
scroll to position [474, 0]
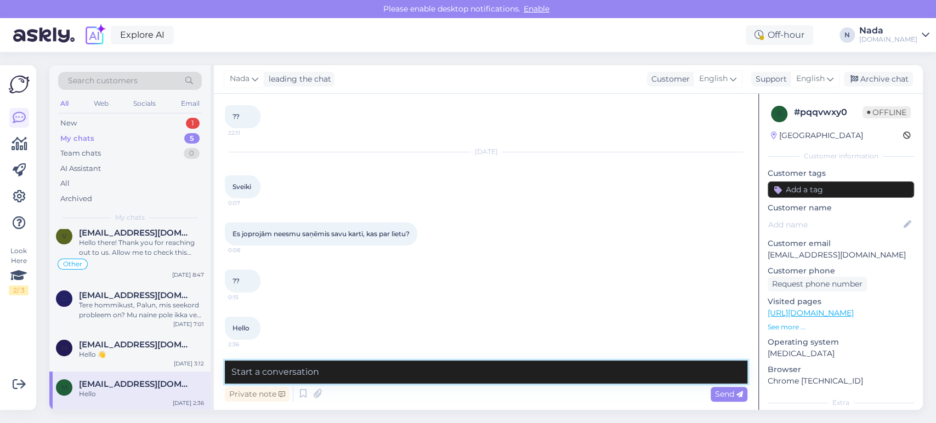
click at [520, 370] on textarea at bounding box center [486, 372] width 523 height 23
paste textarea "Please share with us your order number if you still haven't received it."
drag, startPoint x: 234, startPoint y: 370, endPoint x: 270, endPoint y: 372, distance: 36.2
click at [234, 371] on textarea "Please share with us your order number if you still haven't received it." at bounding box center [486, 372] width 523 height 23
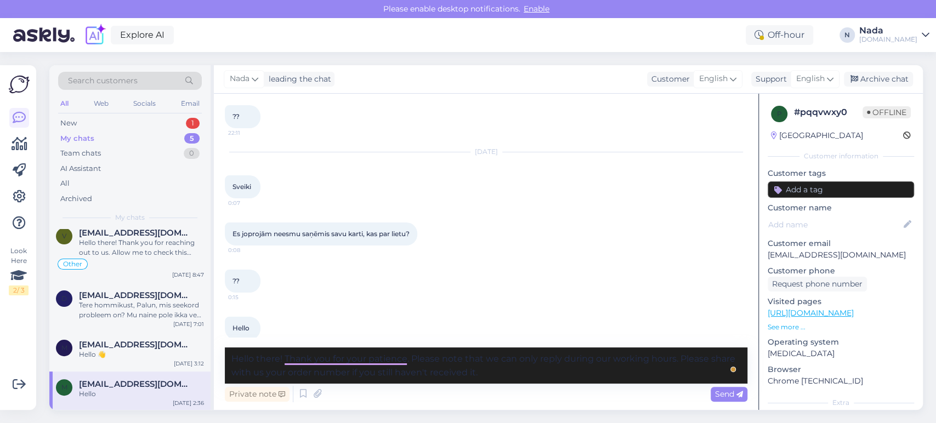
click at [712, 392] on div "Send" at bounding box center [729, 394] width 37 height 15
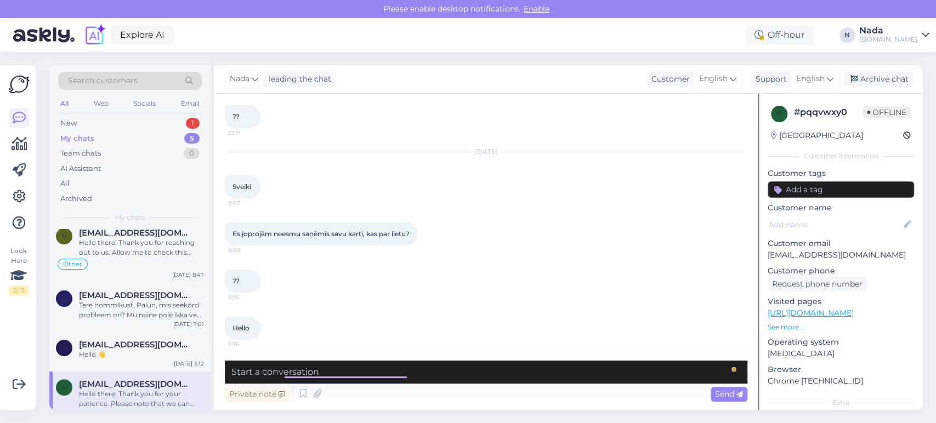
scroll to position [542, 0]
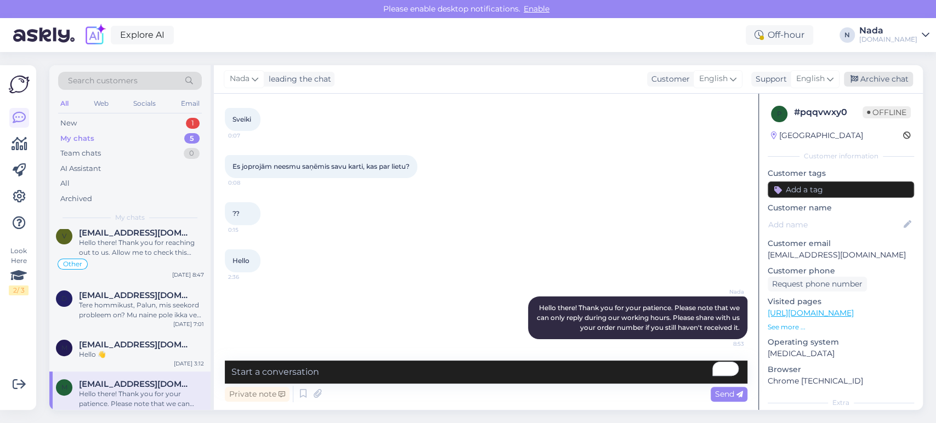
click at [888, 82] on div "Archive chat" at bounding box center [878, 79] width 69 height 15
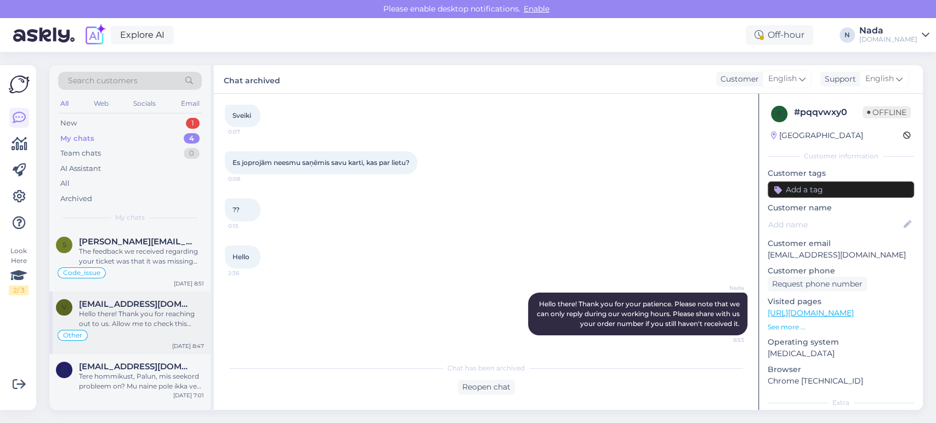
scroll to position [32, 0]
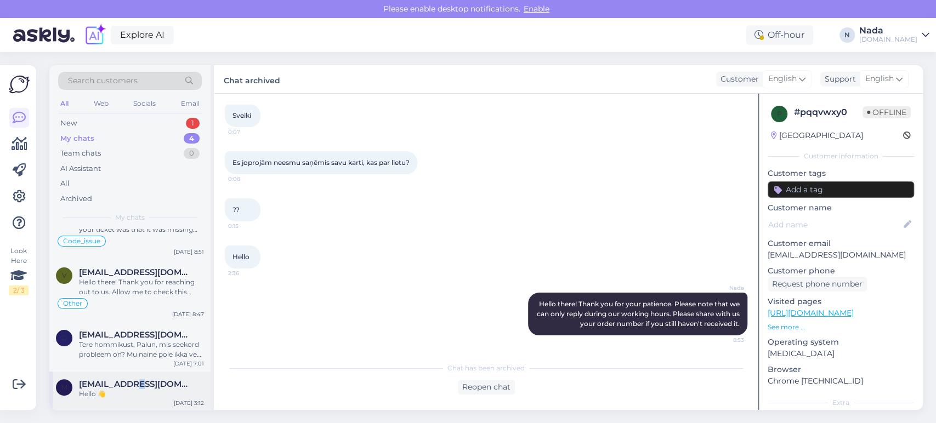
click at [133, 383] on span "[EMAIL_ADDRESS][DOMAIN_NAME]" at bounding box center [136, 384] width 114 height 10
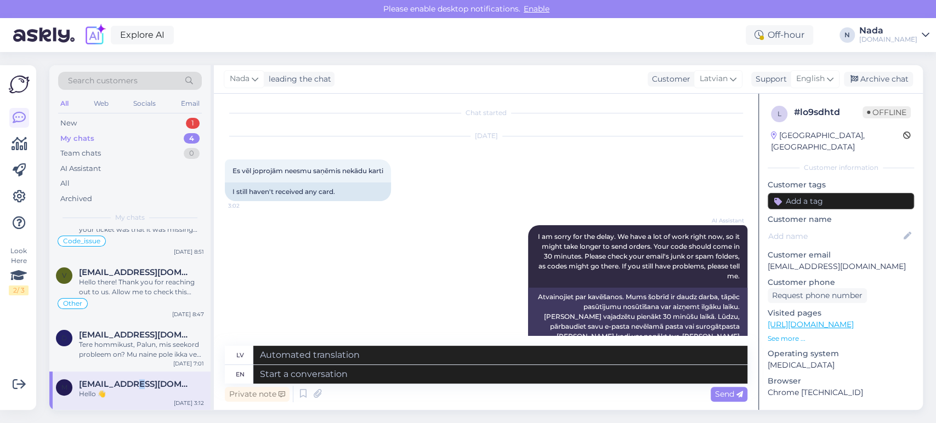
scroll to position [0, 0]
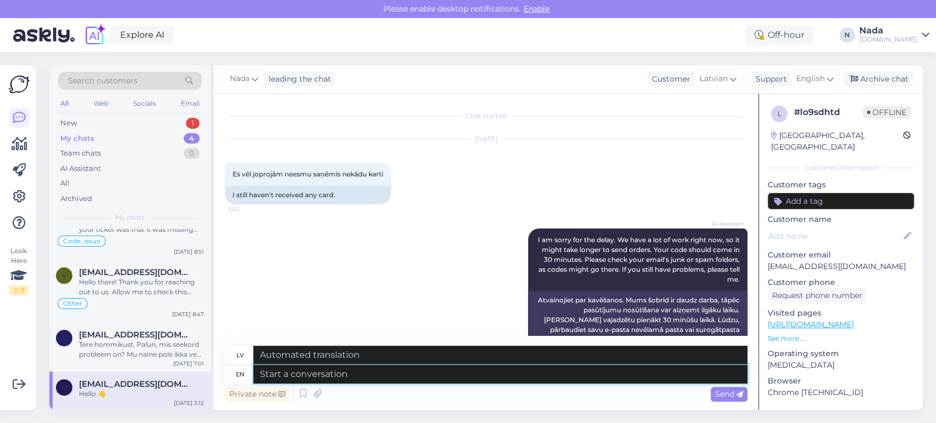
click at [433, 372] on textarea at bounding box center [500, 374] width 494 height 19
paste textarea "Please share with us your order number if you still haven't received it."
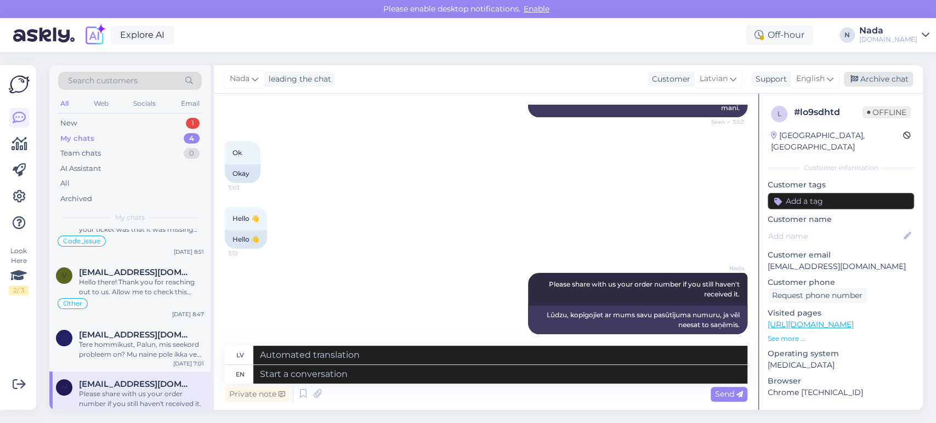
click at [859, 80] on div "Archive chat" at bounding box center [878, 79] width 69 height 15
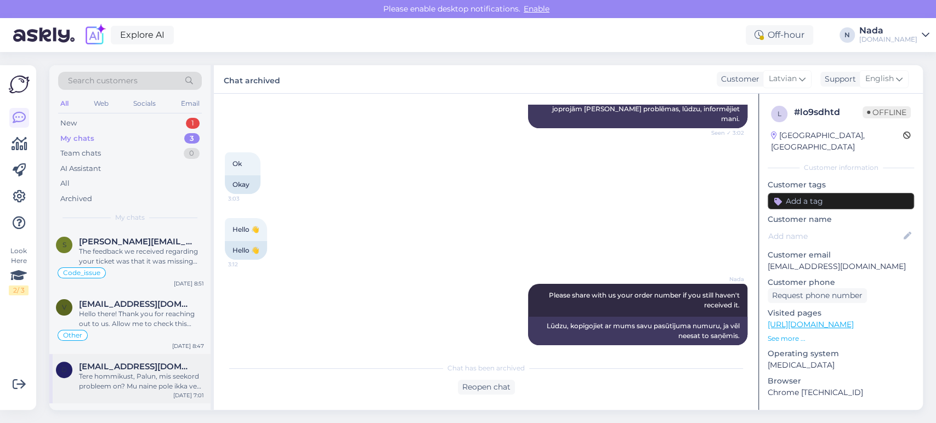
click at [136, 372] on div "Tere hommikust, Palun, mis seekord probleem on? Mu naine pole ikka veel saanud …" at bounding box center [141, 382] width 125 height 20
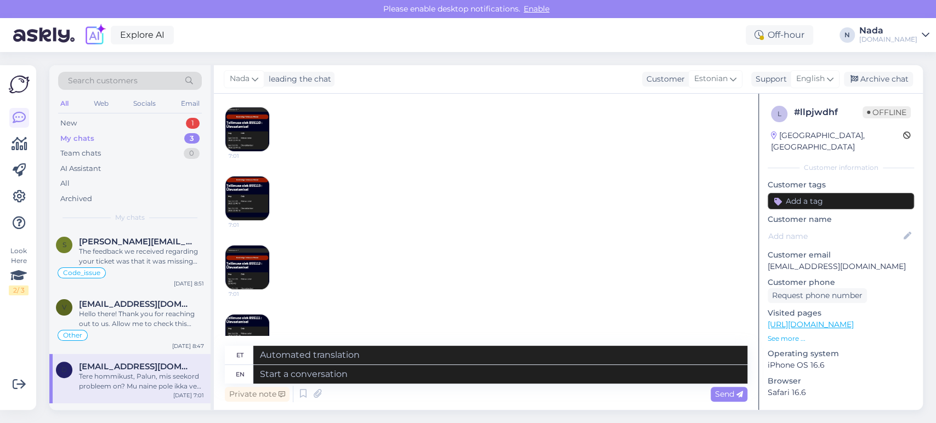
scroll to position [978, 0]
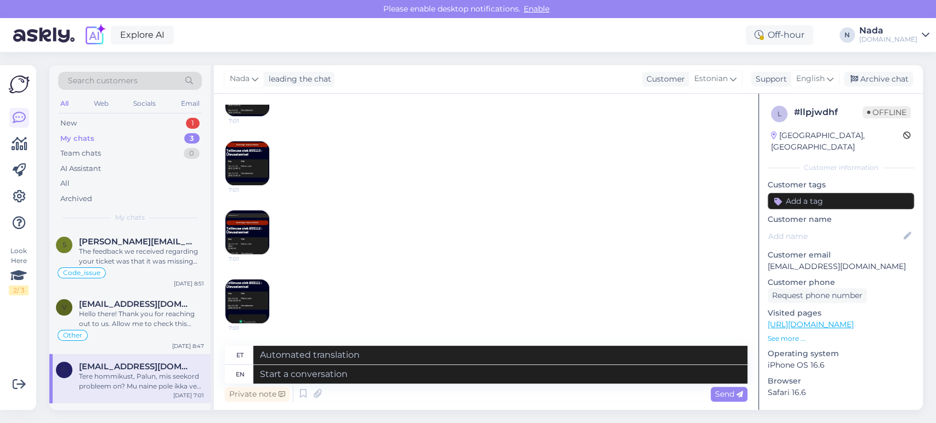
click at [220, 283] on div "Chat started Oct 4 2025 Siin on kaardi number 854581 17:16 Here is the card num…" at bounding box center [486, 252] width 544 height 316
click at [232, 281] on img at bounding box center [247, 302] width 44 height 44
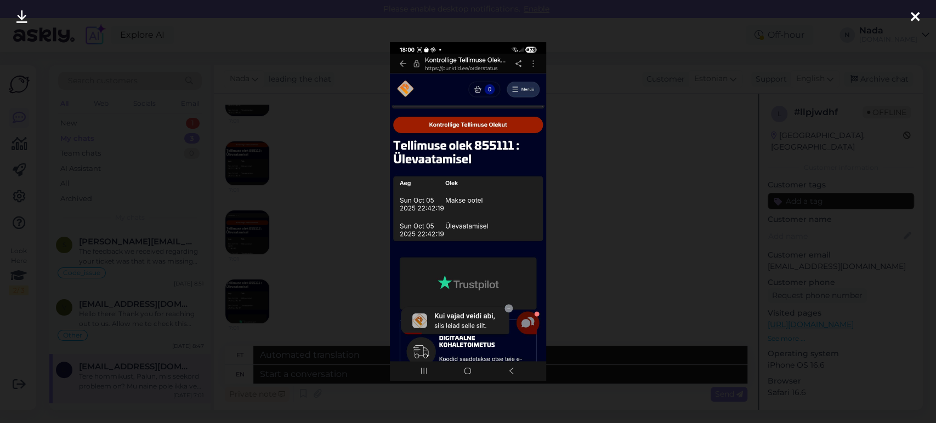
click at [322, 227] on div at bounding box center [468, 211] width 936 height 423
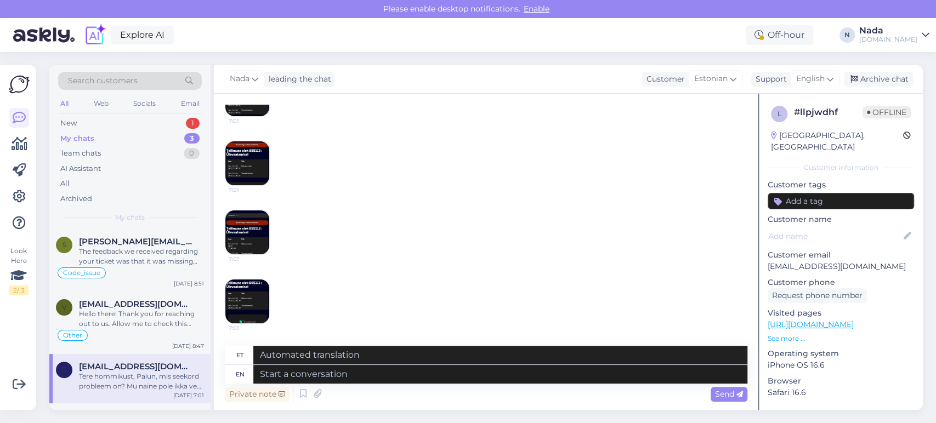
click at [244, 245] on img at bounding box center [247, 233] width 44 height 44
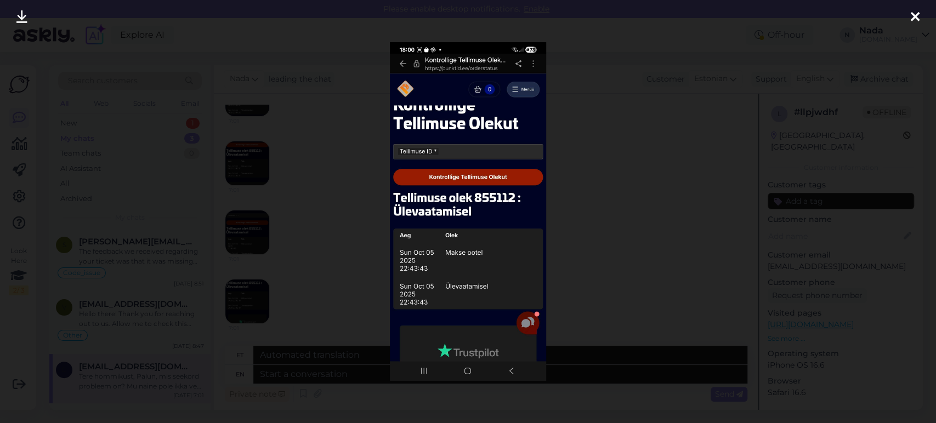
click at [563, 122] on div at bounding box center [468, 211] width 936 height 423
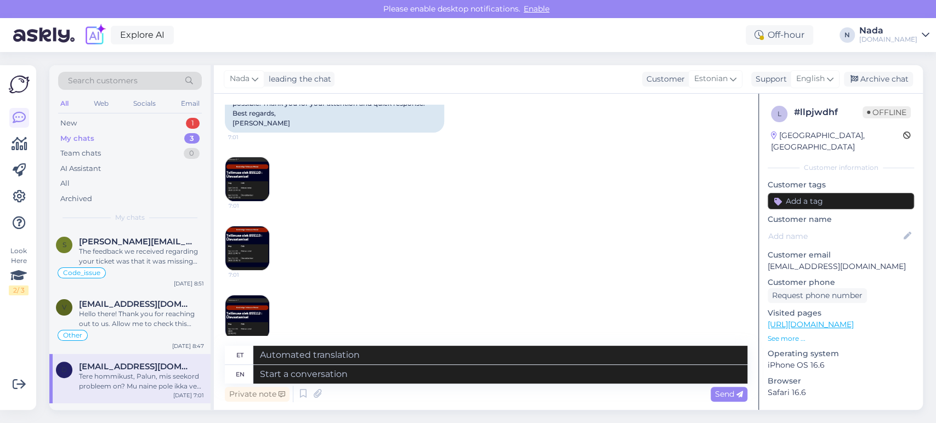
scroll to position [856, 0]
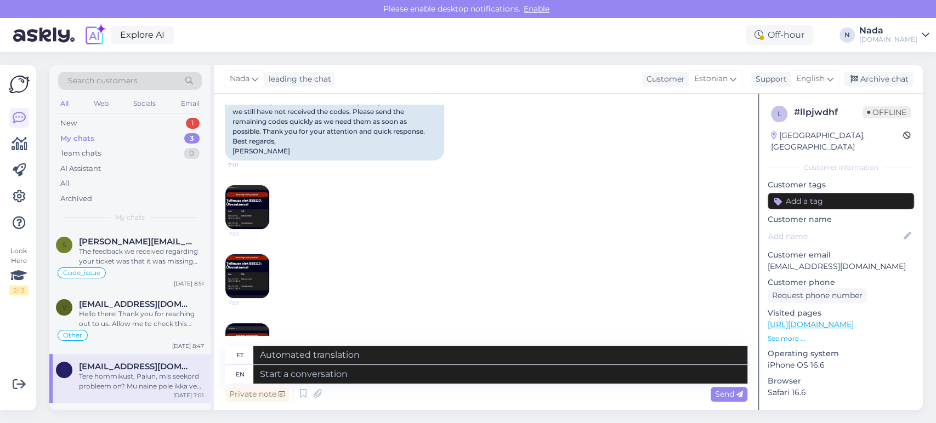
click at [251, 218] on img at bounding box center [247, 207] width 44 height 44
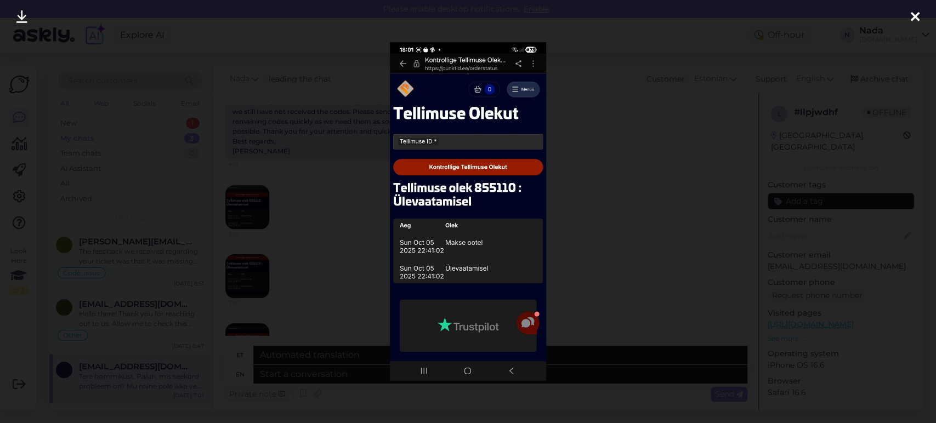
click at [303, 196] on div at bounding box center [468, 211] width 936 height 423
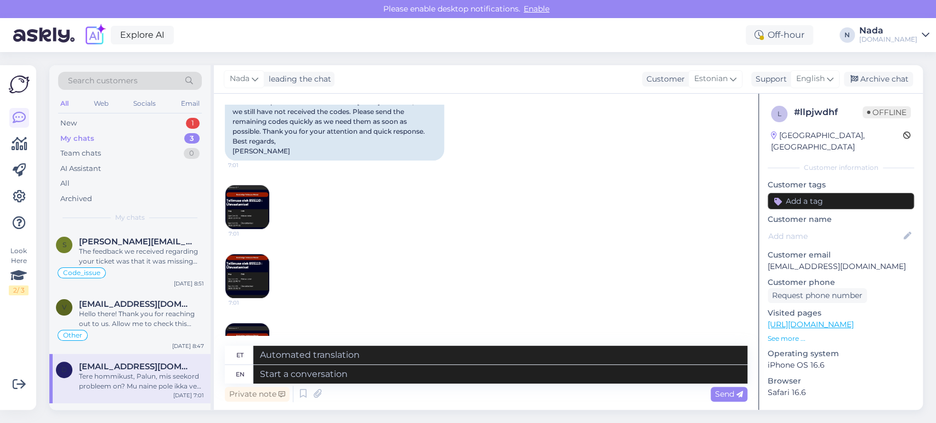
click at [249, 274] on img at bounding box center [247, 276] width 44 height 44
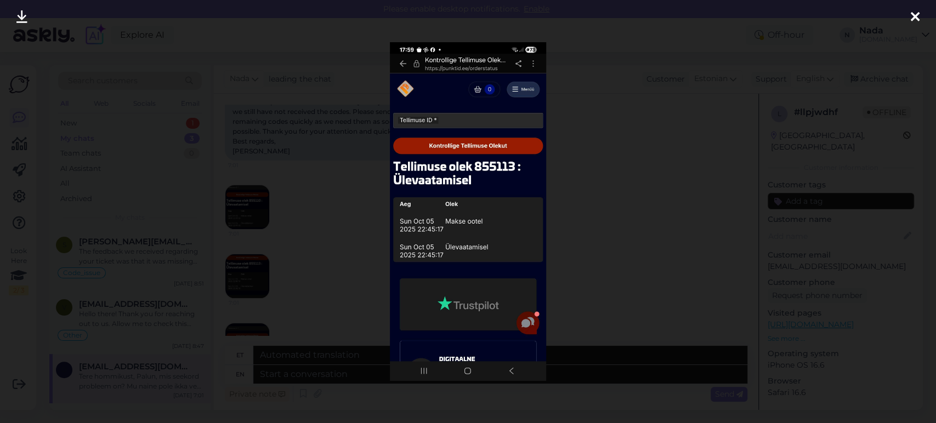
click at [256, 269] on div at bounding box center [468, 211] width 936 height 423
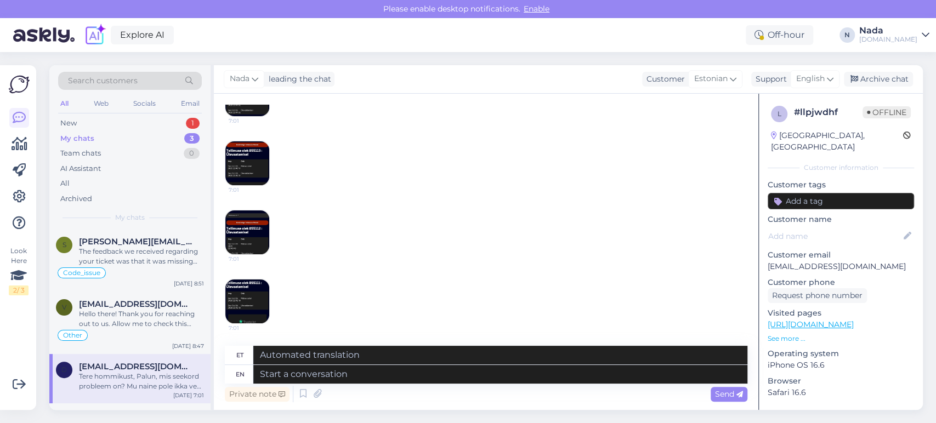
scroll to position [978, 0]
click at [436, 378] on textarea at bounding box center [500, 374] width 494 height 19
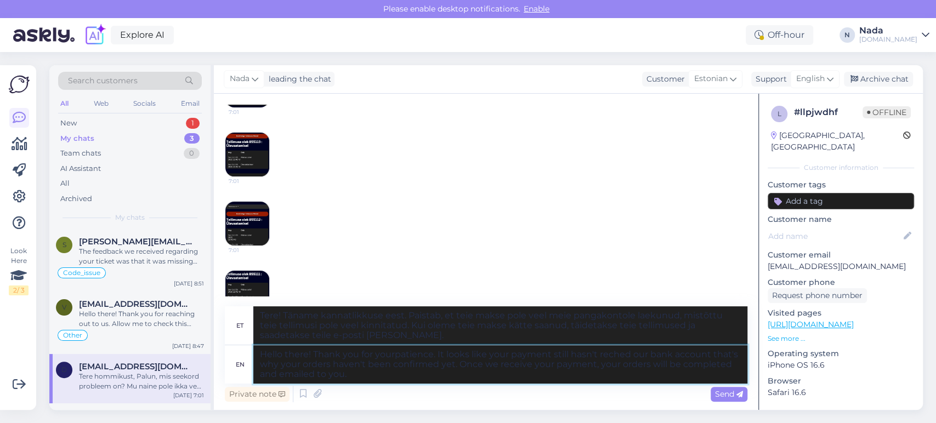
click at [396, 353] on textarea "Hello there! Thank you for yourpatience. It looks like your payment still hasn'…" at bounding box center [500, 364] width 494 height 38
click at [715, 396] on span "Send" at bounding box center [729, 394] width 28 height 10
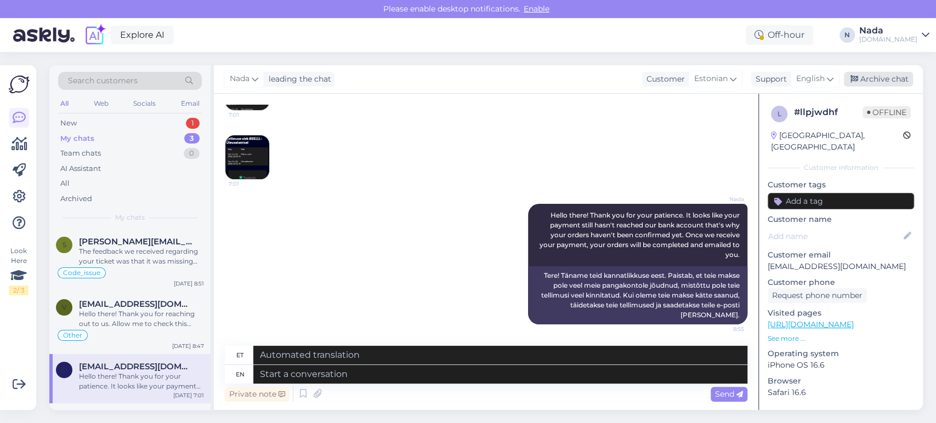
click at [894, 78] on div "Archive chat" at bounding box center [878, 79] width 69 height 15
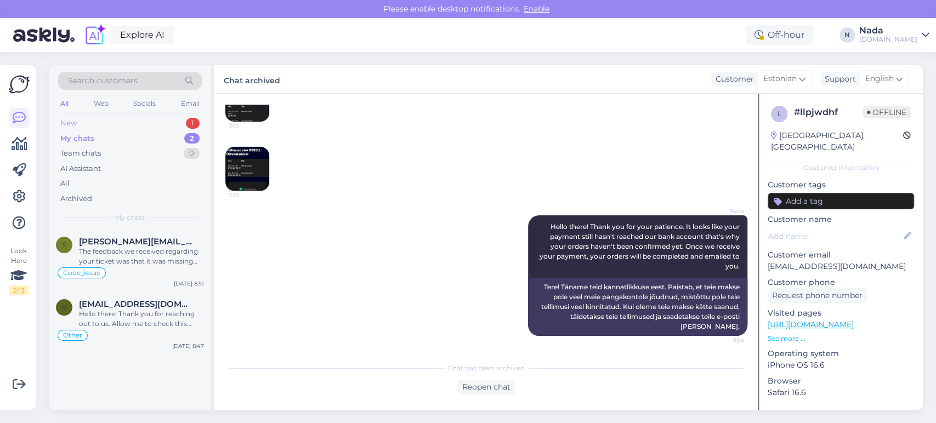
click at [78, 122] on div "New 1" at bounding box center [130, 123] width 144 height 15
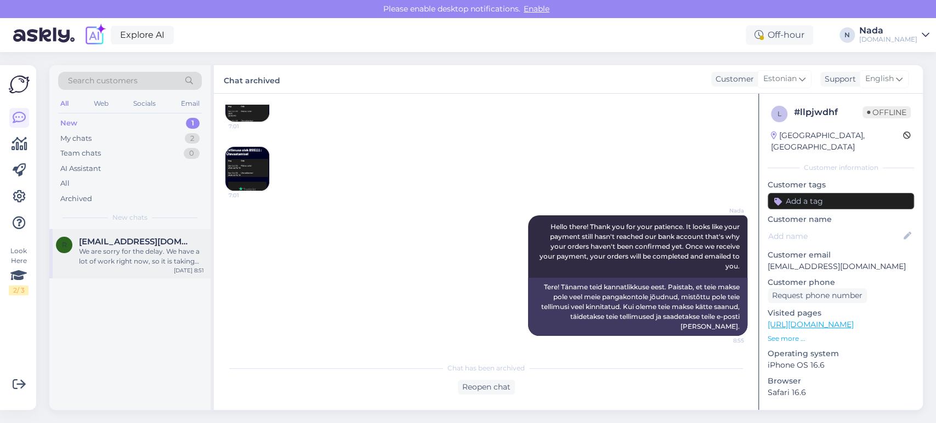
click at [119, 250] on div "We are sorry for the delay. We have a lot of work right now, so it is taking lo…" at bounding box center [141, 257] width 125 height 20
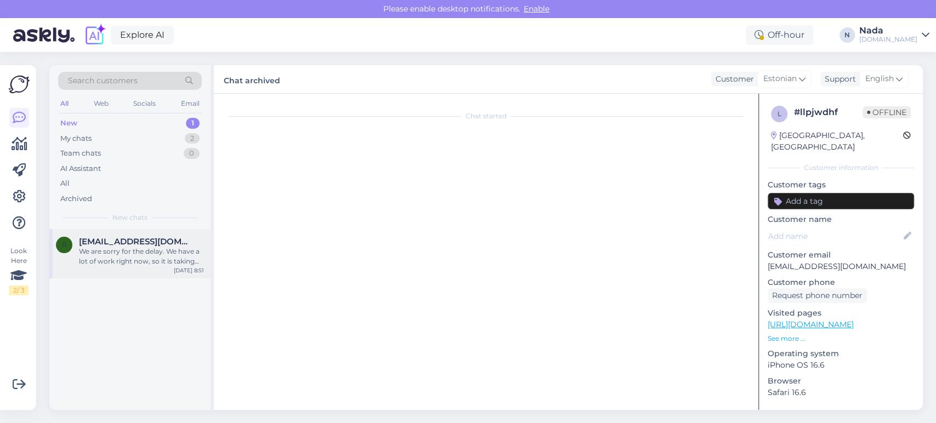
scroll to position [693, 0]
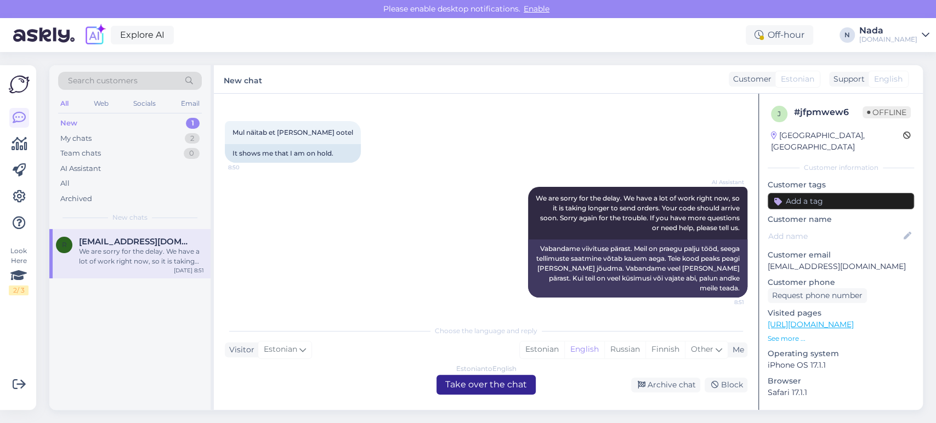
click at [504, 385] on div "Estonian to English Take over the chat" at bounding box center [485, 385] width 99 height 20
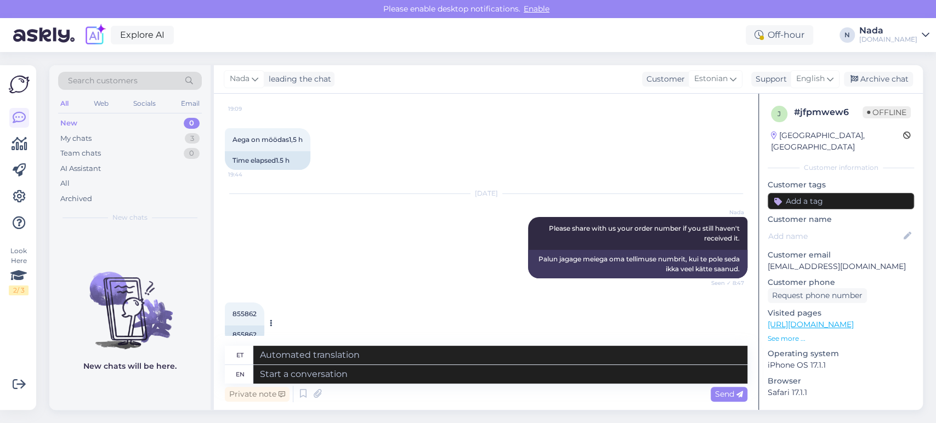
scroll to position [362, 0]
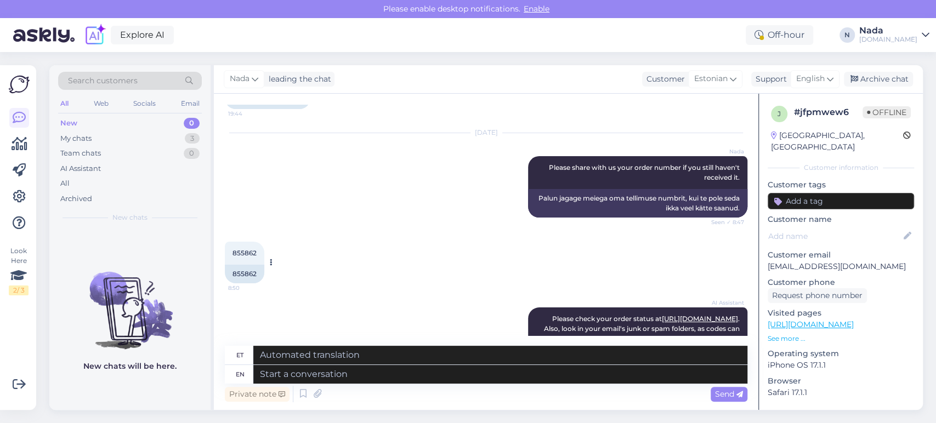
click at [232, 268] on div "855862" at bounding box center [244, 274] width 39 height 19
click at [232, 266] on div "855862" at bounding box center [244, 274] width 39 height 19
copy div "855862"
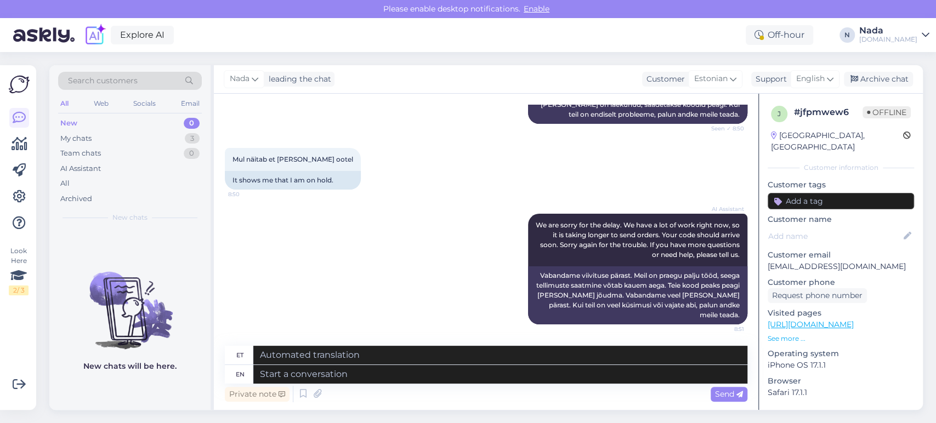
scroll to position [667, 0]
click at [461, 373] on textarea at bounding box center [500, 374] width 494 height 19
paste textarea "Regarding your order, it's currently being fulfilled by the reseller, but since…"
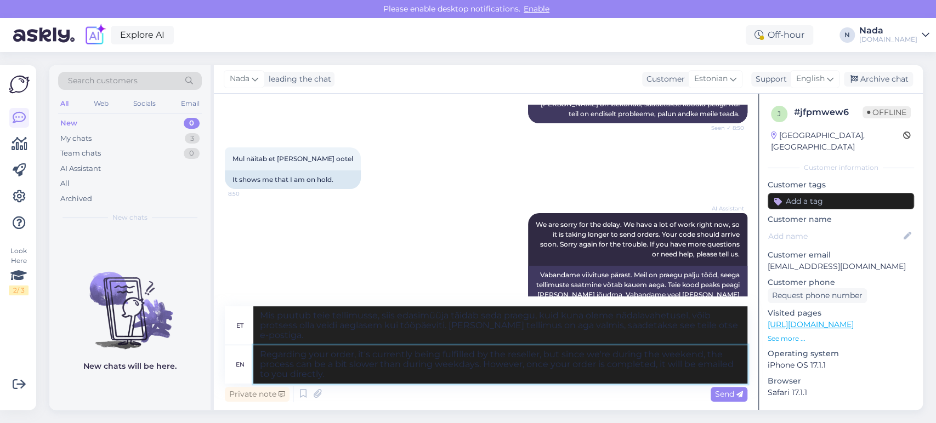
click at [261, 350] on textarea "Regarding your order, it's currently being fulfilled by the reseller, but since…" at bounding box center [500, 364] width 494 height 38
click at [722, 392] on span "Send" at bounding box center [729, 394] width 28 height 10
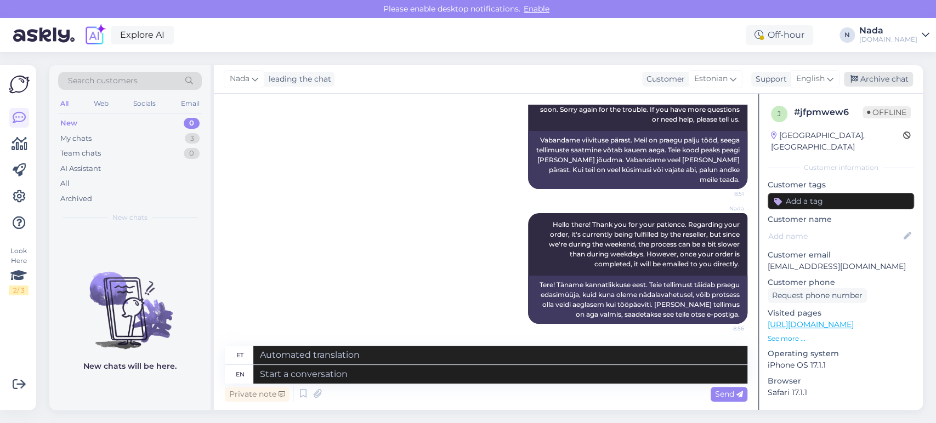
click at [879, 75] on div "Archive chat" at bounding box center [878, 79] width 69 height 15
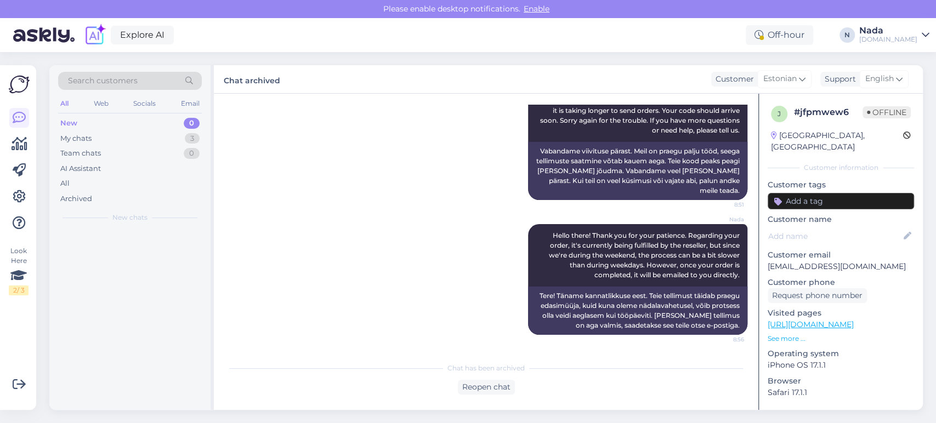
scroll to position [790, 0]
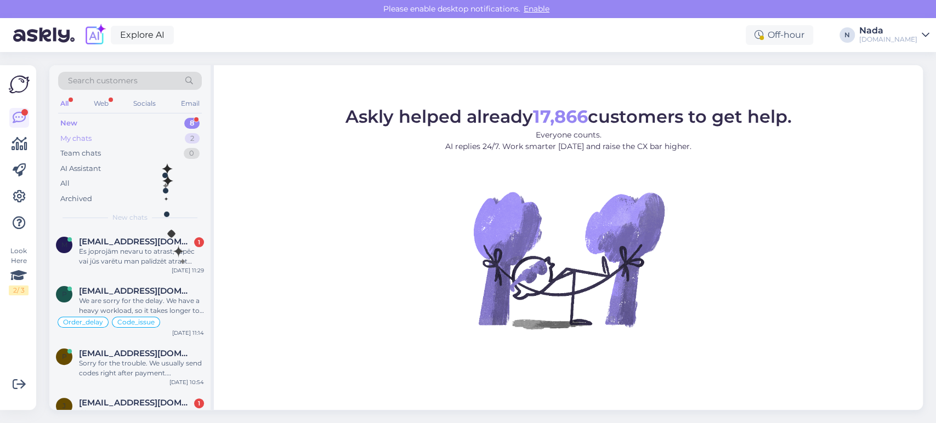
click at [120, 139] on div "My chats 2" at bounding box center [130, 138] width 144 height 15
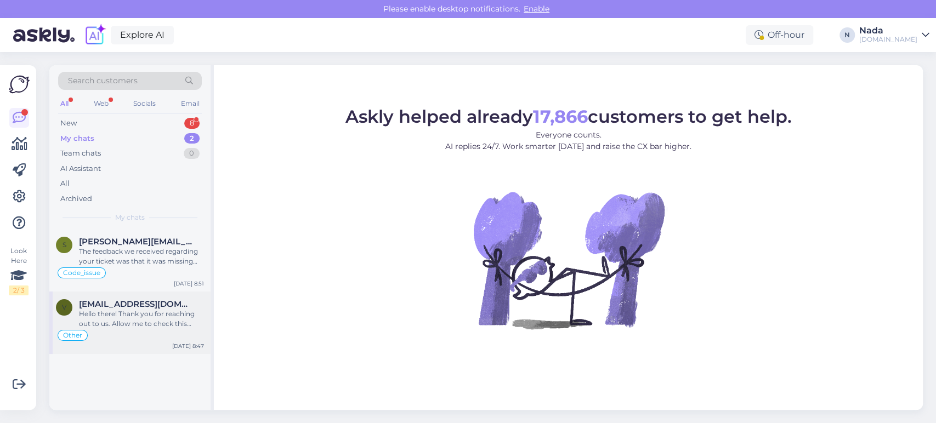
click at [133, 306] on span "[EMAIL_ADDRESS][DOMAIN_NAME]" at bounding box center [136, 304] width 114 height 10
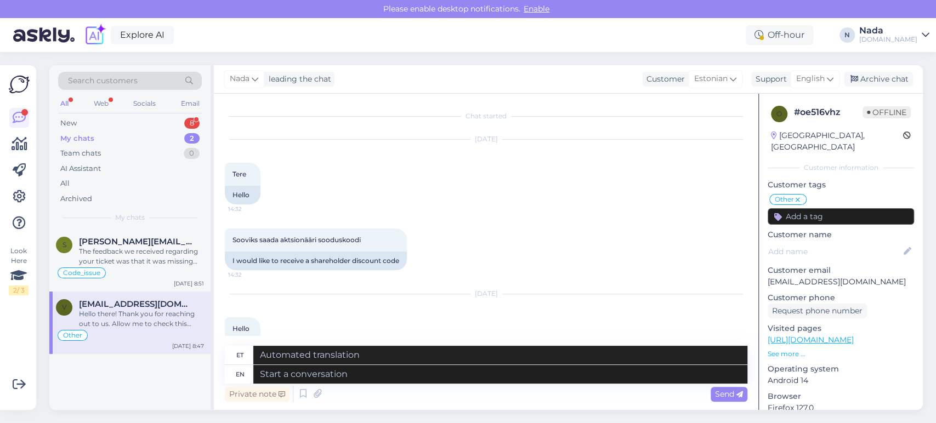
scroll to position [3357, 0]
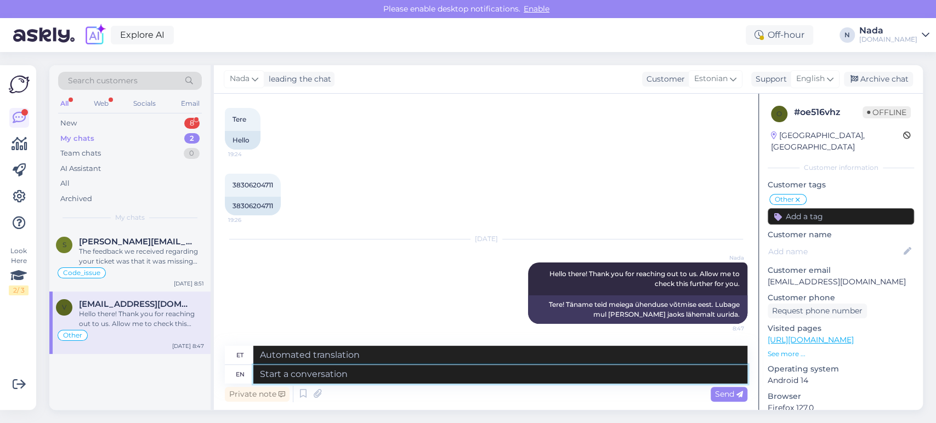
click at [506, 376] on textarea at bounding box center [500, 374] width 494 height 19
type textarea "Thank you"
type textarea "Tänan"
type textarea "Thank you f"
type textarea "Aitäh"
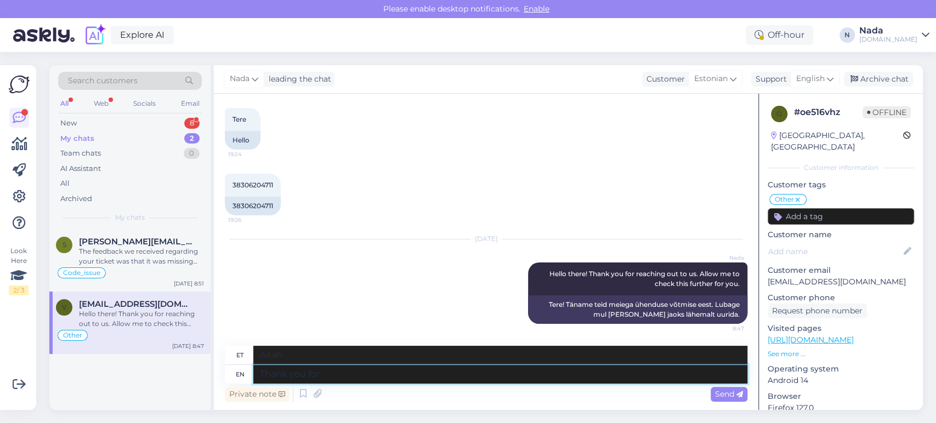
type textarea "Thank you for"
type textarea "Tänan teid"
type textarea "Thank you for waiting."
type textarea "Tänan ootamast."
type textarea "Thank you for waiting. Here's the"
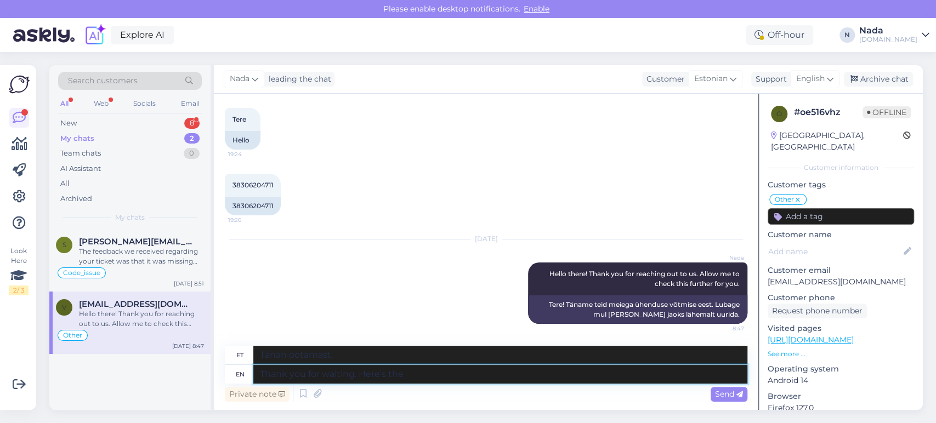
type textarea "Tänan ootamast. Siin on"
type textarea "Thank you for waiting. Here's the shareholder co"
type textarea "Tänan ootamast. Siin on aktsionär."
type textarea "Thank you for waiting. Here's the shareholder code you"
type textarea "Täname ootamast. Siin on aktsionäri kood."
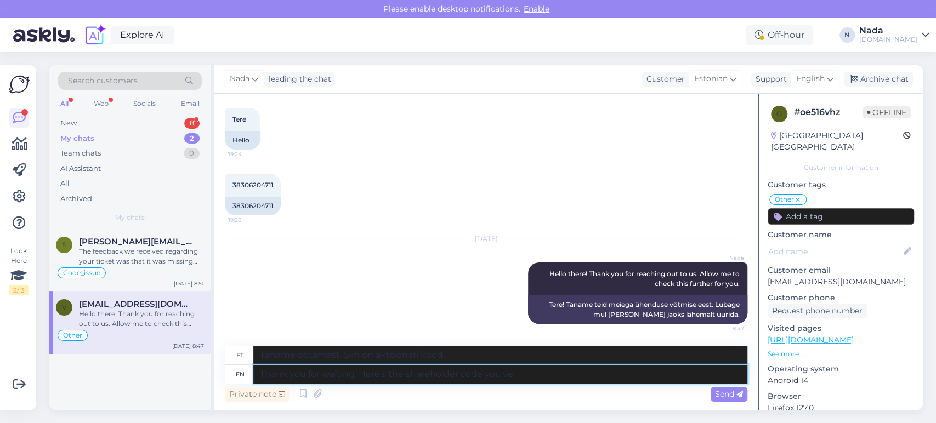
type textarea "Thank you for waiting. Here's the shareholder code you've r"
type textarea "Täname ootamast. Siin on aktsionäri kood, mille saite."
paste textarea "3ezYrKm2"
type textarea "Thank you for waiting. Here's the shareholder code you've requested: 3ezYrKm2"
type textarea "Täname ootamast. Siin on teie taotletud aktsionäri kood: 3ezYrKm2"
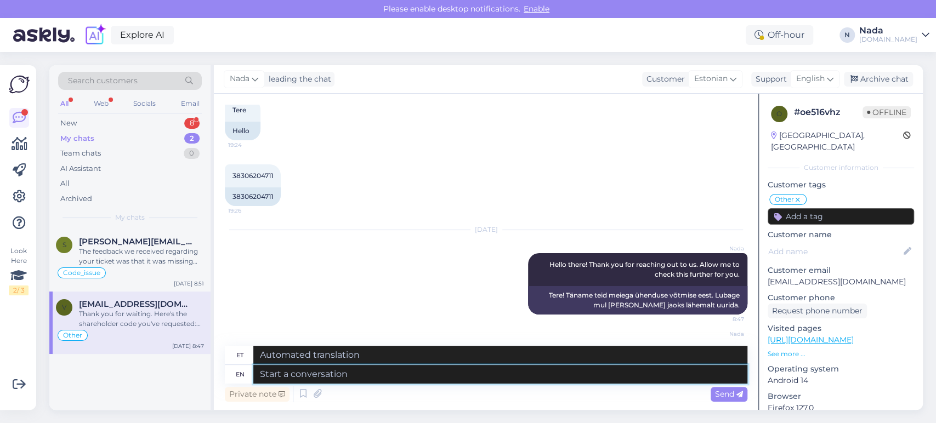
scroll to position [3443, 0]
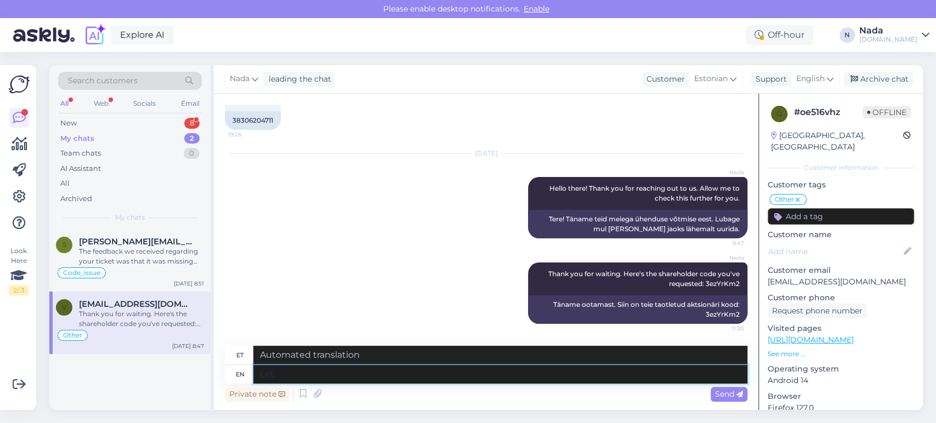
type textarea "Let"
type textarea "Lase"
type textarea "Let me k"
type textarea "Las ma"
type textarea "Let me know if"
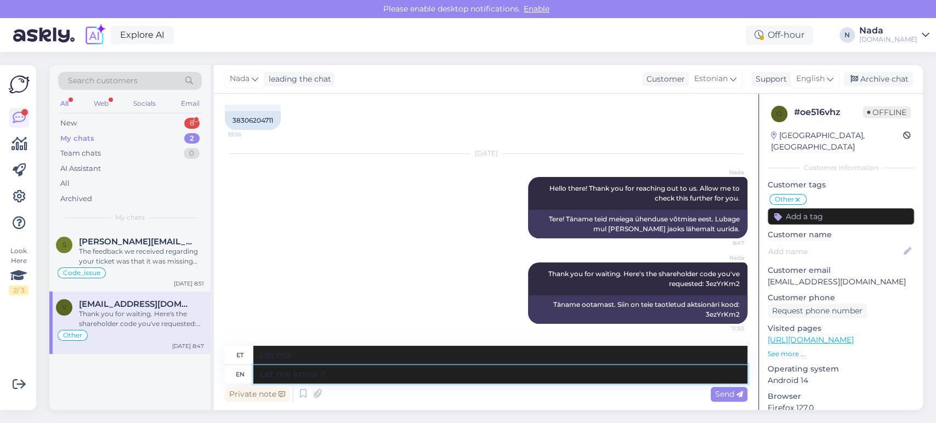
type textarea "[PERSON_NAME]"
type textarea "Let me know if th"
type textarea "[PERSON_NAME], kui"
type textarea "Let me know if there's an"
type textarea "[PERSON_NAME], kui on"
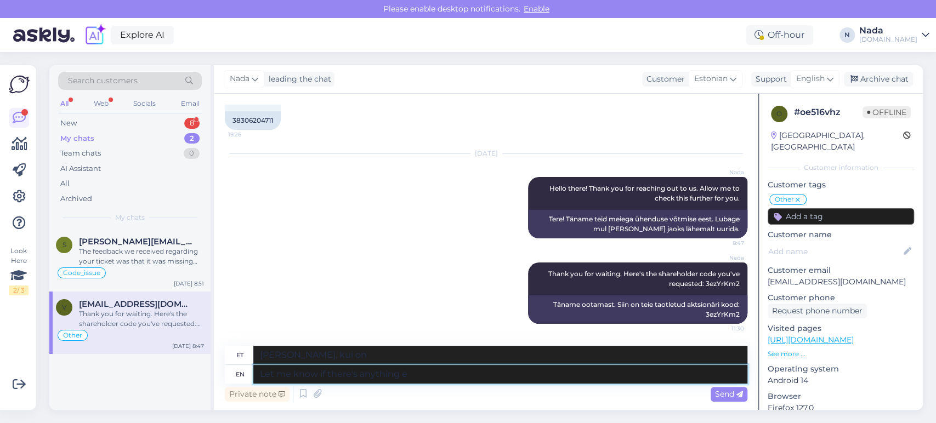
type textarea "Let me know if there's anything el"
type textarea "[PERSON_NAME], kui midagi on"
type textarea "Let me know if there's anything else I"
type textarea "Andke teada, kui on veel midagi"
type textarea "Let me know if there's anything else I c"
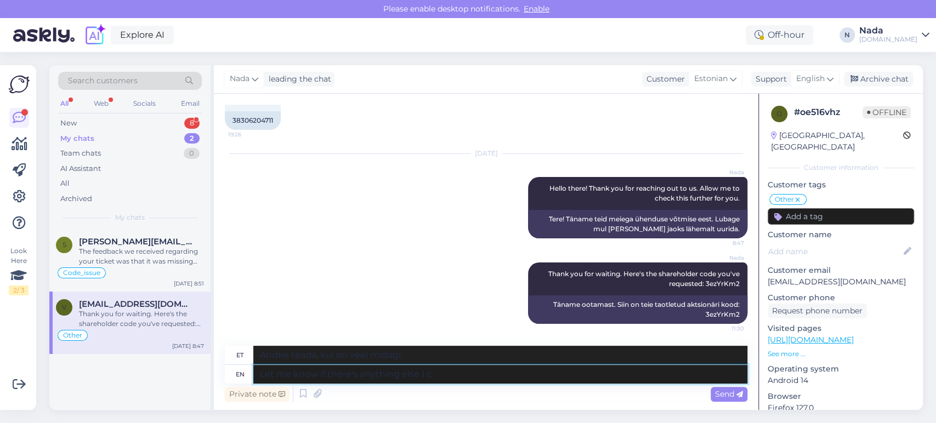
type textarea "Andke teada, kui mul on veel midagi"
type textarea "Let me know if there's anything else I can he"
type textarea "Andke teada, kui on veel midagi, mida saan"
type textarea "Let me know if there's anything else I can help yo"
type textarea "Andke teada, kui on veel midagi, mida saan aidata"
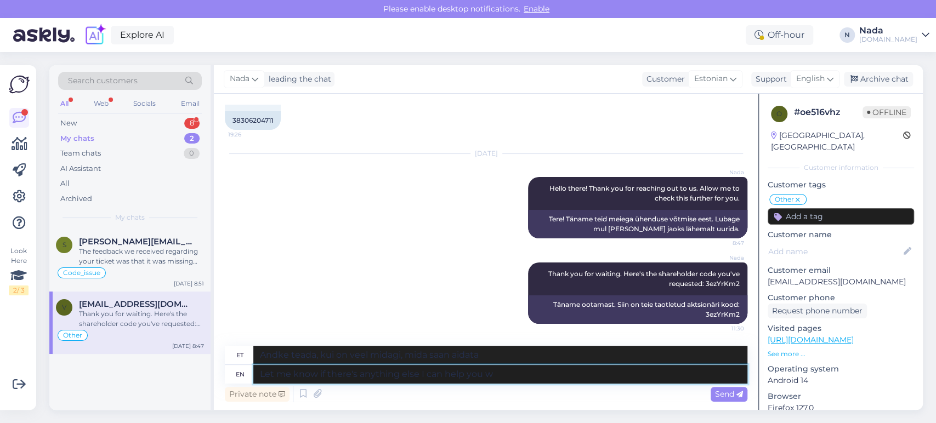
type textarea "Let me know if there's anything else I can help you wi"
type textarea "[PERSON_NAME], kui on veel midagi, mida saan aidata"
type textarea "Let me know if there's anything else I can help you with."
type textarea "Andke teada, kui on veel midagi, millega saan teid aidata."
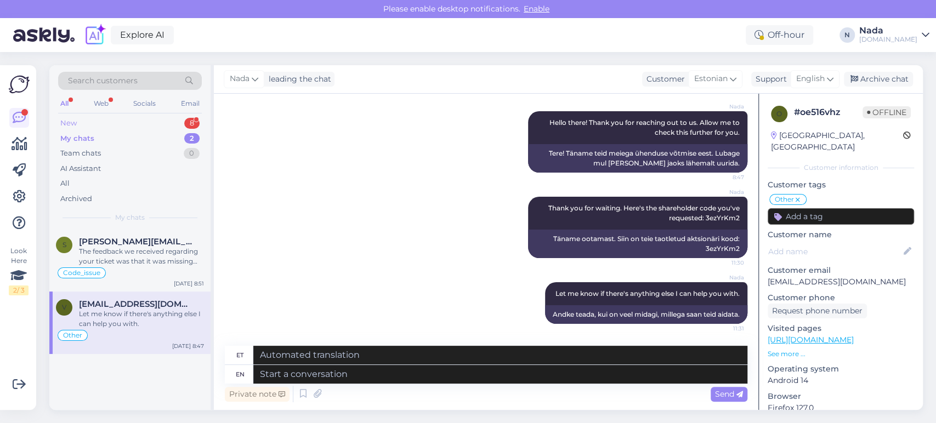
click at [93, 126] on div "New 8" at bounding box center [130, 123] width 144 height 15
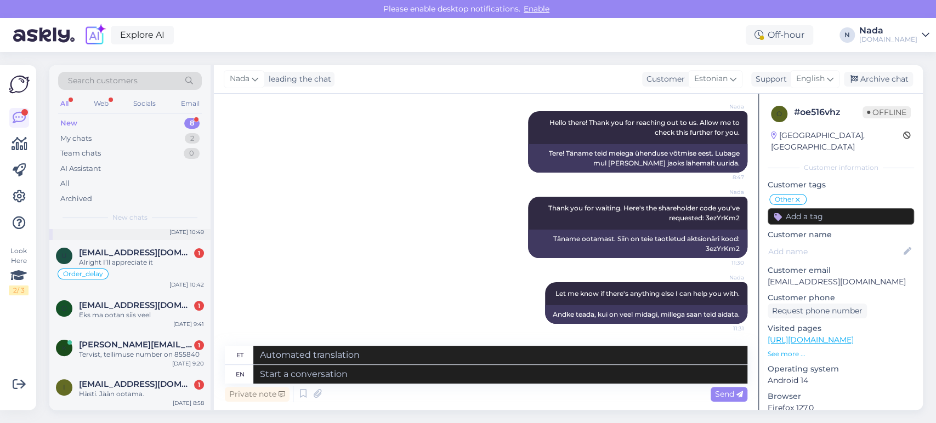
scroll to position [180, 0]
click at [171, 387] on div "[EMAIL_ADDRESS][DOMAIN_NAME] 1" at bounding box center [141, 384] width 125 height 10
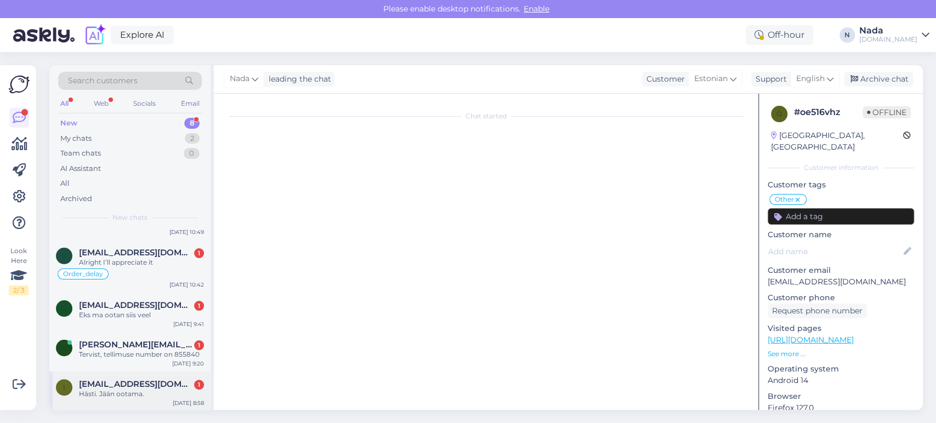
scroll to position [864, 0]
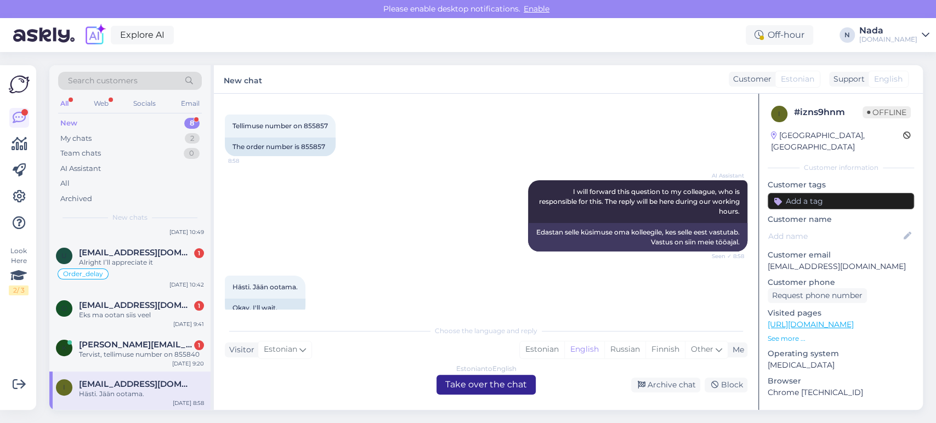
click at [463, 384] on div "Estonian to English Take over the chat" at bounding box center [485, 385] width 99 height 20
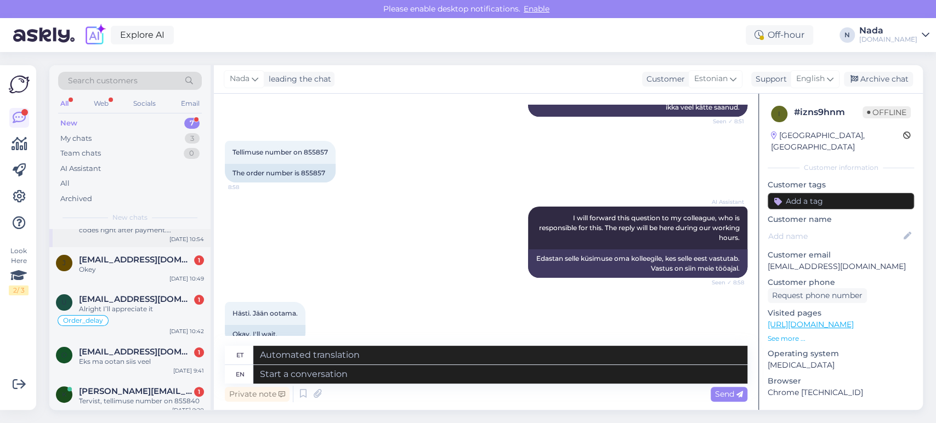
scroll to position [150, 0]
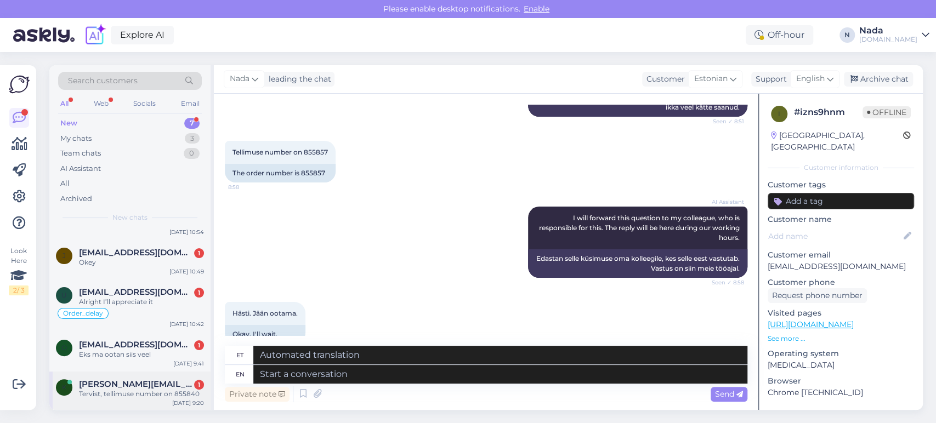
click at [157, 393] on div "Tervist, tellimuse number on 855840" at bounding box center [141, 394] width 125 height 10
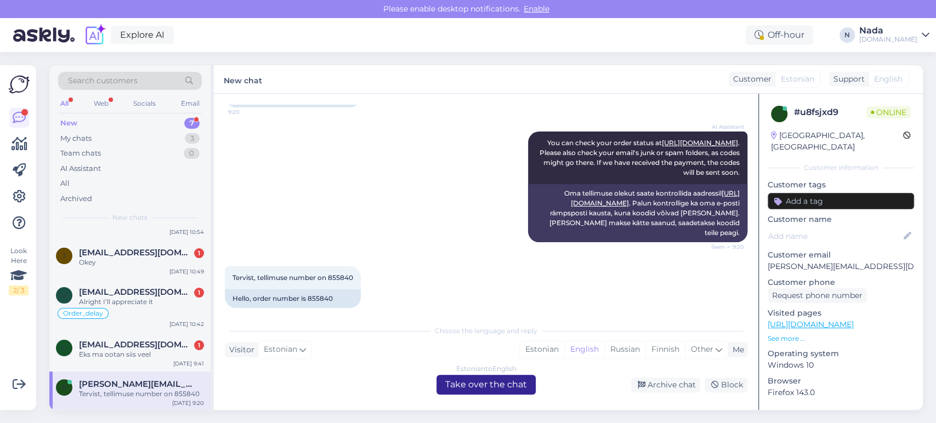
click at [464, 389] on div "Estonian to English Take over the chat" at bounding box center [485, 385] width 99 height 20
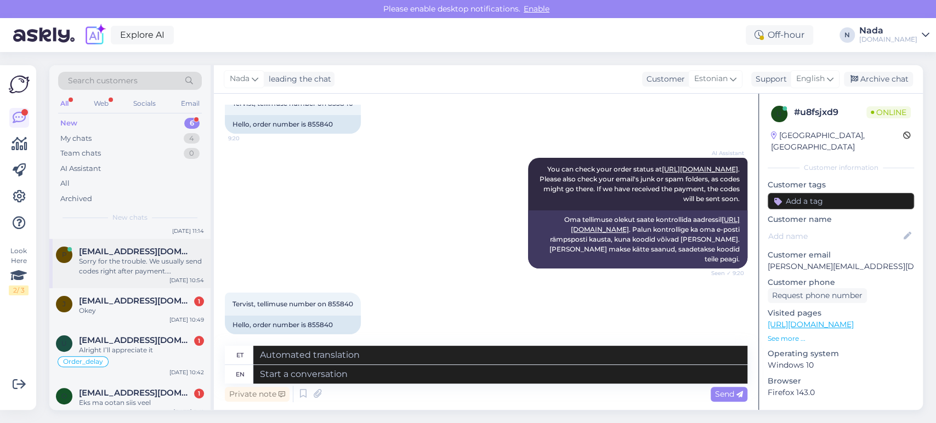
scroll to position [111, 0]
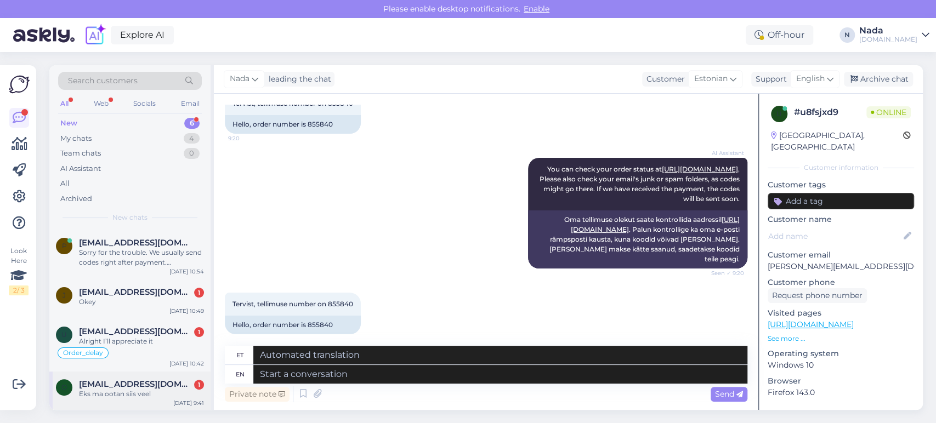
click at [172, 389] on div "Eks ma ootan siis veel" at bounding box center [141, 394] width 125 height 10
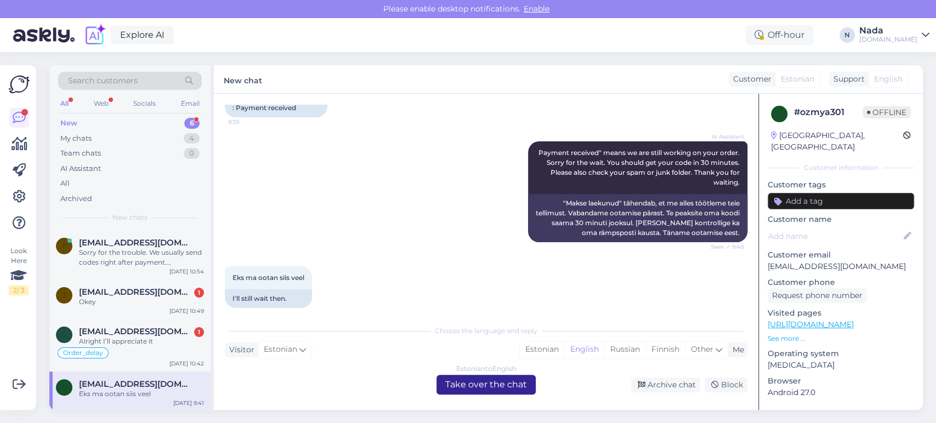
click at [491, 384] on div "Estonian to English Take over the chat" at bounding box center [485, 385] width 99 height 20
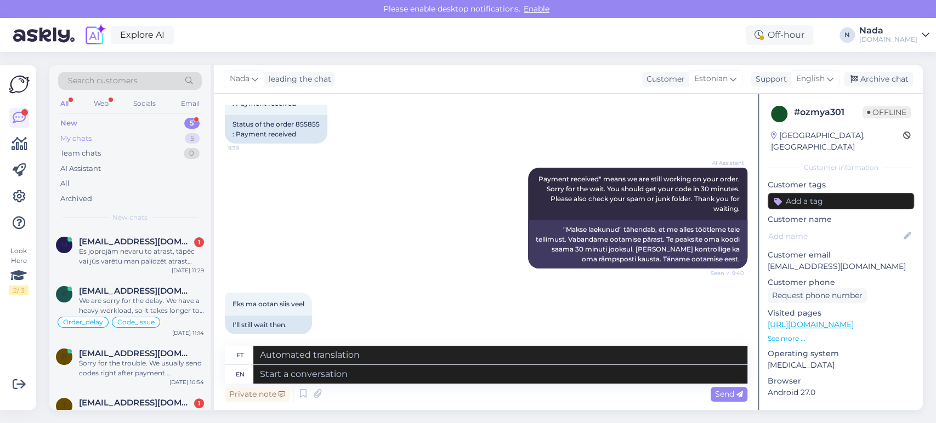
click at [106, 140] on div "My chats 5" at bounding box center [130, 138] width 144 height 15
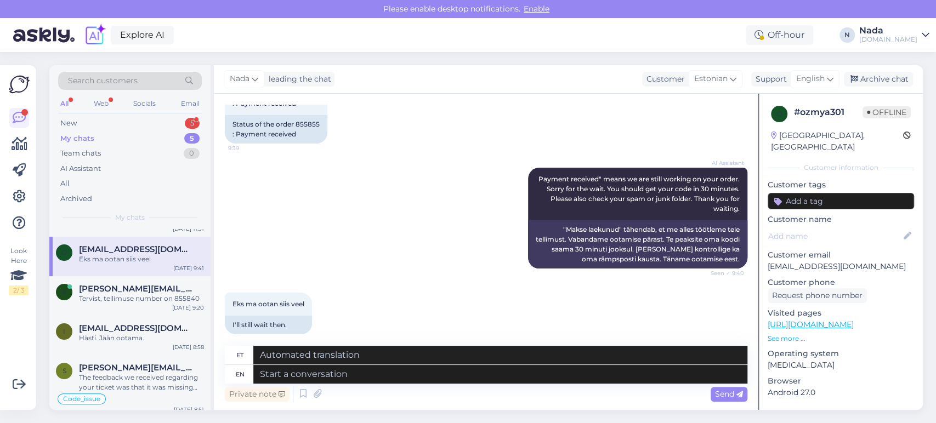
scroll to position [61, 0]
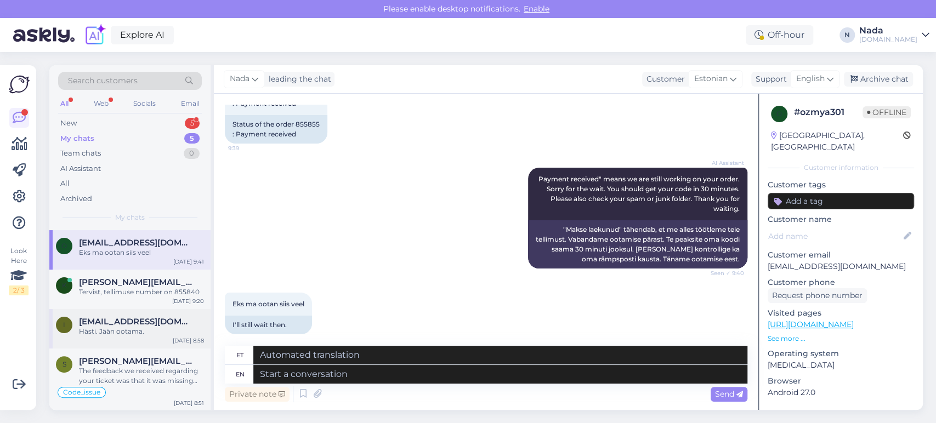
click at [146, 328] on div "Hästi. Jään ootama." at bounding box center [141, 332] width 125 height 10
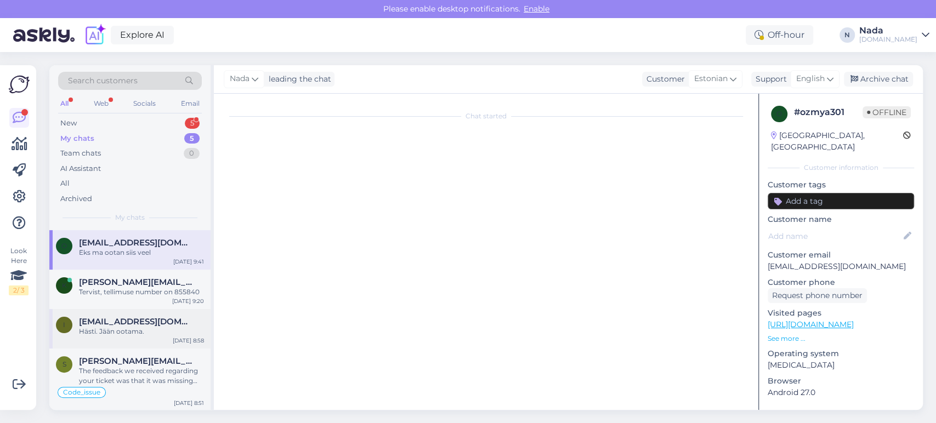
scroll to position [838, 0]
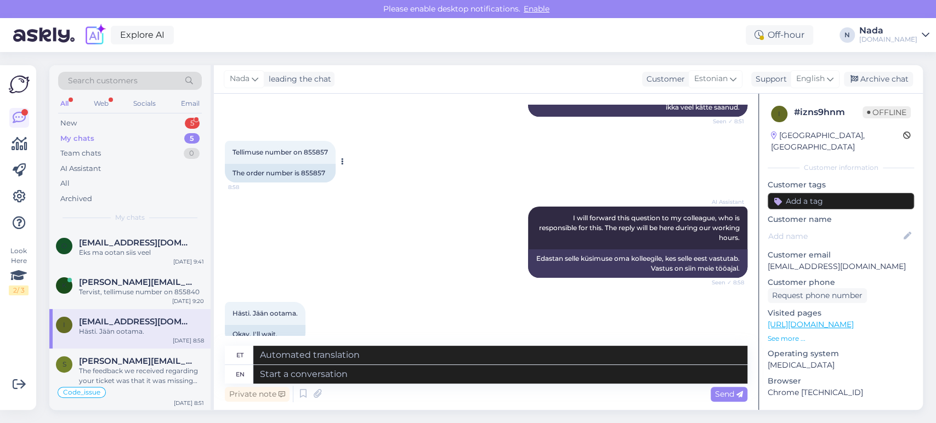
click at [320, 164] on div "The order number is 855857" at bounding box center [280, 173] width 111 height 19
copy div "855857"
click at [471, 371] on textarea at bounding box center [500, 374] width 494 height 19
paste textarea "Regarding your order, it's currently being fulfilled by the reseller, but since…"
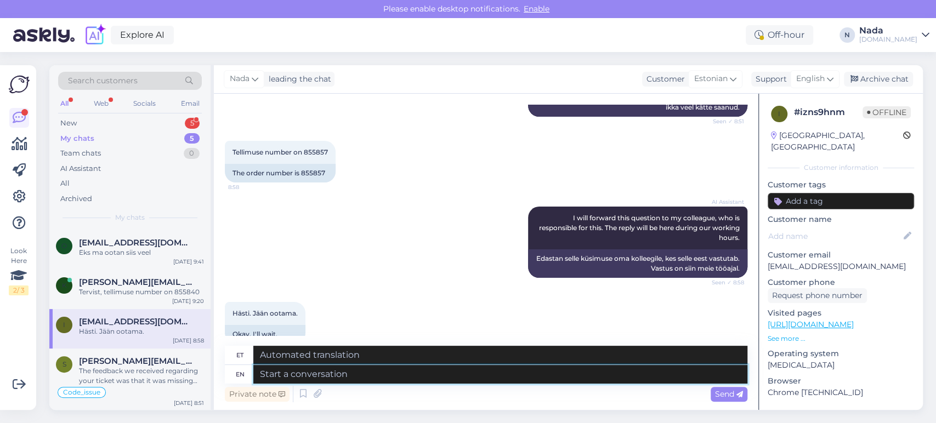
type textarea "Regarding your order, it's currently being fulfilled by the reseller, but since…"
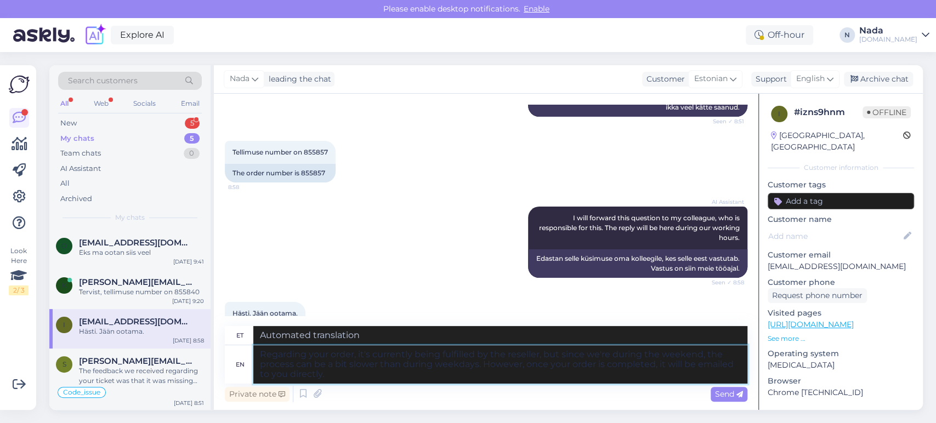
type textarea "Mis puutub teie tellimusse, siis edasimüüja täidab seda praegu, kuid kuna oleme…"
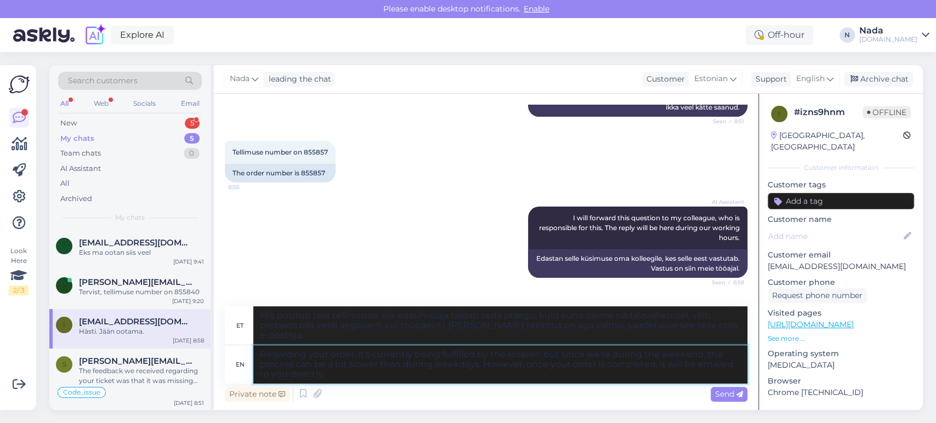
click at [260, 354] on textarea "Regarding your order, it's currently being fulfilled by the reseller, but since…" at bounding box center [500, 364] width 494 height 38
type textarea "ThaRegarding your order, it's currently being fulfilled by the reseller, but si…"
type textarea "Teie tellimuse täitmisega tegeleb praegu edasimüüja, kuid kuna oleme nädalavahe…"
type textarea "ThanRegarding your order, it's currently being fulfilled by the reseller, but s…"
type textarea "Teie tellimuse täitmisel on edasimüüja, kuid kuna oleme nädalavahetusel, võib p…"
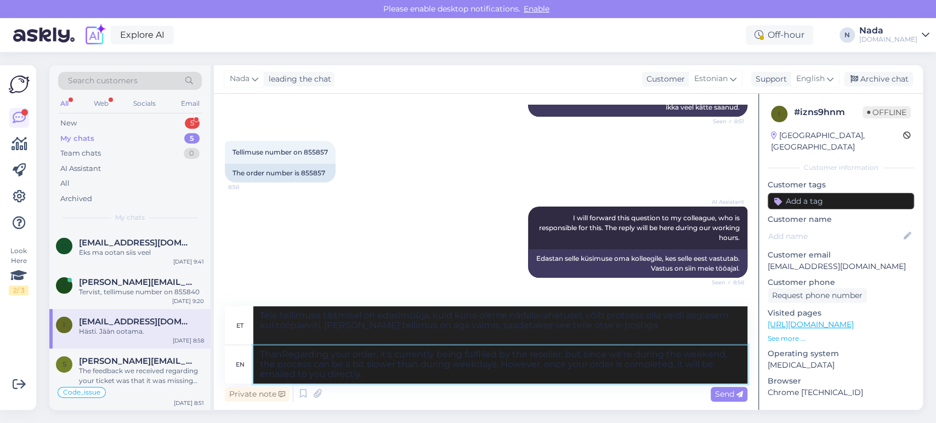
type textarea "ThankRegarding your order, it's currently being fulfilled by the reseller, but …"
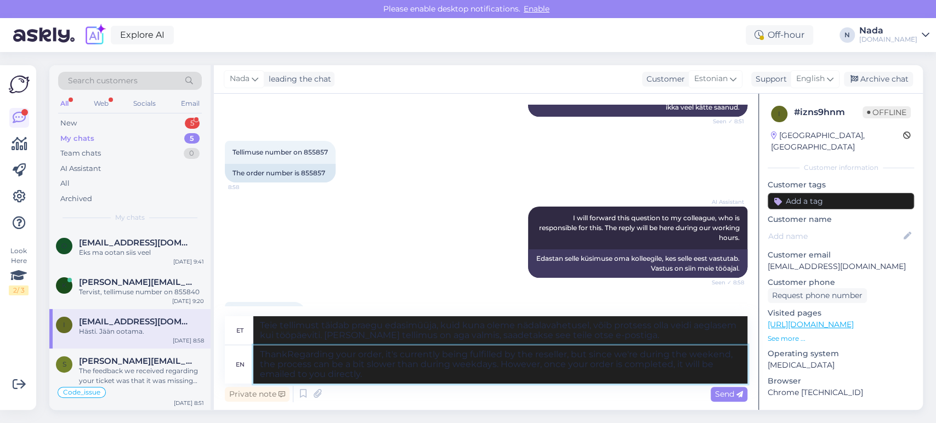
type textarea "Teie tellimuse täitmisel on edasimüüja, kuid kuna oleme nädalavahetusel, võib p…"
type textarea "Thank youRegarding your order, it's currently being fulfilled by the reseller, …"
type textarea "Täname teid! Teie tellimust täidab praegu edasimüüja, kuid kuna oleme nädalavah…"
type textarea "Thank you! Regarding your order, it's currently being fulfilled by the reseller…"
click at [722, 389] on div "Send" at bounding box center [729, 394] width 37 height 15
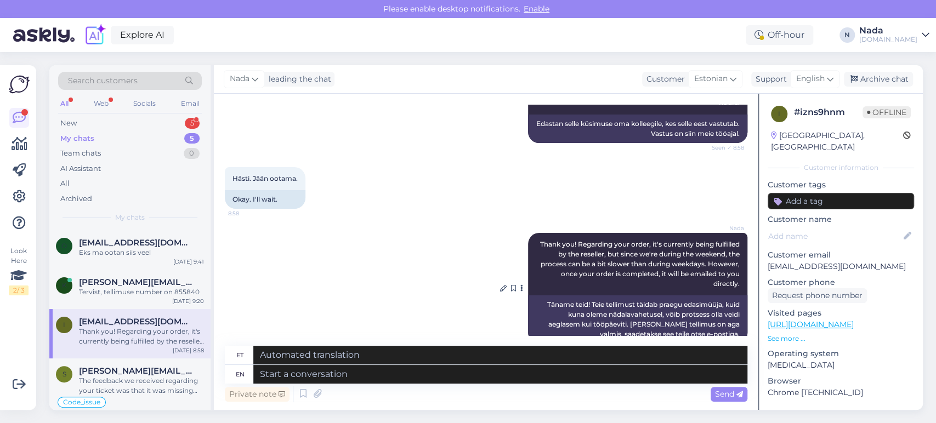
scroll to position [972, 0]
click at [893, 82] on div "Archive chat" at bounding box center [878, 79] width 69 height 15
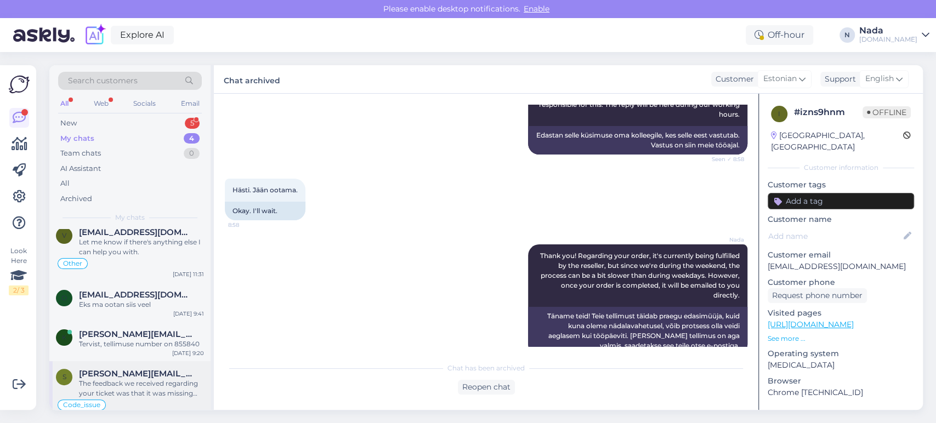
scroll to position [22, 0]
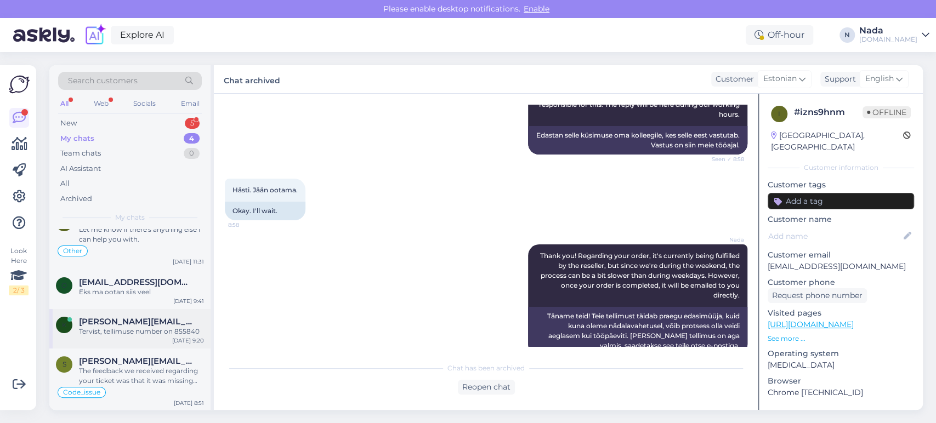
click at [158, 336] on div "k [PERSON_NAME][EMAIL_ADDRESS][DOMAIN_NAME] Tervist, tellimuse number on 855840…" at bounding box center [129, 328] width 161 height 39
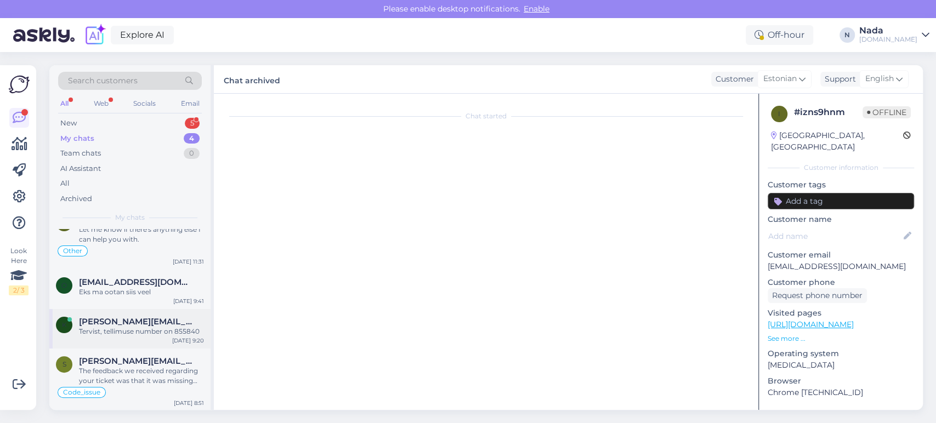
scroll to position [554, 0]
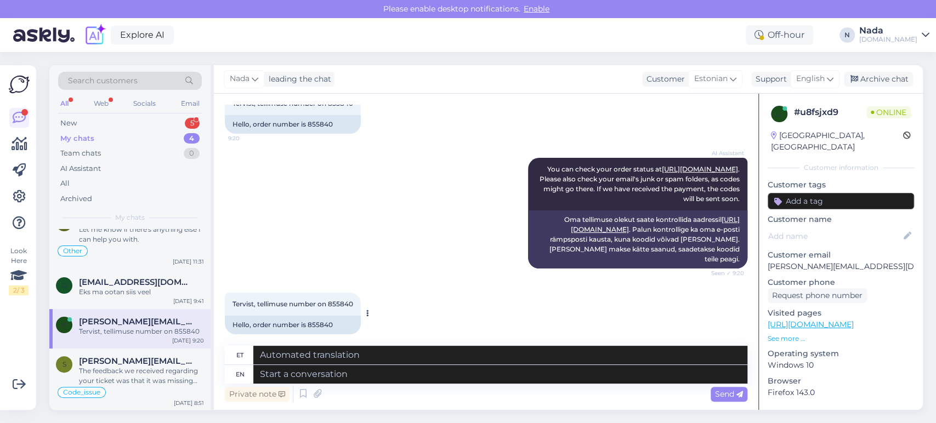
click at [320, 316] on div "Hello, order number is 855840" at bounding box center [293, 325] width 136 height 19
copy div "855840"
click at [399, 371] on textarea at bounding box center [500, 374] width 494 height 19
type textarea "Thank you"
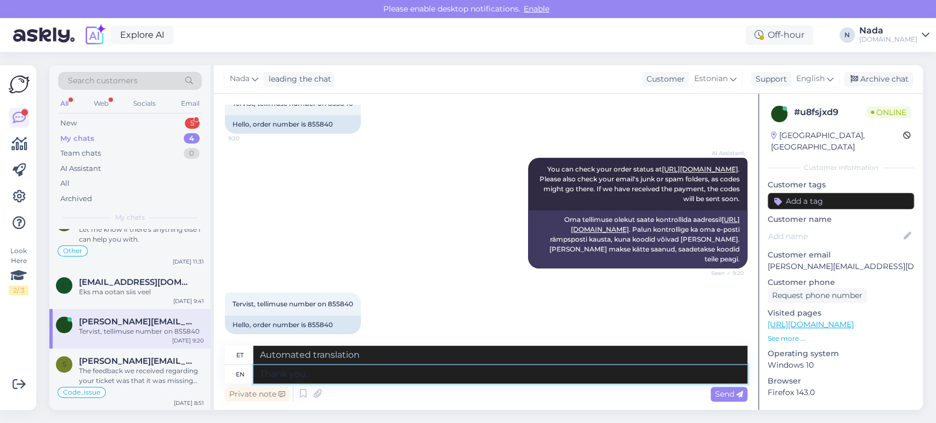
type textarea "Tänan"
type textarea "Thank you!"
type textarea "Aitäh!"
paste textarea "Regarding your order, it's currently being fulfilled by the reseller, but since…"
type textarea "Thank you! Regarding your order, it's currently being fulfilled by the reseller…"
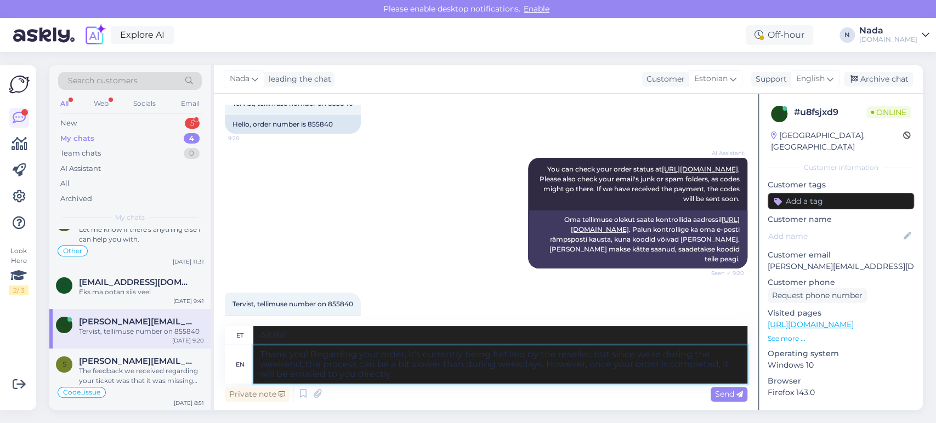
type textarea "Täname teid! Teie tellimust täidab praegu edasimüüja, kuid kuna oleme nädalavah…"
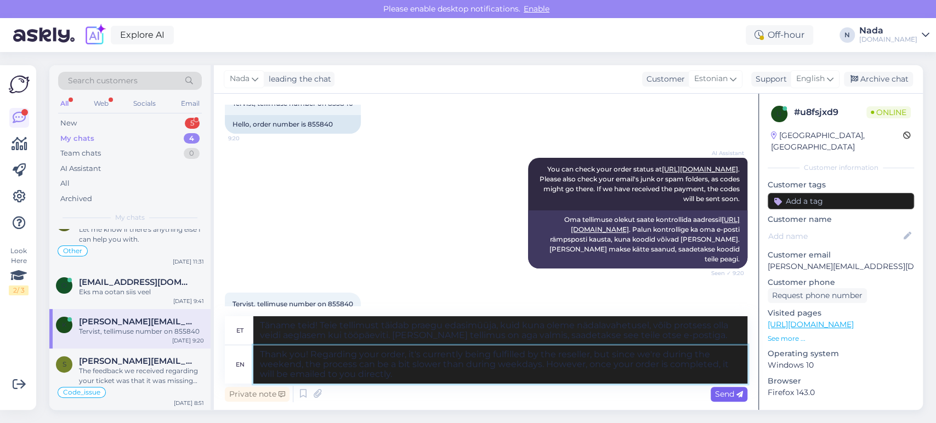
type textarea "Thank you! Regarding your order, it's currently being fulfilled by the reseller…"
click at [735, 394] on span "Send" at bounding box center [729, 394] width 28 height 10
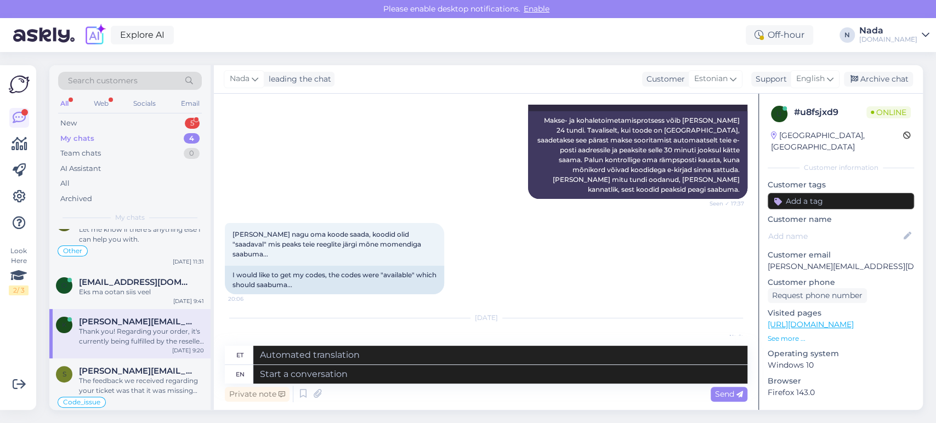
scroll to position [202, 0]
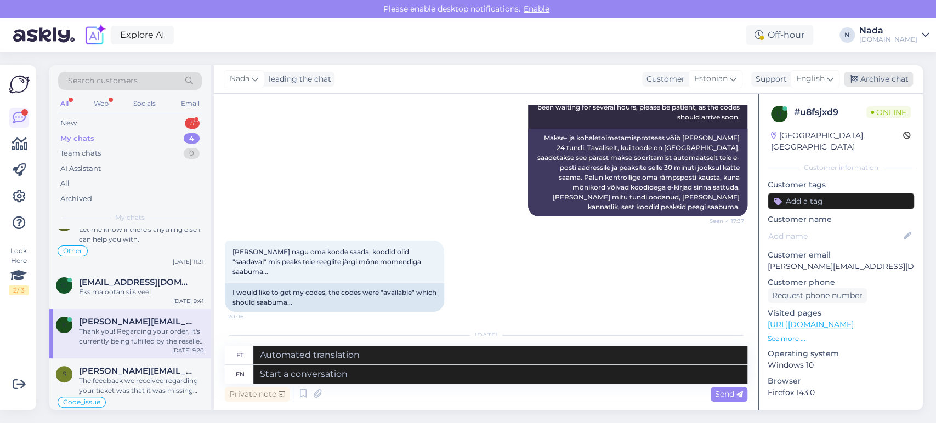
click at [881, 85] on div "Archive chat" at bounding box center [878, 79] width 69 height 15
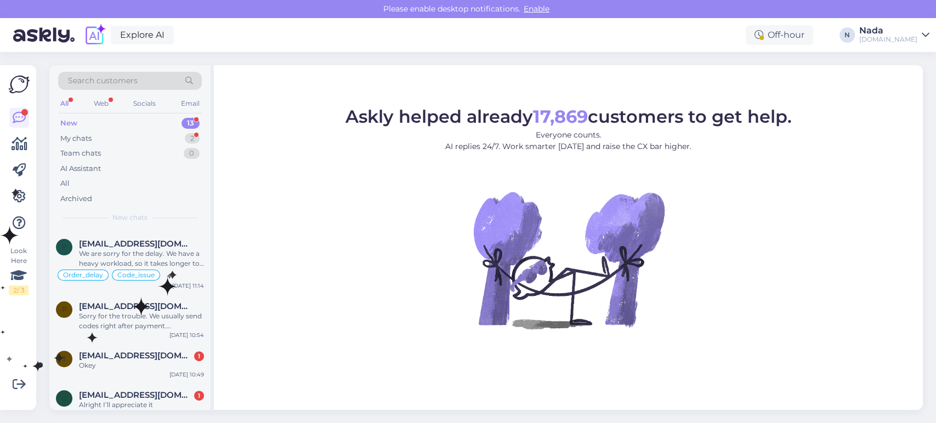
scroll to position [450, 0]
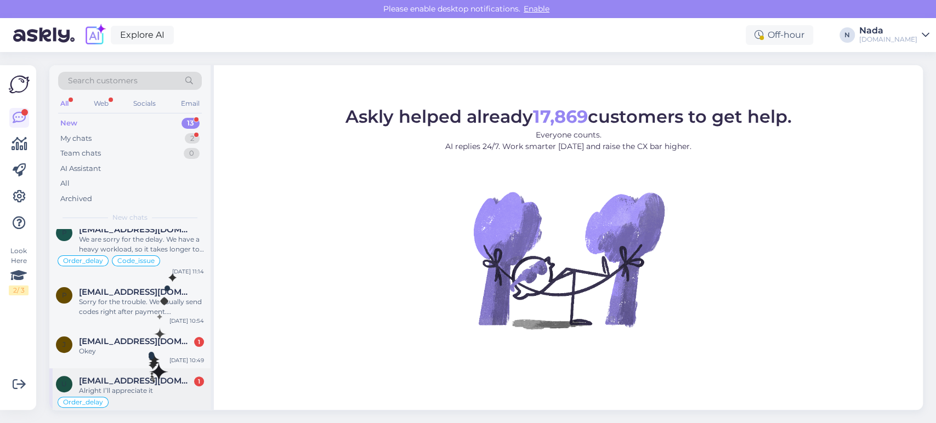
click at [152, 386] on div "Alright I’ll appreciate it" at bounding box center [141, 391] width 125 height 10
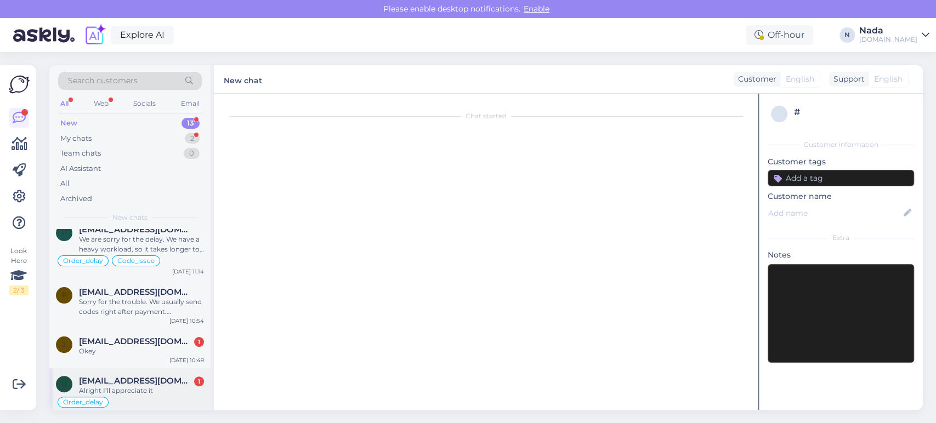
scroll to position [3192, 0]
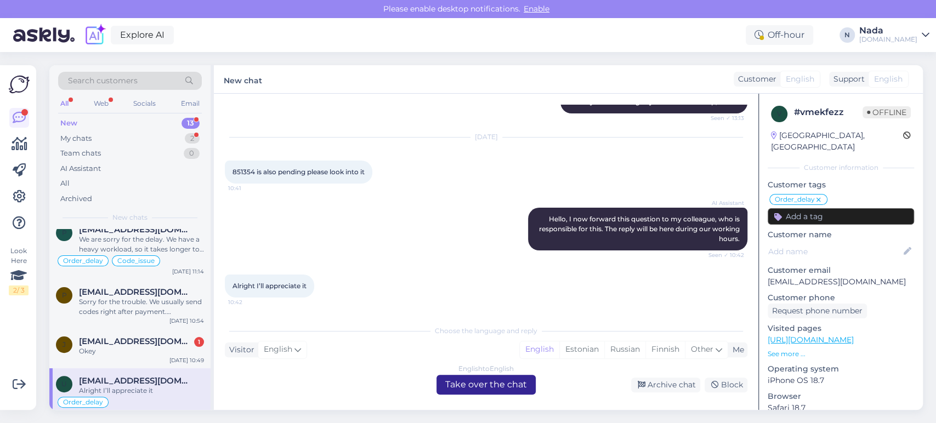
click at [447, 382] on div "English to English Take over the chat" at bounding box center [485, 385] width 99 height 20
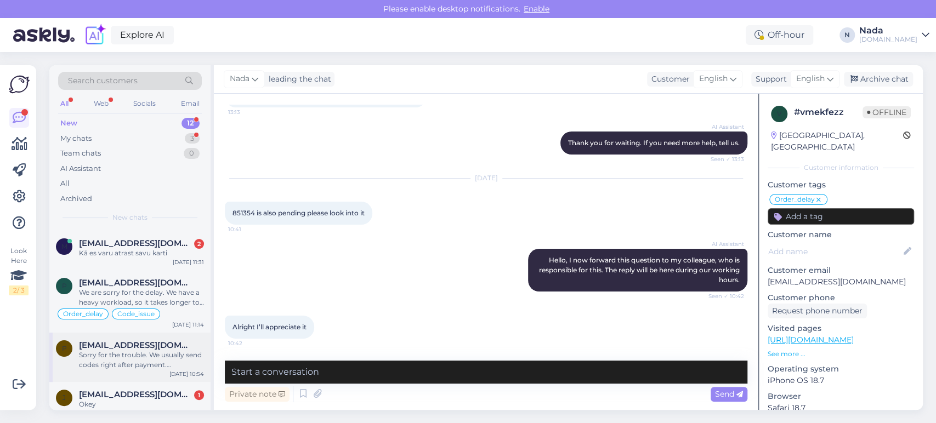
scroll to position [397, 0]
drag, startPoint x: 138, startPoint y: 382, endPoint x: 193, endPoint y: 392, distance: 55.8
click at [138, 389] on span "[EMAIL_ADDRESS][DOMAIN_NAME]" at bounding box center [136, 394] width 114 height 10
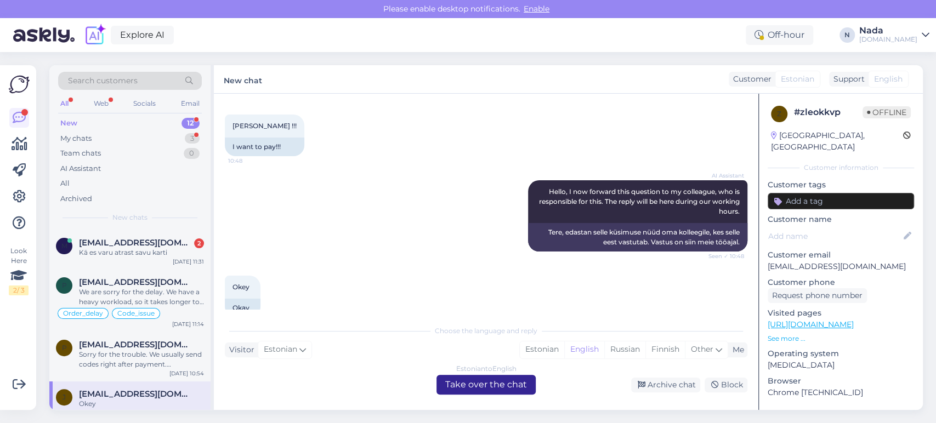
click at [517, 384] on div "Estonian to English Take over the chat" at bounding box center [485, 385] width 99 height 20
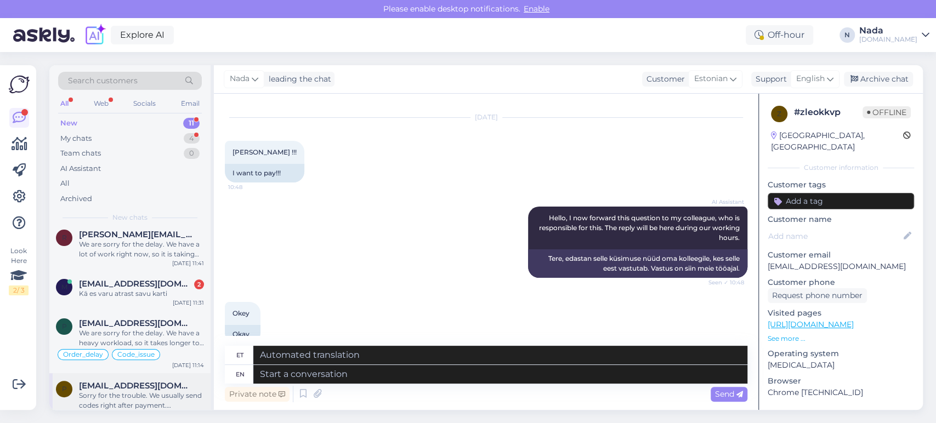
scroll to position [358, 0]
click at [113, 379] on span "[EMAIL_ADDRESS][DOMAIN_NAME]" at bounding box center [136, 384] width 114 height 10
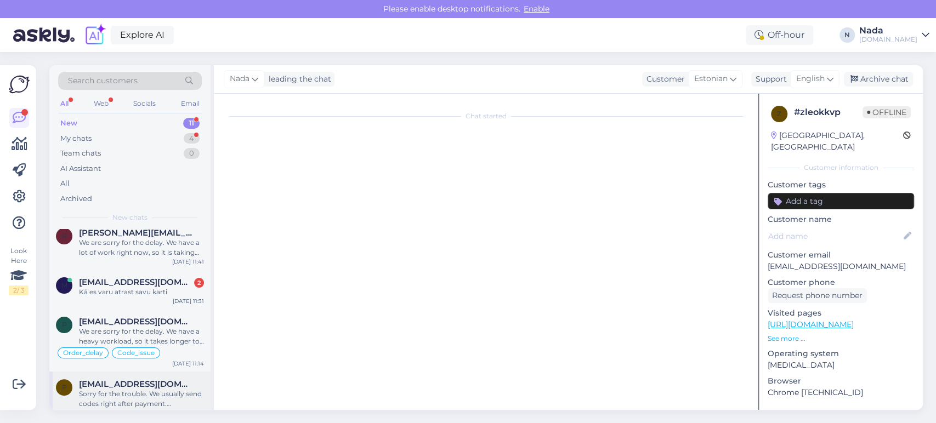
scroll to position [758, 0]
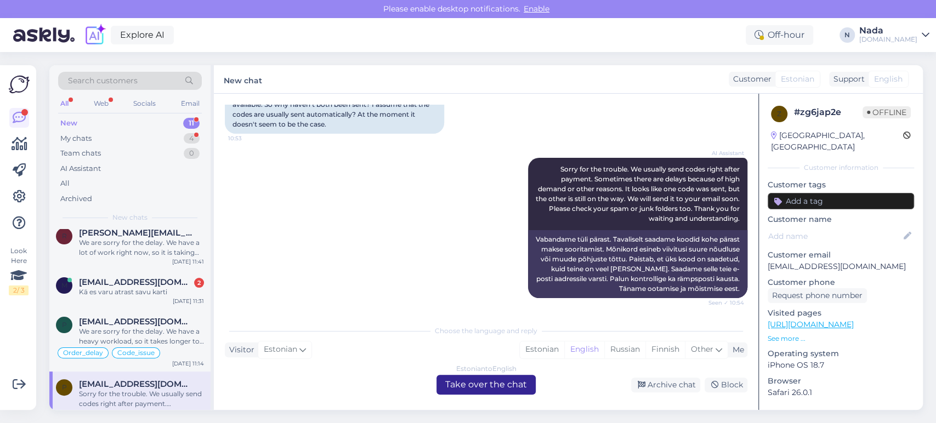
click at [470, 389] on div "Estonian to English Take over the chat" at bounding box center [485, 385] width 99 height 20
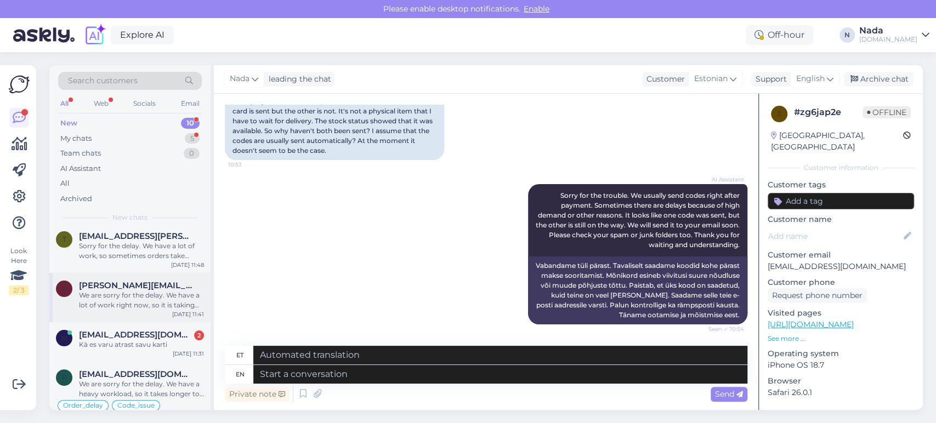
scroll to position [308, 0]
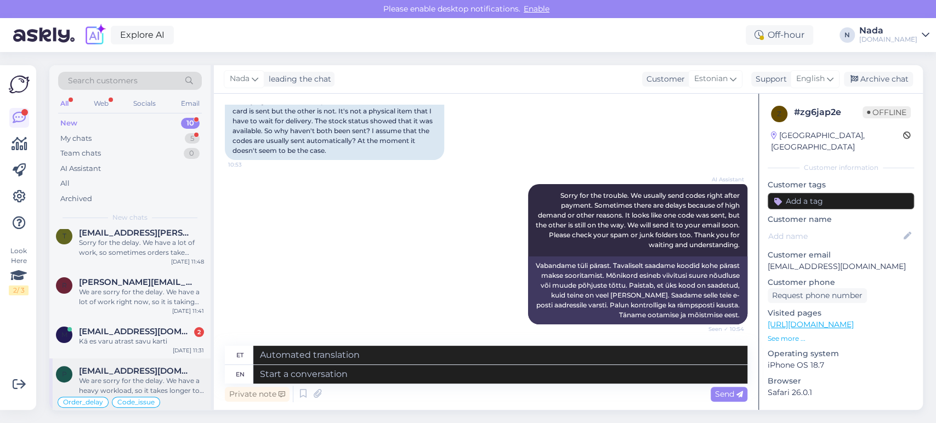
click at [175, 381] on div "We are sorry for the delay. We have a heavy workload, so it takes longer to ful…" at bounding box center [141, 386] width 125 height 20
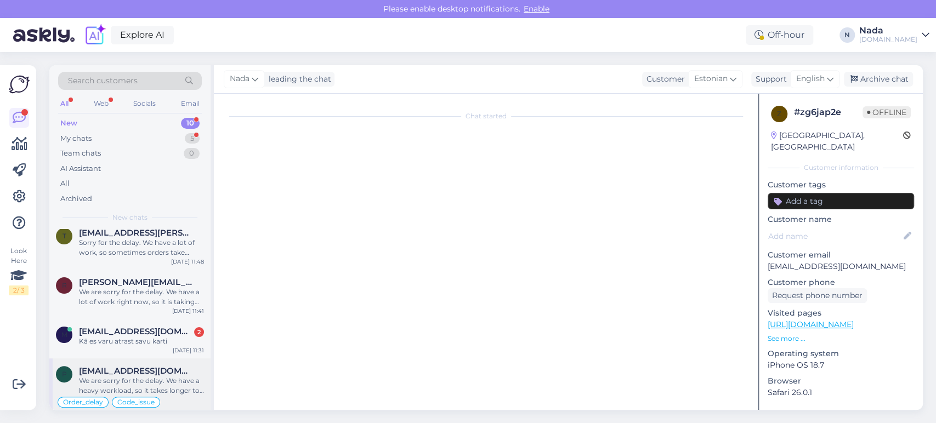
scroll to position [0, 0]
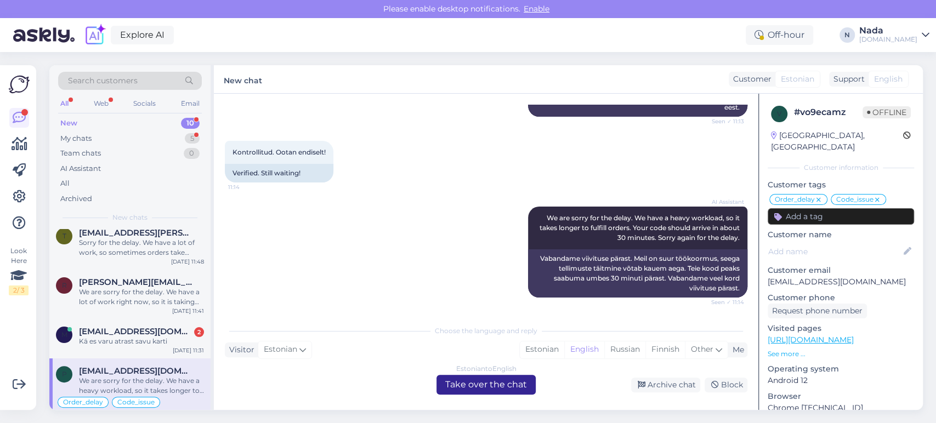
click at [472, 390] on div "Estonian to English Take over the chat" at bounding box center [485, 385] width 99 height 20
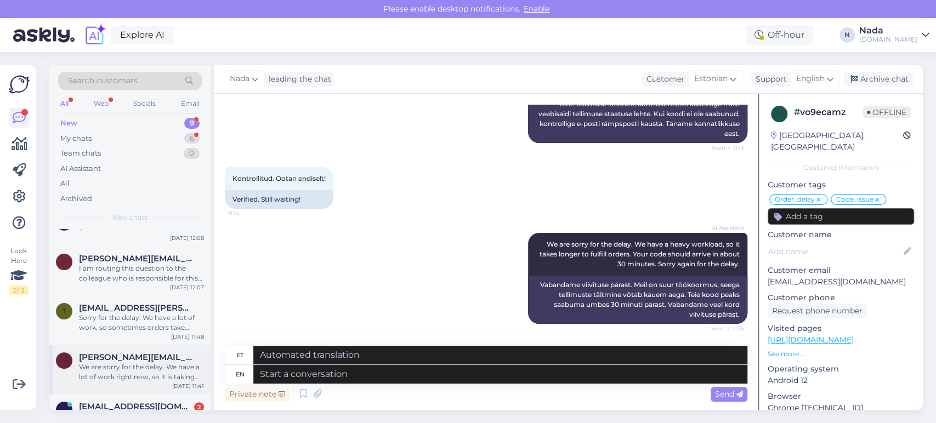
scroll to position [246, 0]
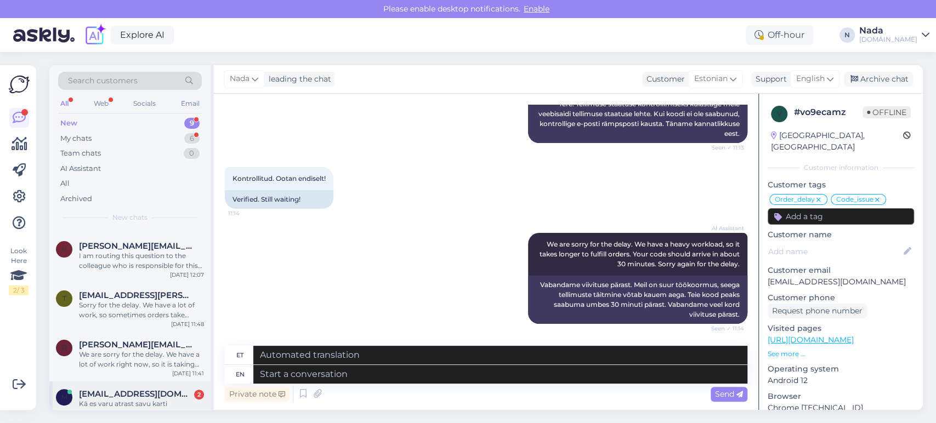
click at [137, 399] on div "Kā es varu atrast savu karti" at bounding box center [141, 404] width 125 height 10
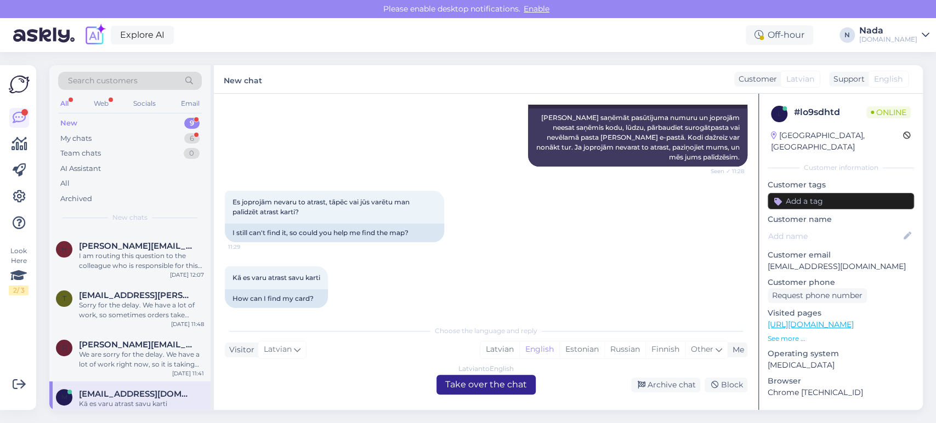
click at [474, 385] on div "Latvian to English Take over the chat" at bounding box center [485, 385] width 99 height 20
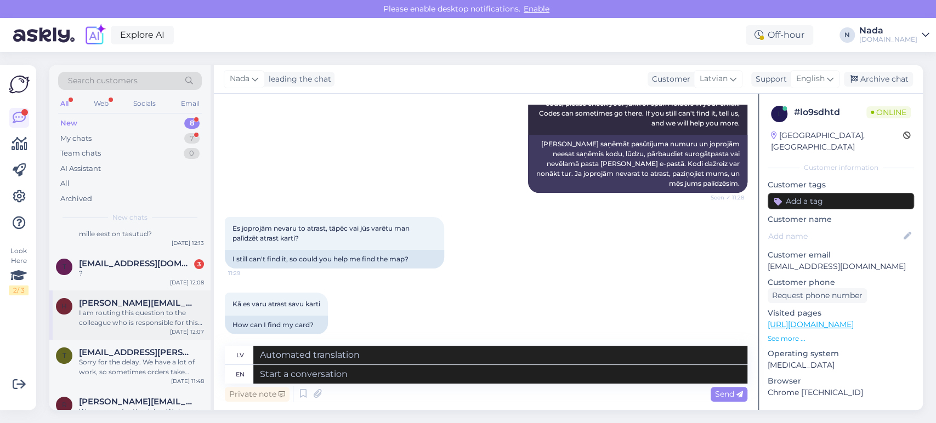
scroll to position [206, 0]
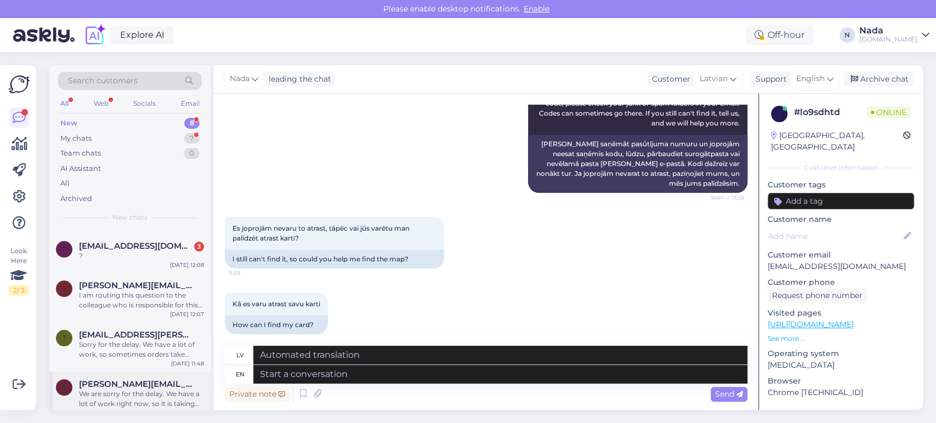
click at [144, 389] on div "We are sorry for the delay. We have a lot of work right now, so it is taking lo…" at bounding box center [141, 399] width 125 height 20
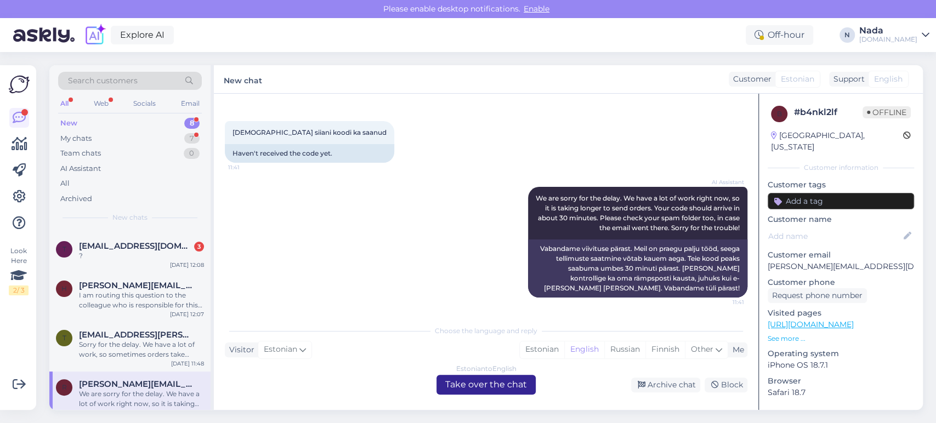
click at [515, 389] on div "Estonian to English Take over the chat" at bounding box center [485, 385] width 99 height 20
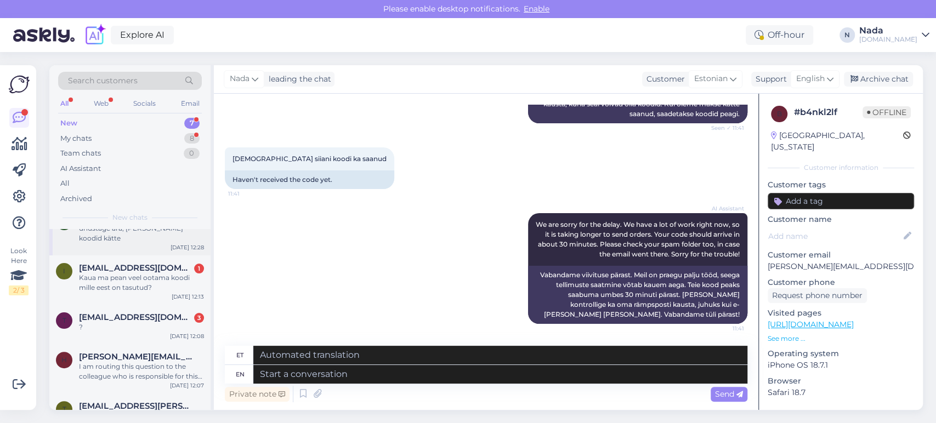
scroll to position [157, 0]
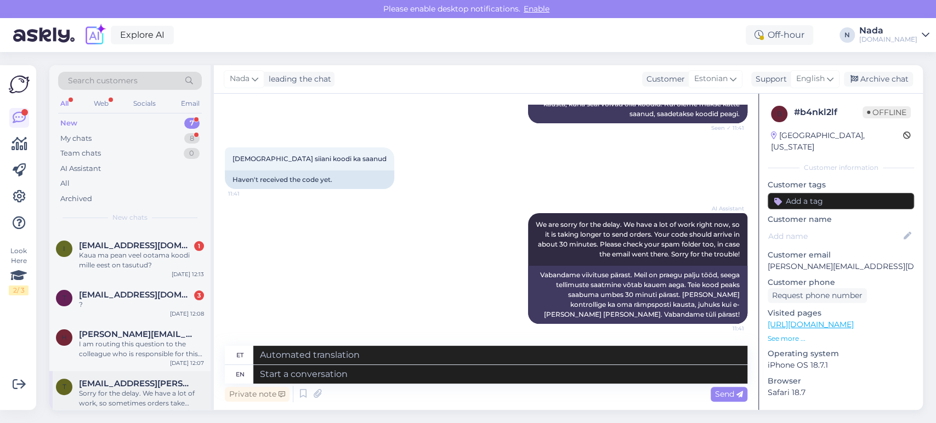
click at [140, 379] on span "tanel.koger@mail.ee" at bounding box center [136, 384] width 114 height 10
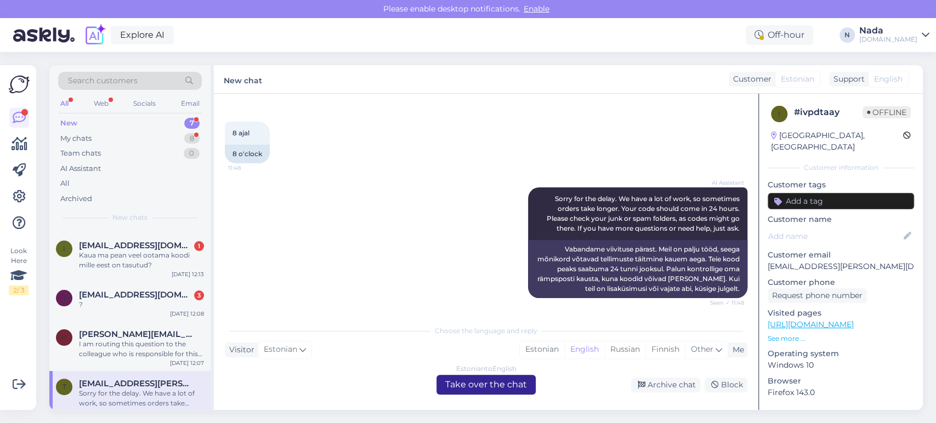
click at [486, 390] on div "Estonian to English Take over the chat" at bounding box center [485, 385] width 99 height 20
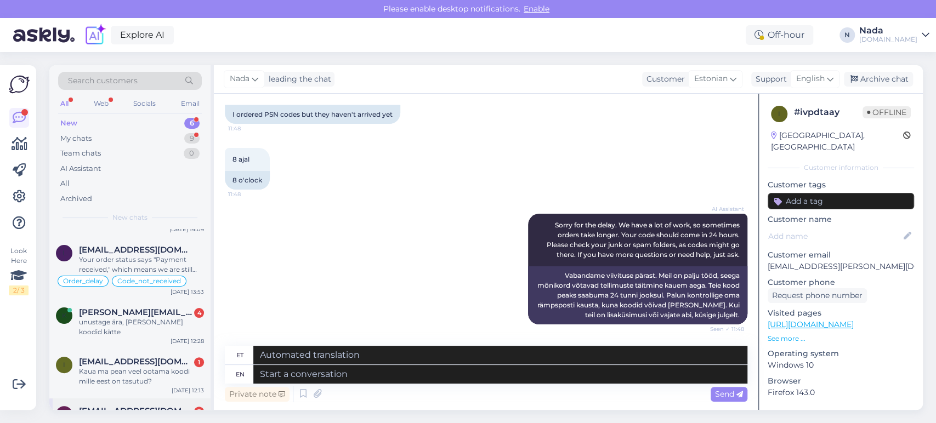
scroll to position [108, 0]
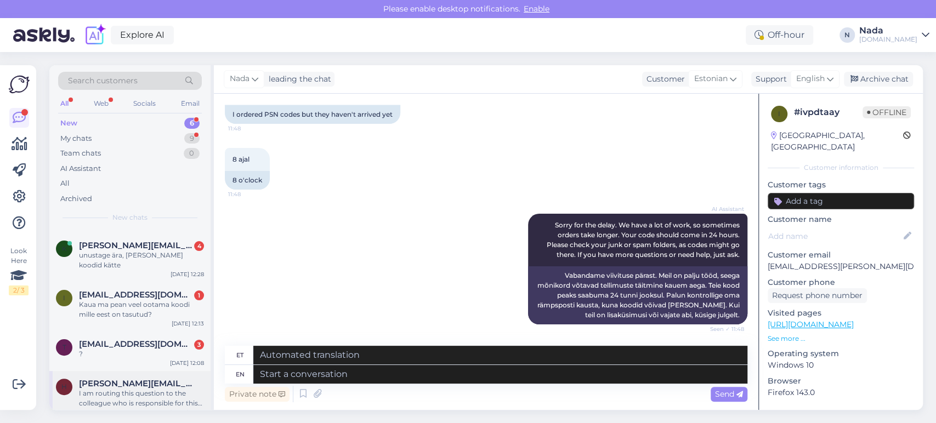
click at [140, 389] on div "I am routing this question to the colleague who is responsible for this topic. …" at bounding box center [141, 399] width 125 height 20
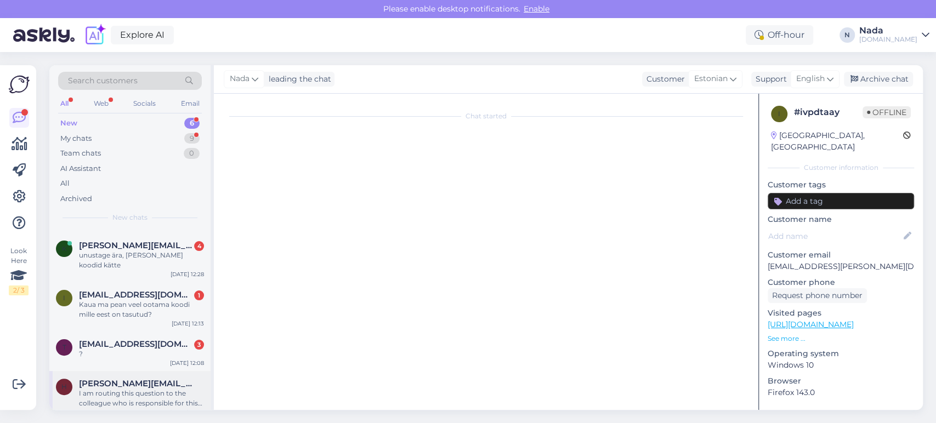
scroll to position [0, 0]
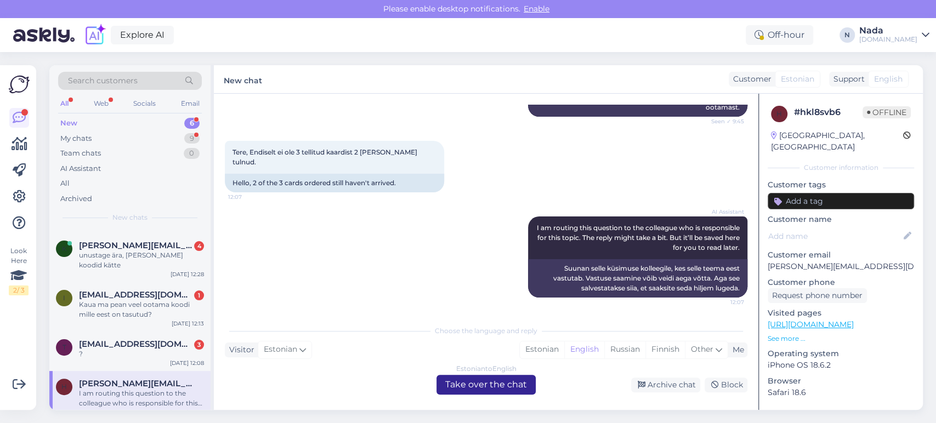
click at [510, 388] on div "Estonian to English Take over the chat" at bounding box center [485, 385] width 99 height 20
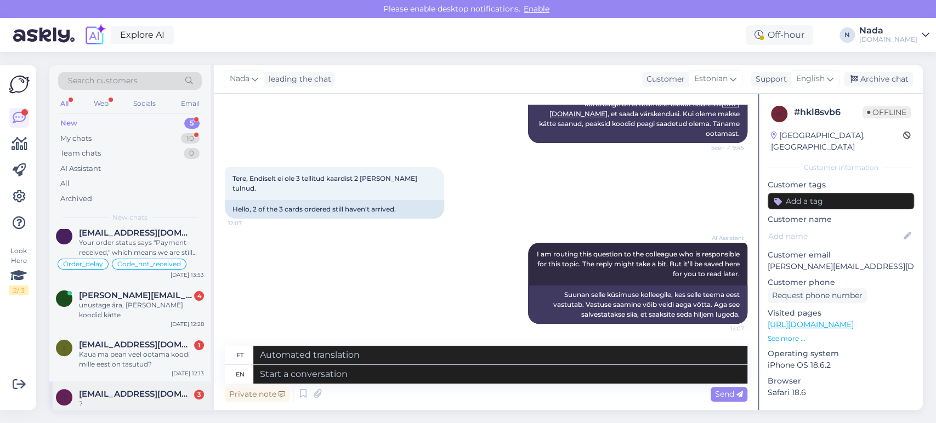
click at [150, 389] on span "toomasj@gmail.com" at bounding box center [136, 394] width 114 height 10
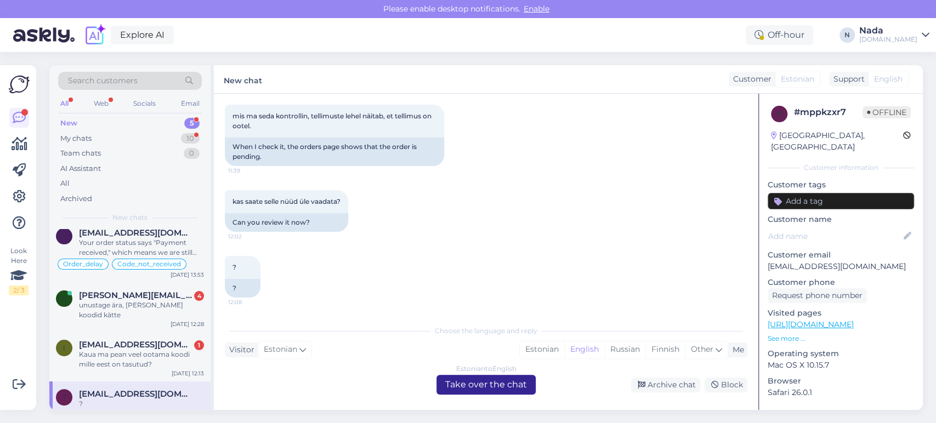
click at [503, 379] on div "Estonian to English Take over the chat" at bounding box center [485, 385] width 99 height 20
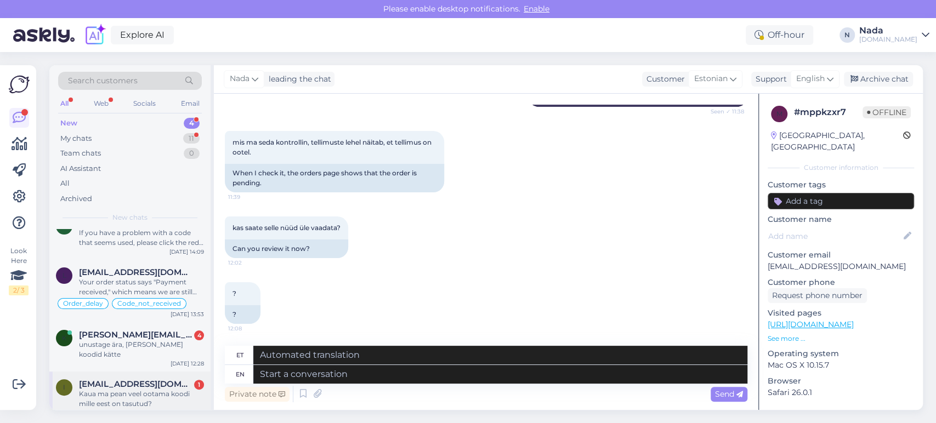
click at [134, 389] on div "Kaua ma pean veel ootama koodi mille eest on tasutud?" at bounding box center [141, 399] width 125 height 20
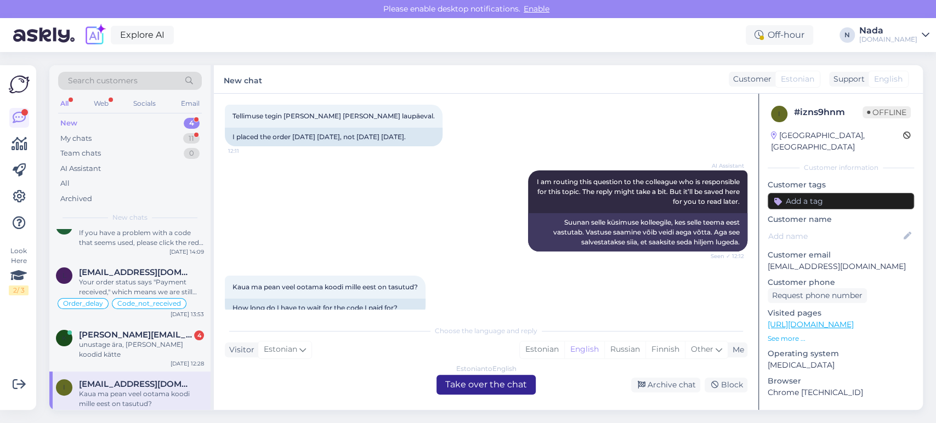
click at [481, 389] on div "Estonian to English Take over the chat" at bounding box center [485, 385] width 99 height 20
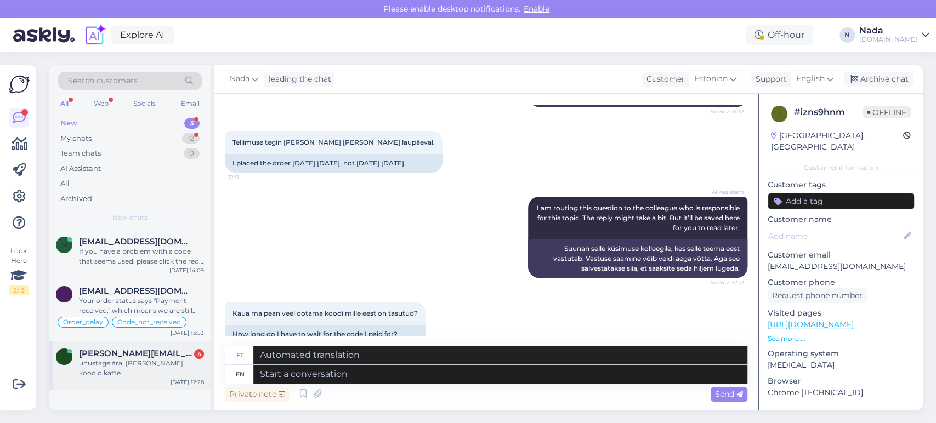
click at [146, 359] on div "unustage ära, sain koodid kätte" at bounding box center [141, 369] width 125 height 20
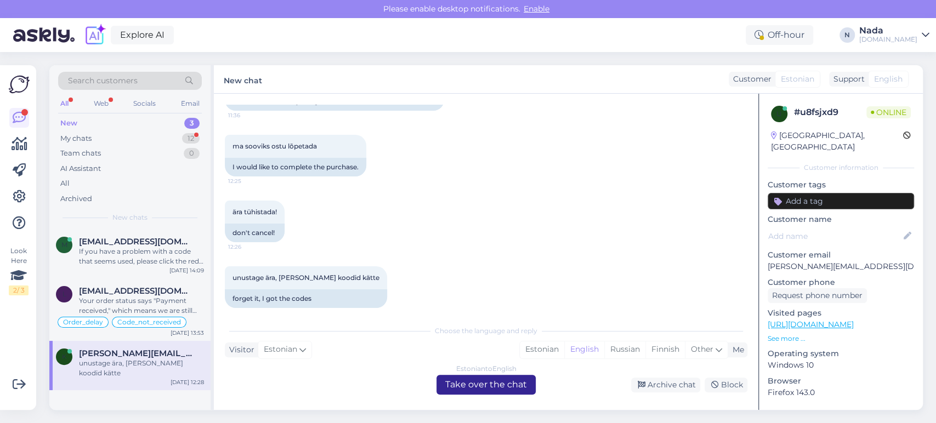
click at [517, 381] on div "Estonian to English Take over the chat" at bounding box center [485, 385] width 99 height 20
